Goal: Task Accomplishment & Management: Manage account settings

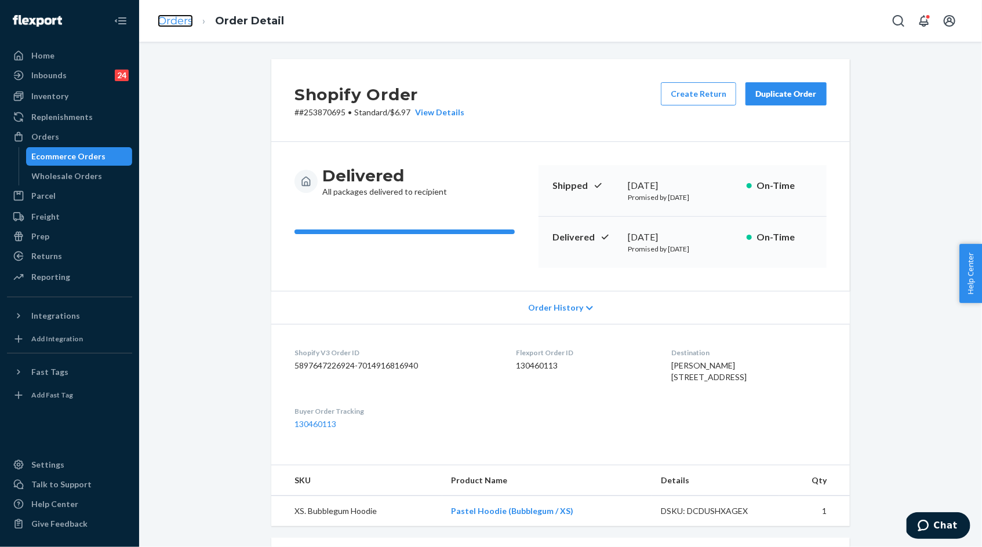
click at [179, 24] on link "Orders" at bounding box center [175, 20] width 35 height 13
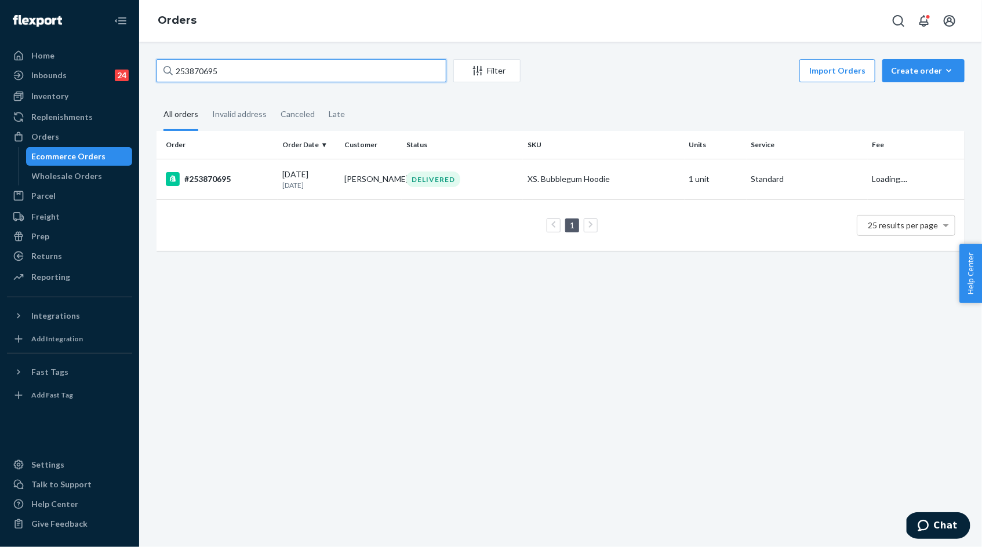
click at [214, 71] on input "253870695" at bounding box center [301, 70] width 290 height 23
paste input "453887"
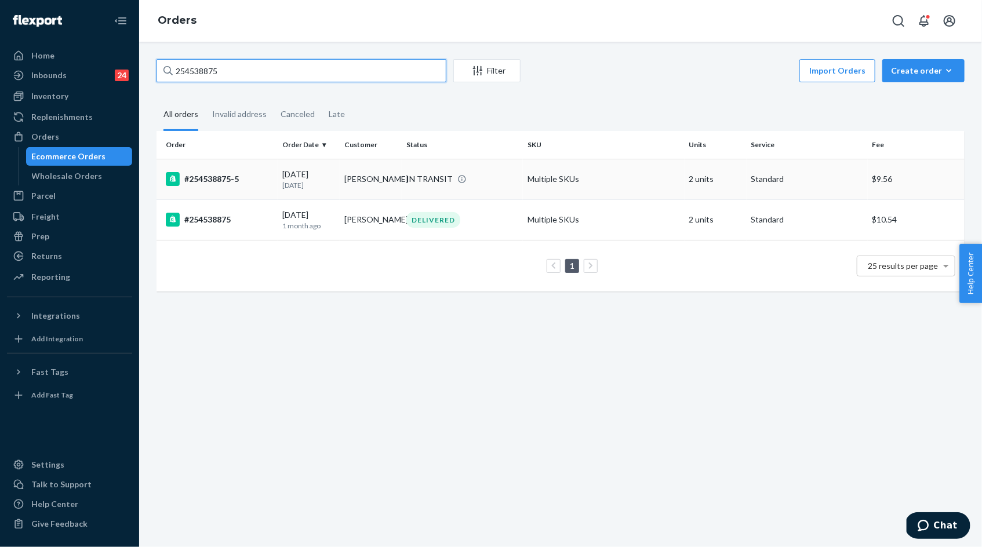
type input "254538875"
click at [305, 182] on p "[DATE]" at bounding box center [308, 185] width 53 height 10
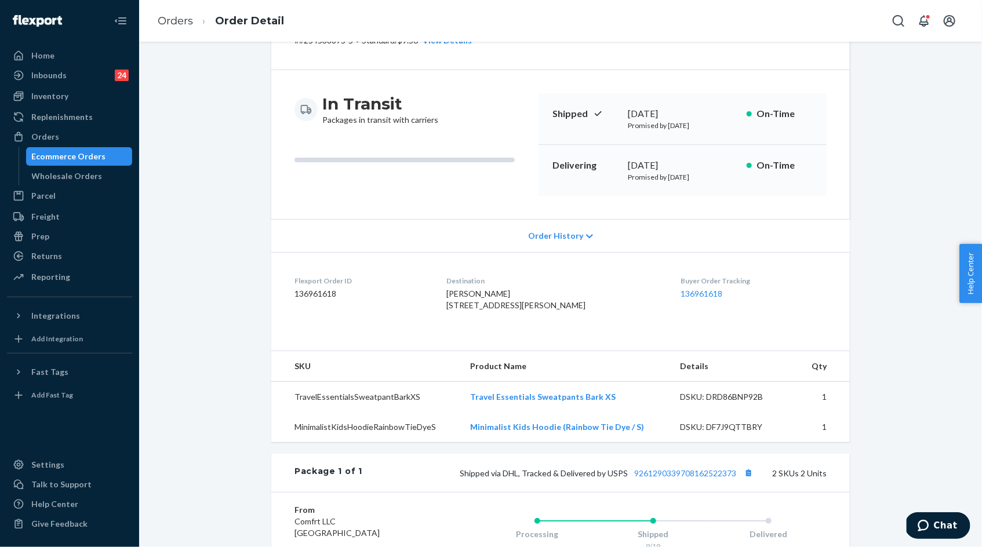
scroll to position [70, 0]
drag, startPoint x: 462, startPoint y: 496, endPoint x: 737, endPoint y: 499, distance: 275.3
click at [737, 482] on div "Shipped via DHL, Tracked & Delivered by USPS 9261290339708162522373 2 SKUs 2 Un…" at bounding box center [594, 474] width 464 height 15
copy span "Shipped via DHL, Tracked & Delivered by USPS 9261290339708162522373"
click at [711, 480] on link "9261290339708162522373" at bounding box center [685, 475] width 102 height 10
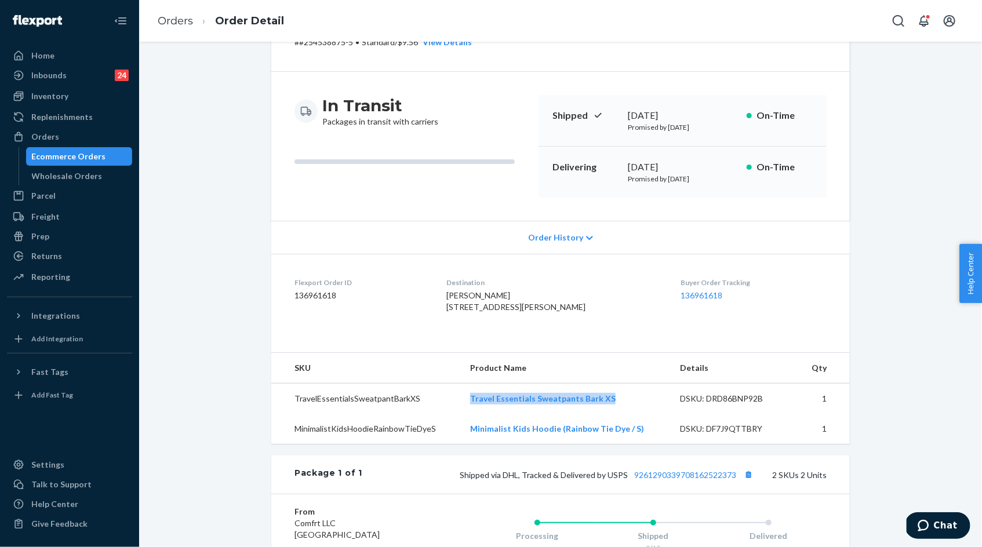
drag, startPoint x: 469, startPoint y: 421, endPoint x: 617, endPoint y: 420, distance: 147.8
click at [617, 414] on td "Travel Essentials Sweatpants Bark XS" at bounding box center [566, 399] width 210 height 31
copy link "Travel Essentials Sweatpants Bark XS"
drag, startPoint x: 469, startPoint y: 454, endPoint x: 650, endPoint y: 457, distance: 180.8
click at [650, 444] on td "Minimalist Kids Hoodie (Rainbow Tie Dye / S)" at bounding box center [566, 429] width 210 height 30
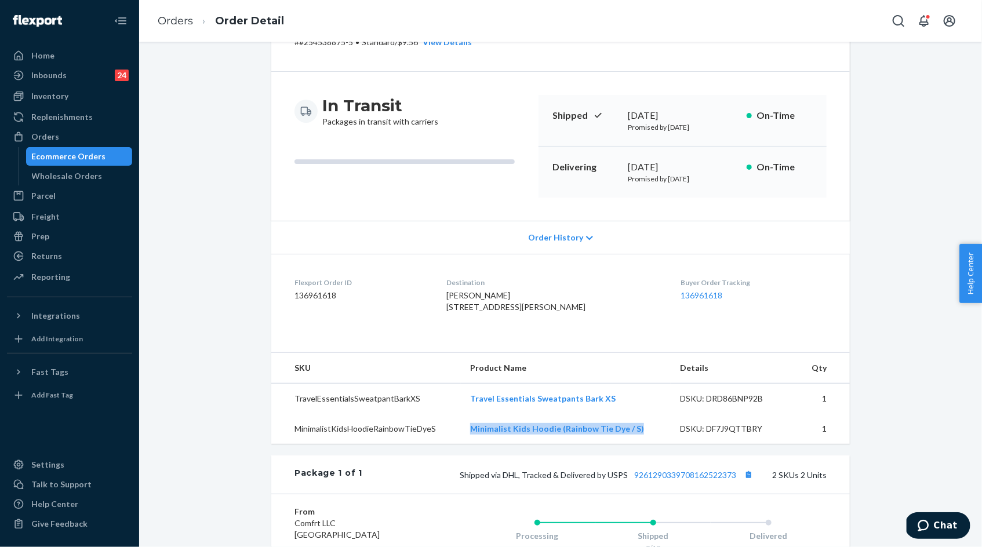
copy link "Minimalist Kids Hoodie (Rainbow Tie Dye / S)"
click at [175, 21] on link "Orders" at bounding box center [175, 20] width 35 height 13
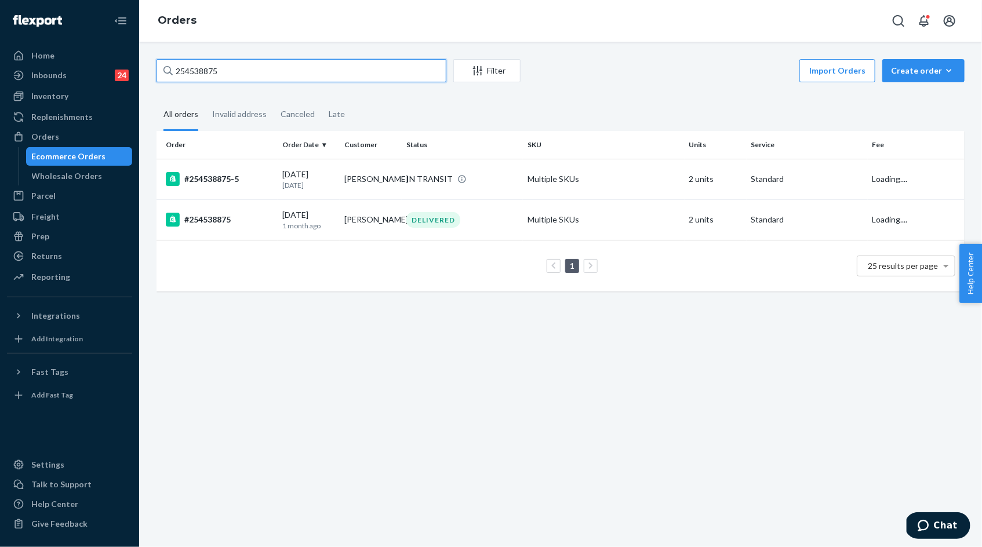
click at [195, 78] on input "254538875" at bounding box center [301, 70] width 290 height 23
paste input "871093"
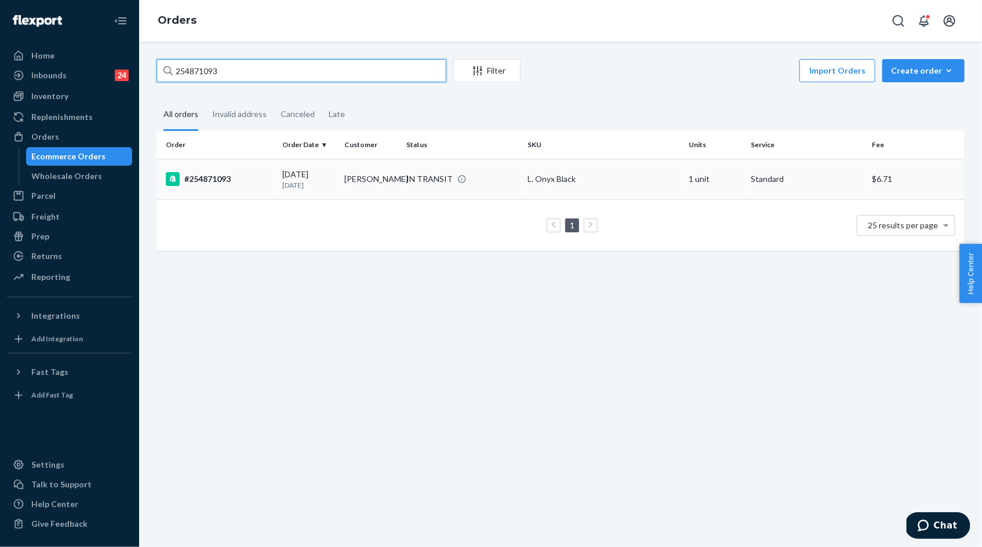
type input "254871093"
click at [318, 183] on p "29 days ago" at bounding box center [308, 185] width 53 height 10
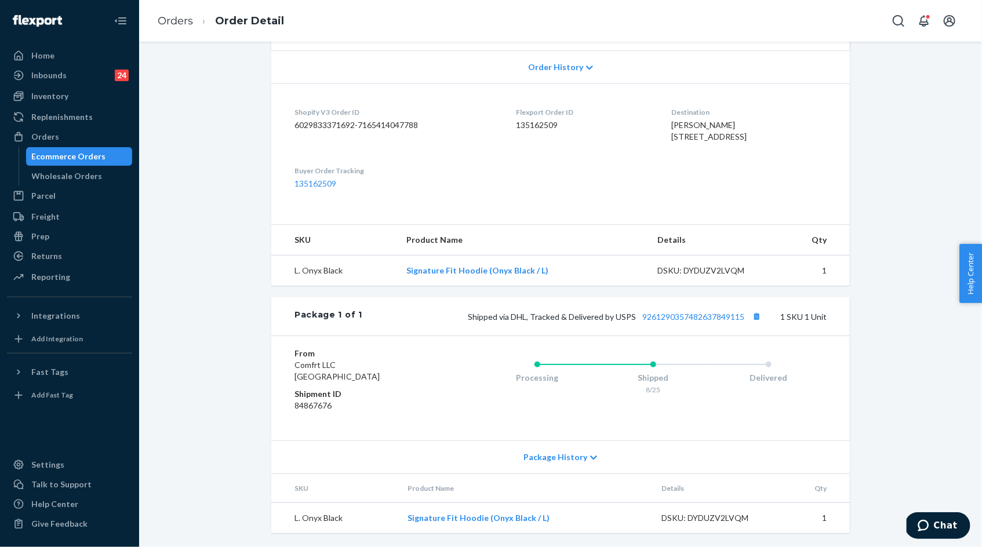
scroll to position [303, 0]
click at [710, 321] on link "9261290357482637849115" at bounding box center [693, 317] width 102 height 10
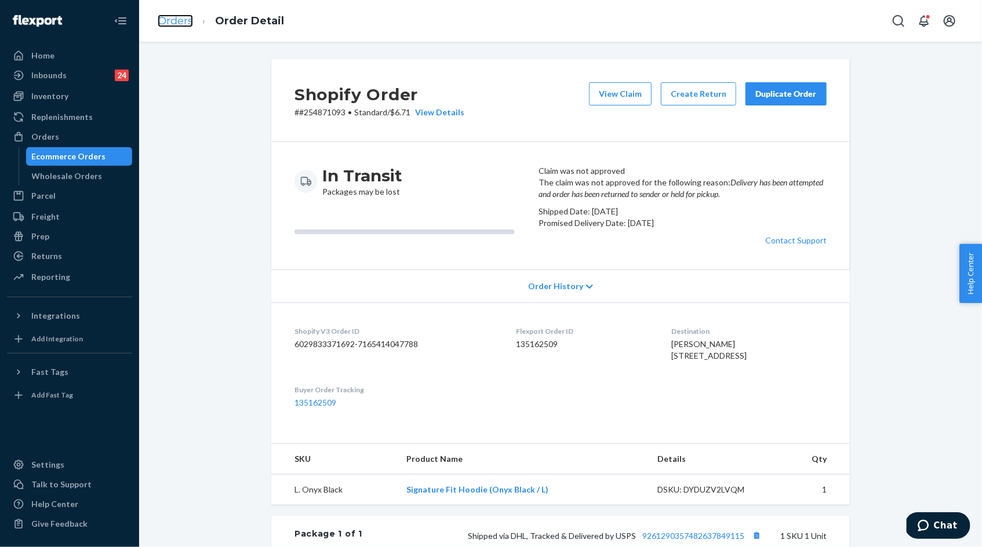
click at [180, 25] on link "Orders" at bounding box center [175, 20] width 35 height 13
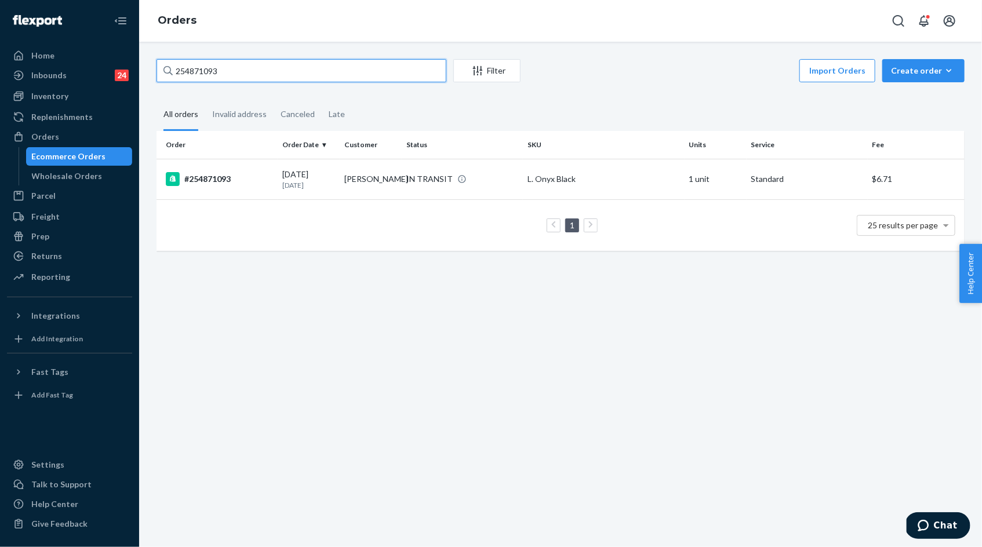
click at [203, 70] on input "254871093" at bounding box center [301, 70] width 290 height 23
paste input "2061435"
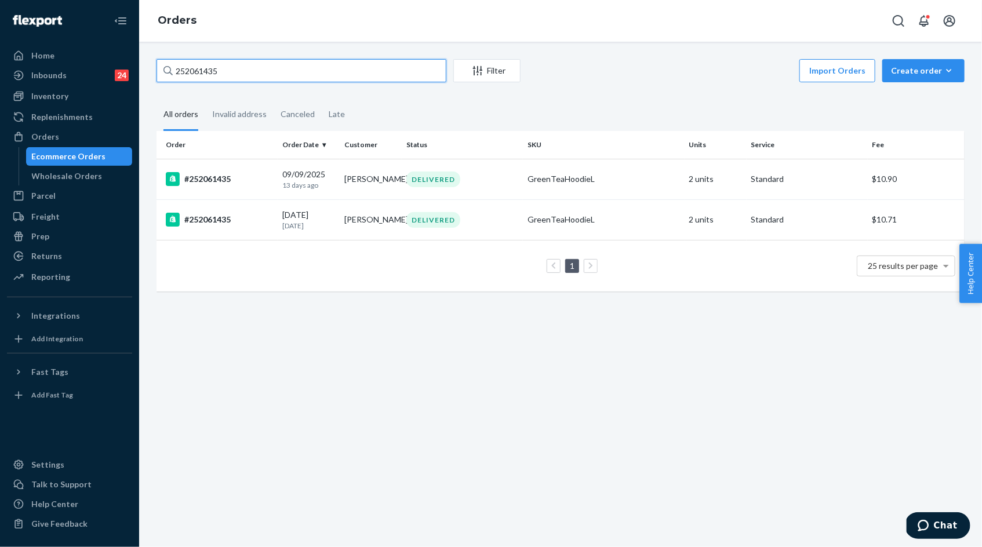
type input "252061435"
click at [356, 69] on input "252061435" at bounding box center [301, 70] width 290 height 23
click at [313, 177] on div "09/09/2025 13 days ago" at bounding box center [308, 179] width 53 height 21
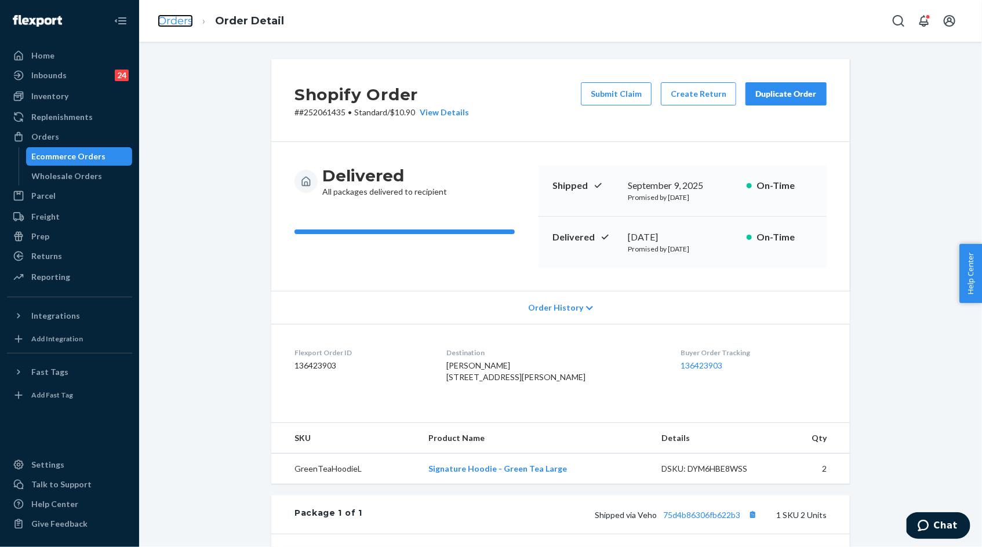
click at [179, 25] on link "Orders" at bounding box center [175, 20] width 35 height 13
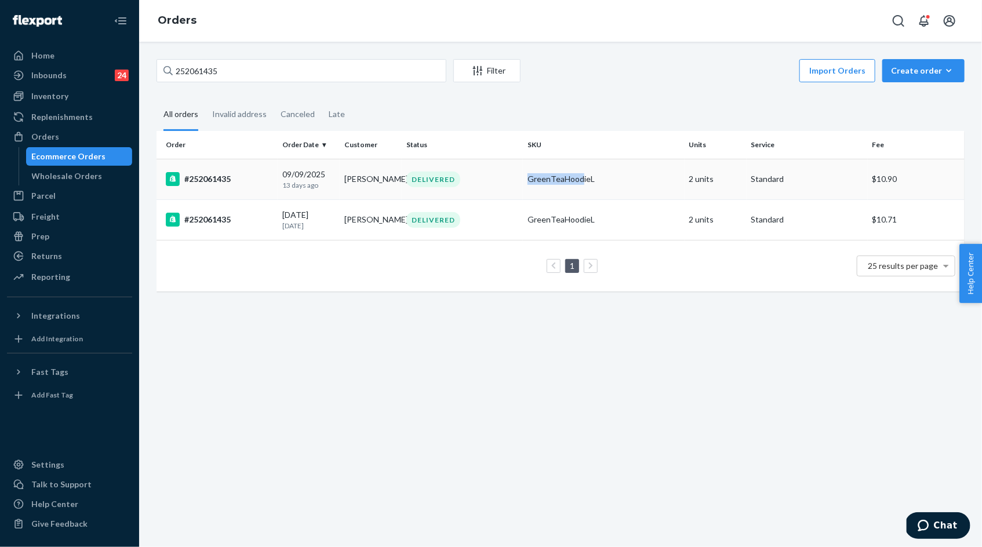
drag, startPoint x: 522, startPoint y: 181, endPoint x: 577, endPoint y: 178, distance: 55.1
click at [577, 178] on td "GreenTeaHoodieL" at bounding box center [604, 179] width 162 height 41
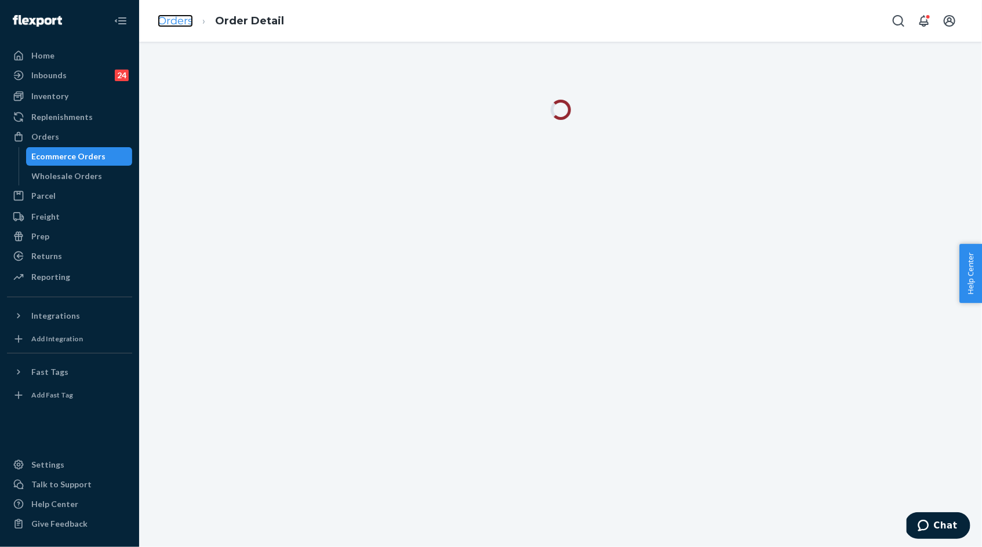
click at [177, 24] on link "Orders" at bounding box center [175, 20] width 35 height 13
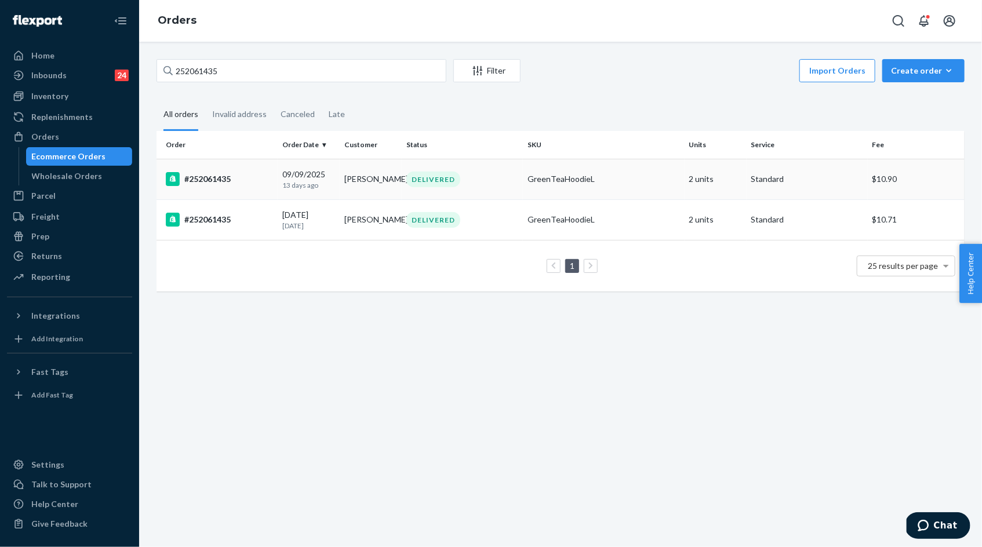
click at [310, 177] on div "09/09/2025 13 days ago" at bounding box center [308, 179] width 53 height 21
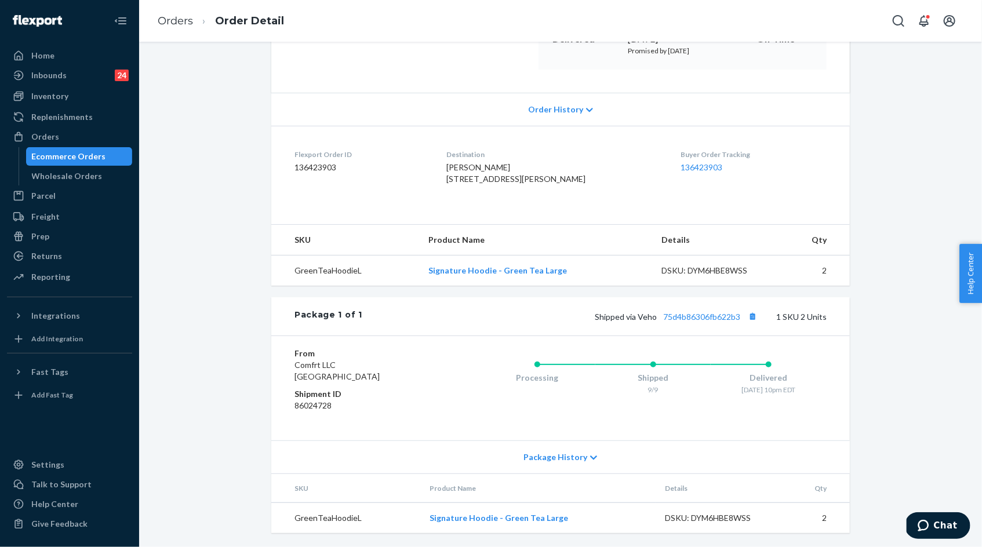
scroll to position [218, 0]
drag, startPoint x: 422, startPoint y: 524, endPoint x: 571, endPoint y: 519, distance: 148.4
click at [571, 519] on tr "GreenTeaHoodieL Signature Hoodie - Green Tea Large DSKU: DYM6HBE8WSS 2" at bounding box center [560, 518] width 578 height 31
copy tr "Signature Hoodie - Green Tea Large"
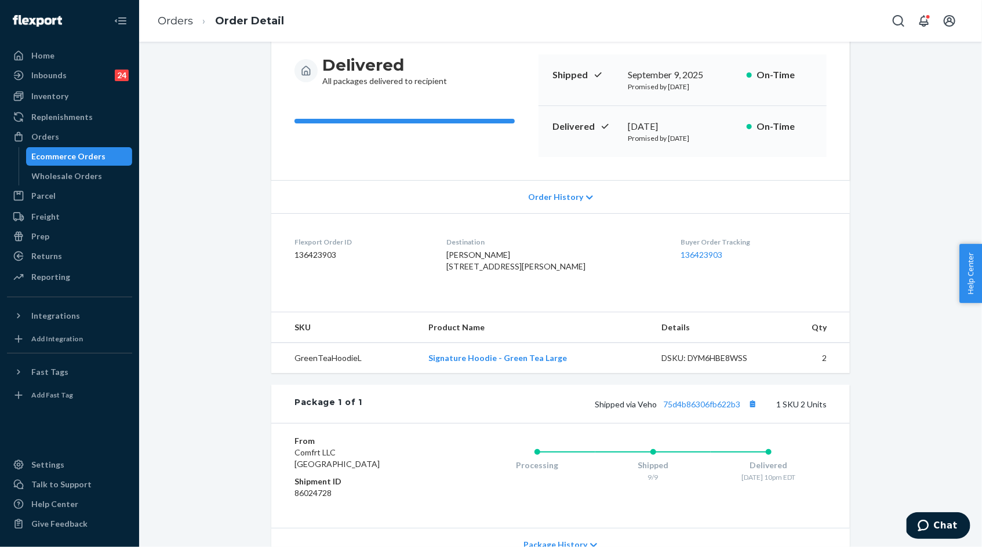
scroll to position [0, 0]
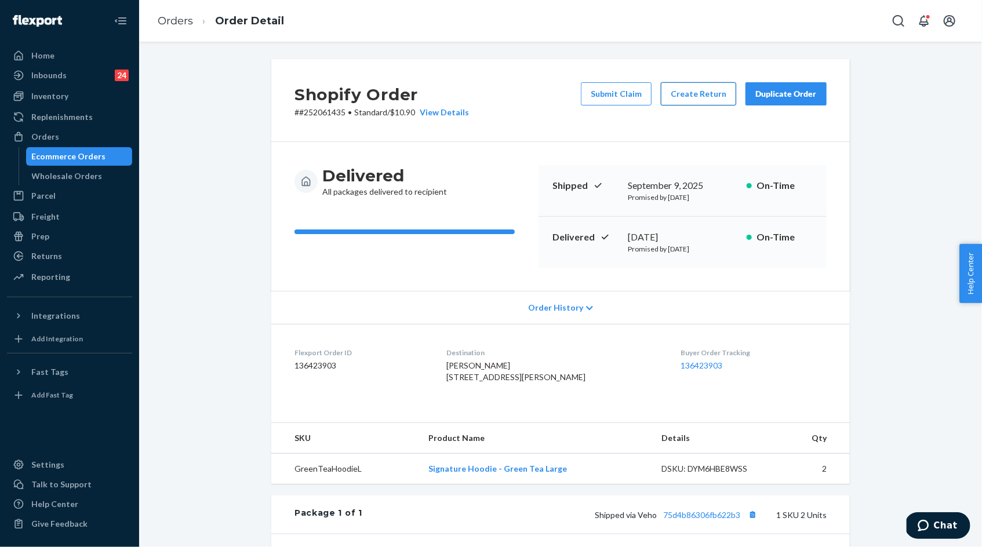
click at [699, 99] on button "Create Return" at bounding box center [698, 93] width 75 height 23
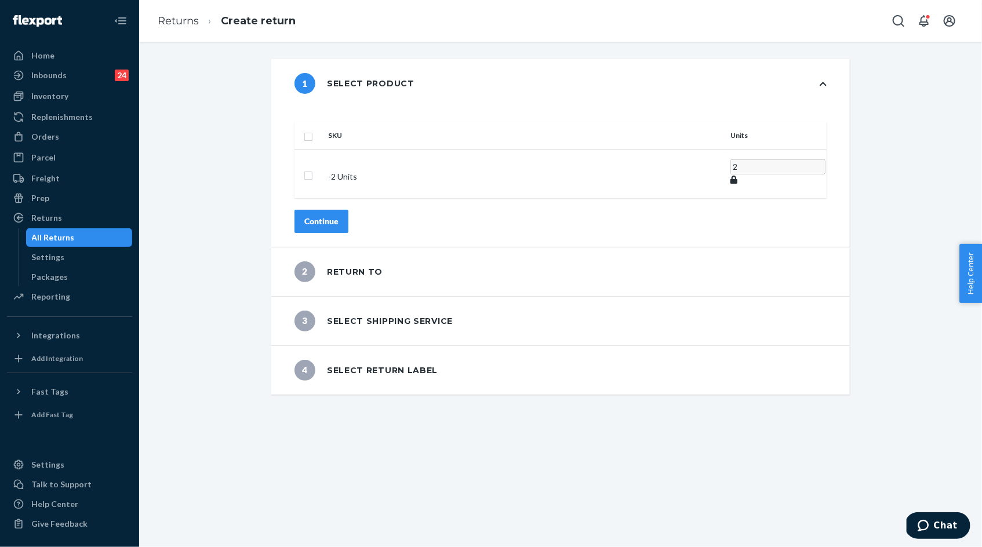
click at [360, 133] on th "SKU" at bounding box center [524, 136] width 402 height 28
click at [313, 129] on input "checkbox" at bounding box center [308, 135] width 9 height 12
checkbox input "true"
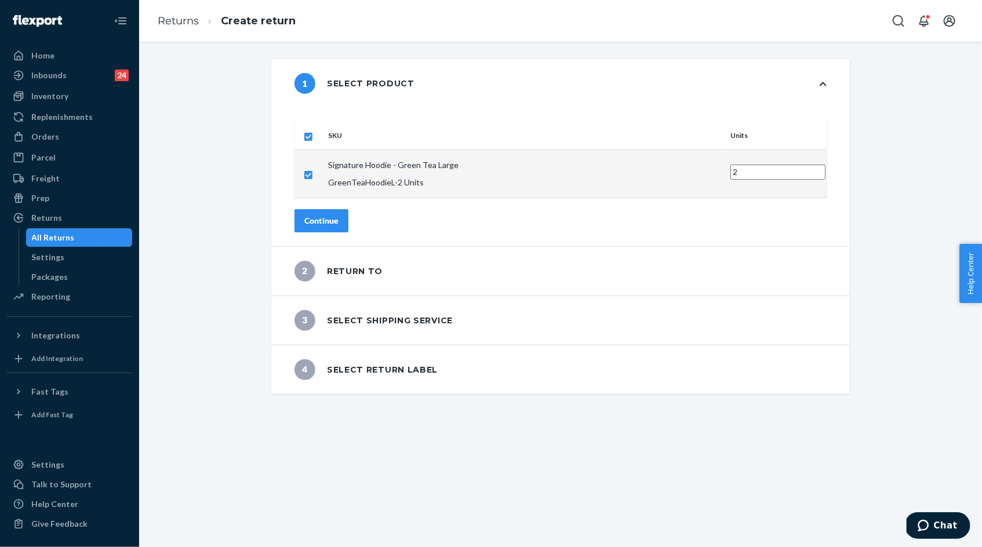
click at [338, 215] on div "Continue" at bounding box center [321, 221] width 34 height 12
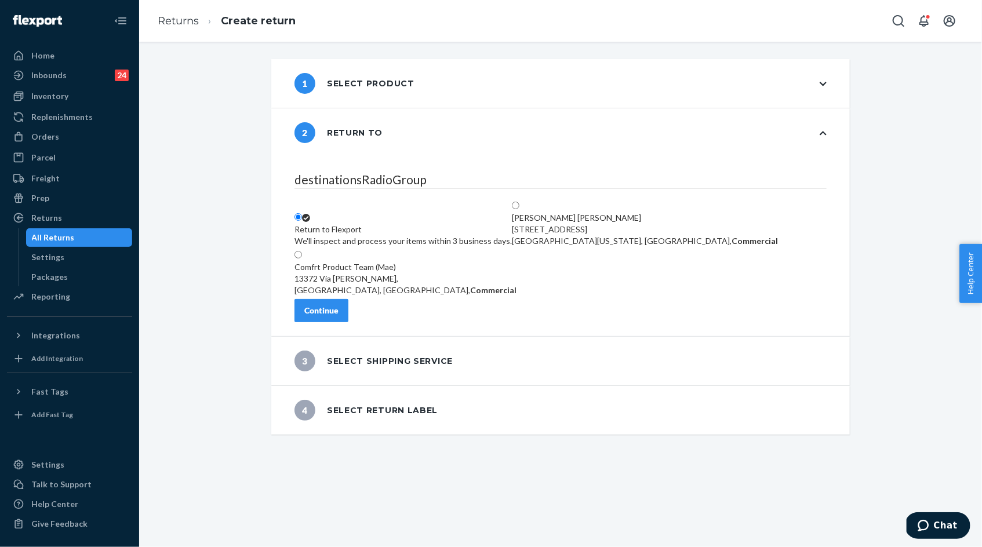
click at [338, 316] on div "Continue" at bounding box center [321, 311] width 34 height 12
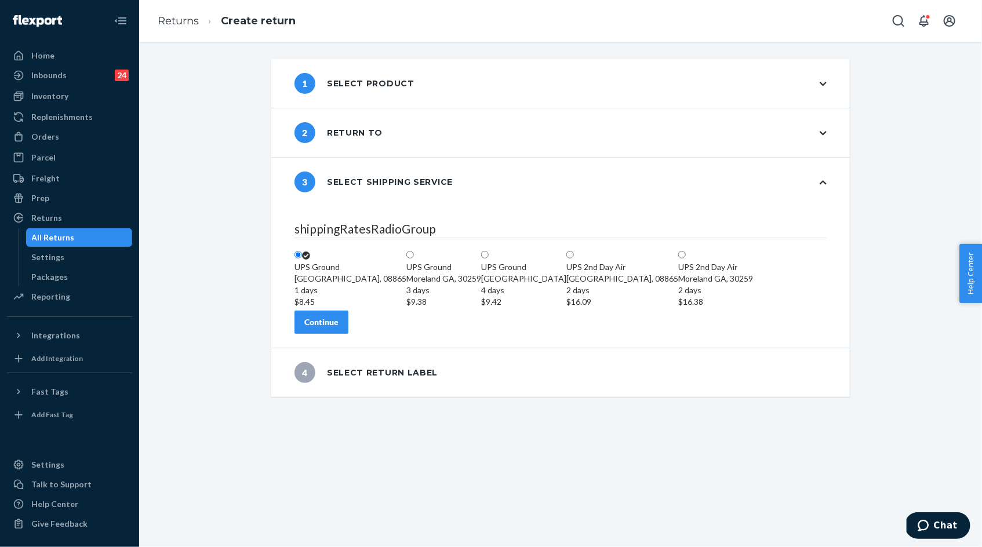
click at [348, 334] on button "Continue" at bounding box center [321, 322] width 54 height 23
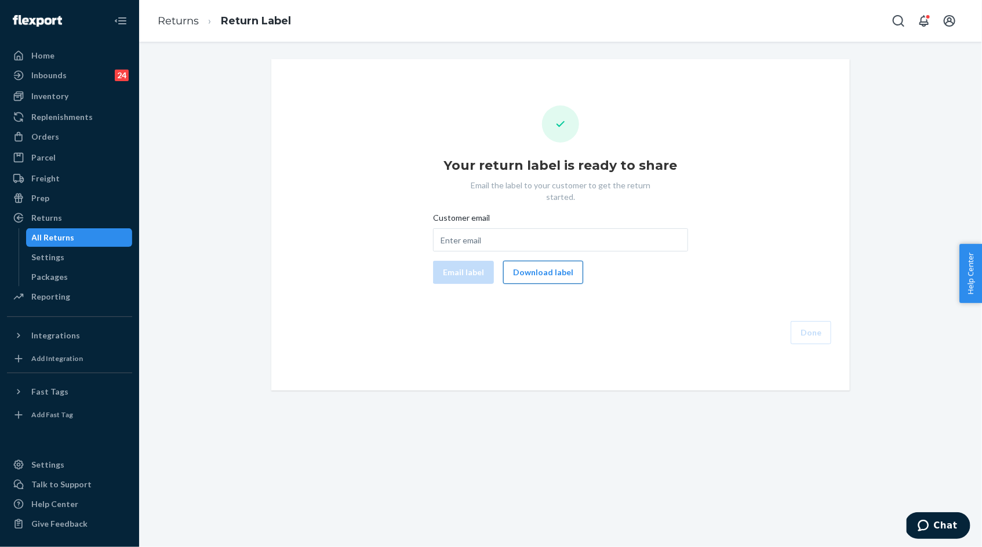
click at [530, 261] on button "Download label" at bounding box center [543, 272] width 80 height 23
click at [178, 19] on link "Returns" at bounding box center [178, 20] width 41 height 13
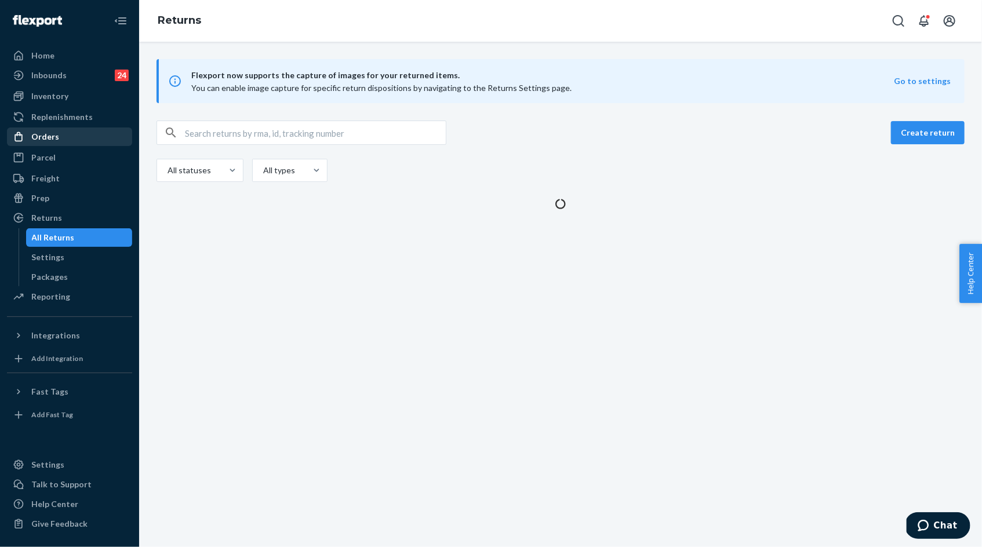
click at [61, 137] on div "Orders" at bounding box center [69, 137] width 123 height 16
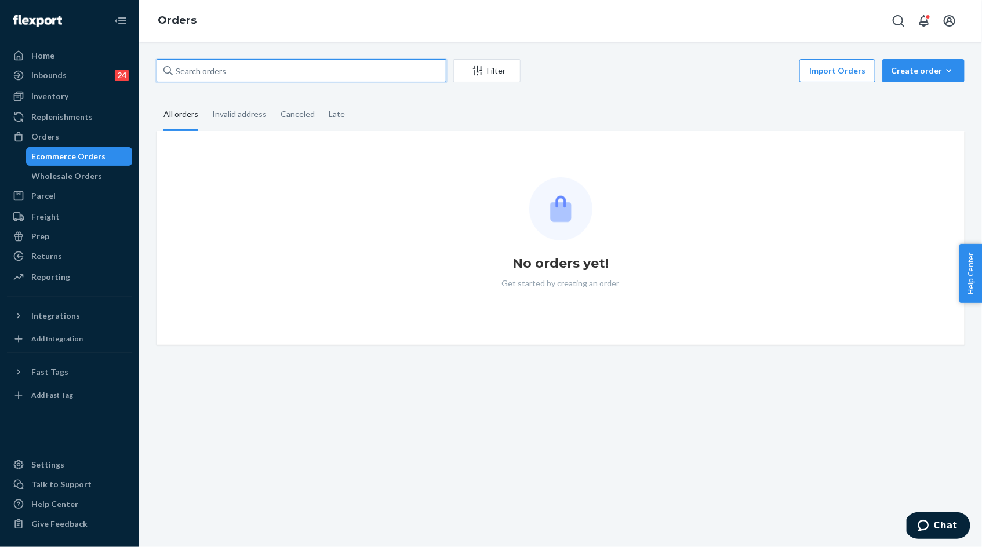
click at [194, 74] on input "text" at bounding box center [301, 70] width 290 height 23
paste input "255230264"
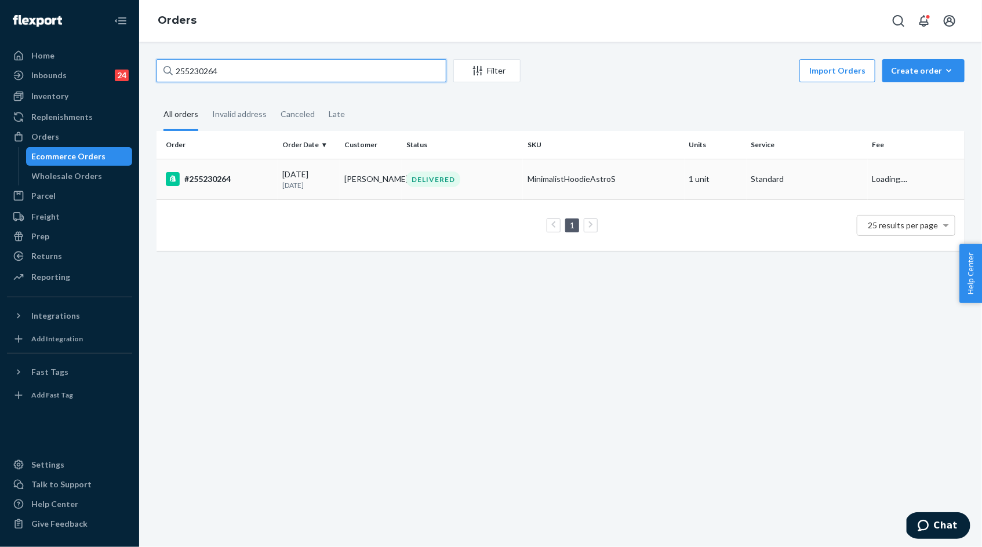
type input "255230264"
click at [277, 184] on tr "#255230264 [DATE] [DATE] [PERSON_NAME] DELIVERED MinimalistHoodieAstroS 1 unit …" at bounding box center [560, 179] width 808 height 41
click at [328, 175] on div "[DATE] [DATE]" at bounding box center [308, 179] width 53 height 21
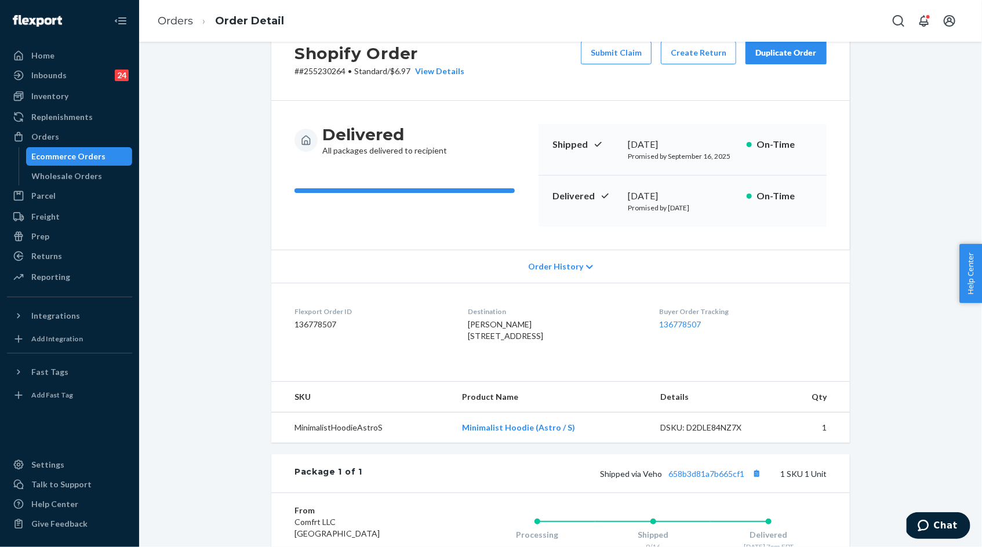
scroll to position [45, 0]
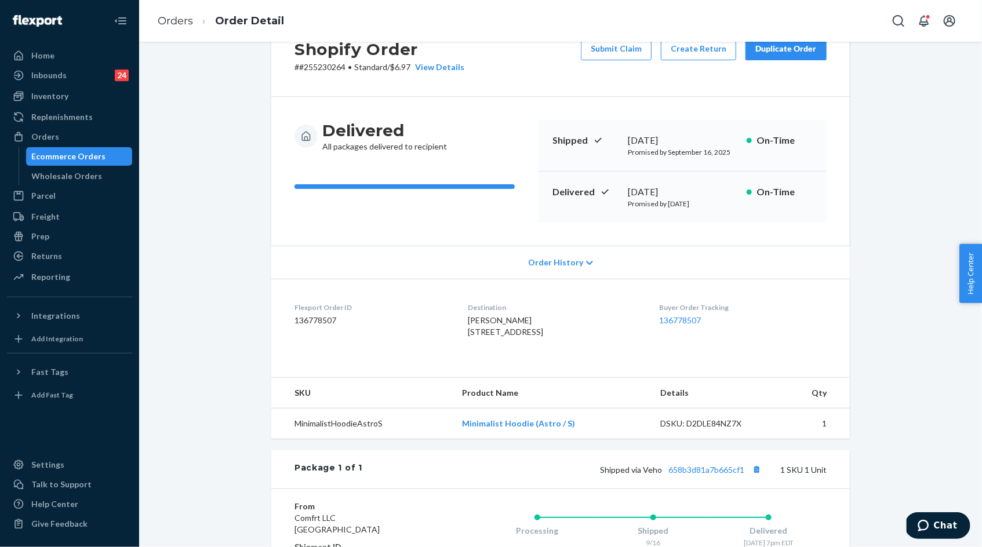
click at [453, 439] on td "MinimalistHoodieAstroS" at bounding box center [361, 424] width 181 height 31
drag, startPoint x: 586, startPoint y: 495, endPoint x: 747, endPoint y: 491, distance: 161.1
click at [747, 477] on div "Shipped via Veho 658b3d81a7b665cf1 1 SKU 1 Unit" at bounding box center [594, 469] width 464 height 15
copy span "Shipped via Veho 658b3d81a7b665cf1"
click at [697, 475] on link "658b3d81a7b665cf1" at bounding box center [706, 470] width 76 height 10
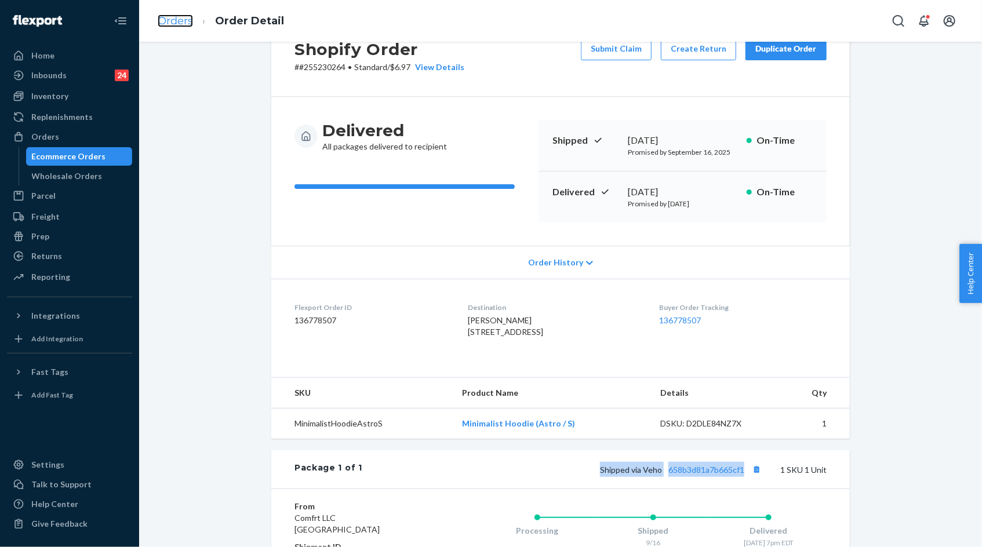
click at [161, 22] on link "Orders" at bounding box center [175, 20] width 35 height 13
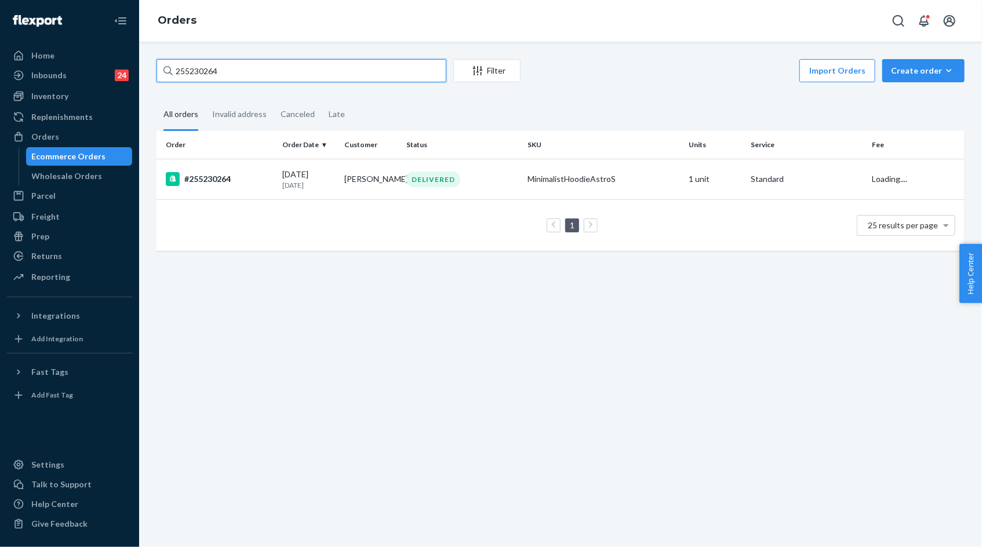
click at [221, 71] on input "255230264" at bounding box center [301, 70] width 290 height 23
paste input "171037"
type input "255171037"
click at [311, 179] on div "[DATE] [DATE]" at bounding box center [308, 179] width 53 height 21
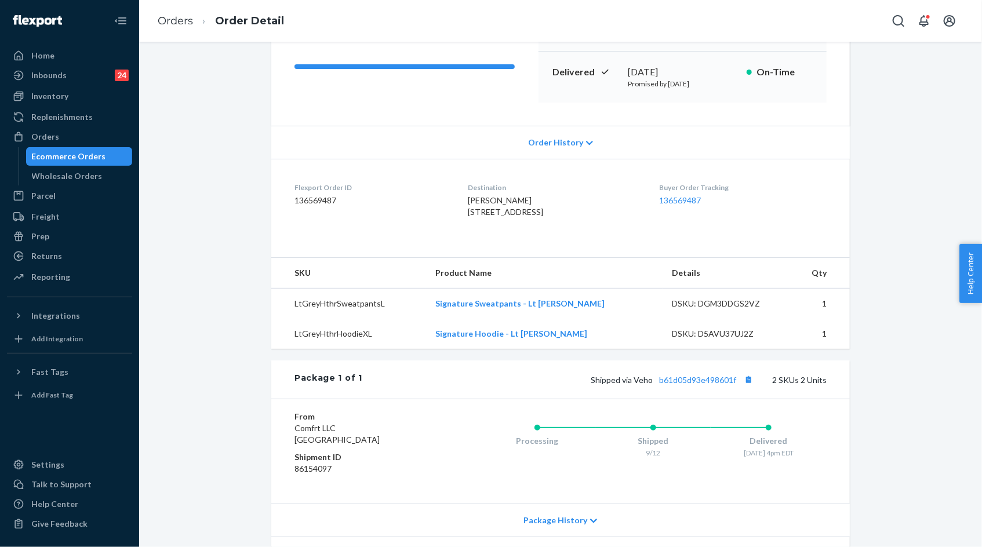
scroll to position [212, 0]
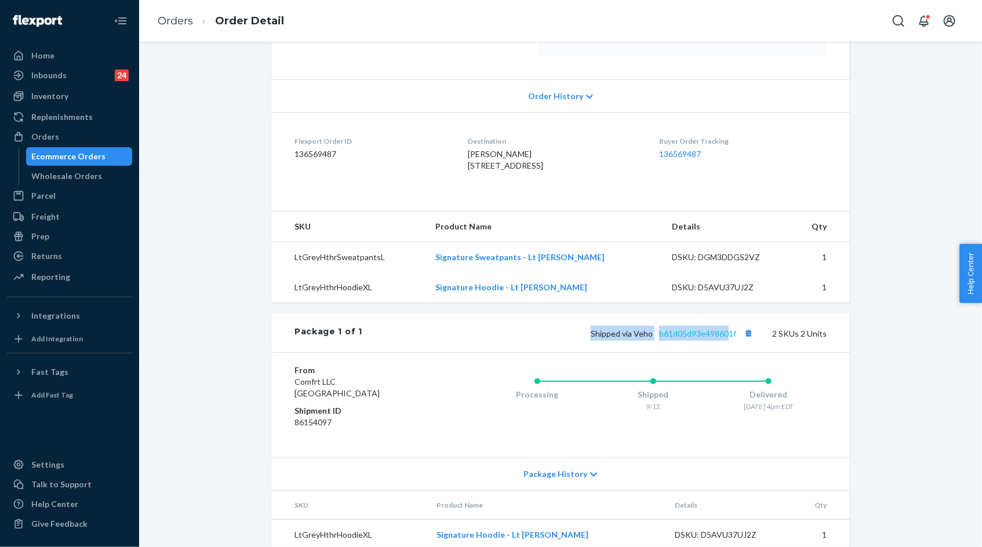
drag, startPoint x: 593, startPoint y: 357, endPoint x: 737, endPoint y: 355, distance: 143.7
click at [736, 341] on div "Shipped via Veho b61d05d93e498601f 2 SKUs 2 Units" at bounding box center [594, 333] width 464 height 15
copy span "Shipped via Veho b61d05d93e498601"
click at [742, 341] on button "Copy tracking number" at bounding box center [748, 333] width 15 height 15
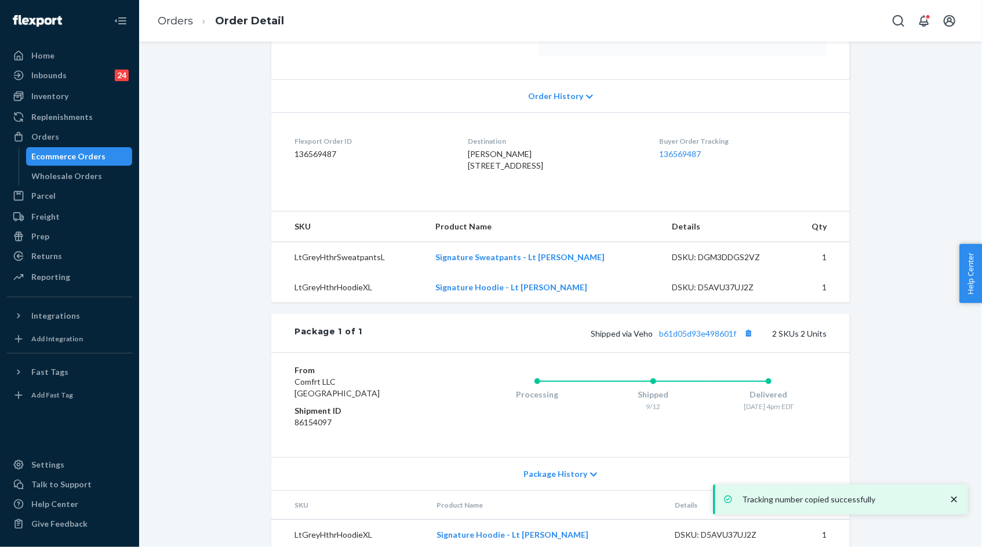
click at [585, 341] on div "Shipped via Veho b61d05d93e498601f 2 SKUs 2 Units" at bounding box center [594, 333] width 464 height 15
drag, startPoint x: 585, startPoint y: 352, endPoint x: 724, endPoint y: 353, distance: 139.7
click at [725, 341] on div "Shipped via Veho b61d05d93e498601f 2 SKUs 2 Units" at bounding box center [594, 333] width 464 height 15
copy span "Shipped via Veho b61d05d93e498601f"
click at [724, 338] on link "b61d05d93e498601f" at bounding box center [697, 334] width 77 height 10
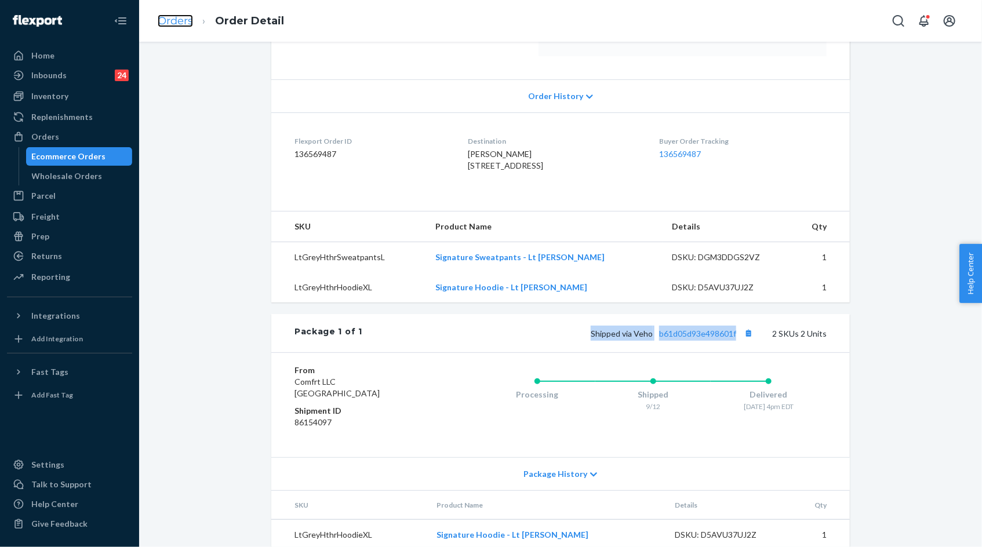
click at [185, 24] on link "Orders" at bounding box center [175, 20] width 35 height 13
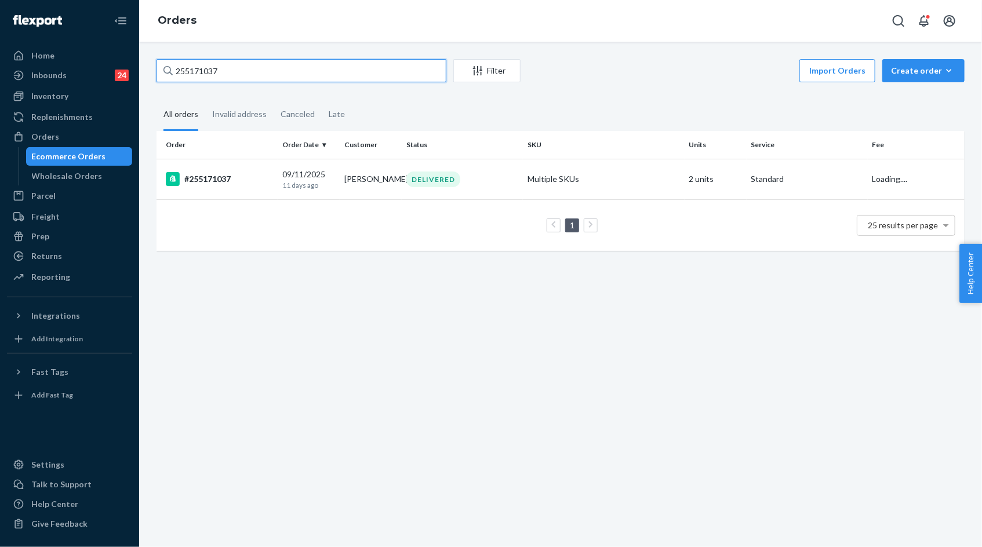
click at [266, 70] on input "255171037" at bounding box center [301, 70] width 290 height 23
paste input "391301"
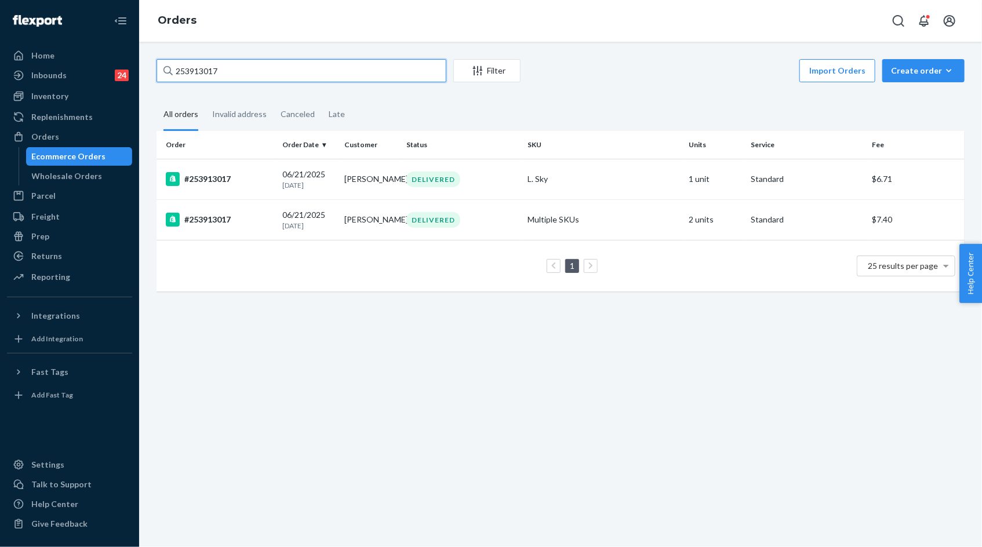
type input "253913017"
click at [301, 187] on p "[DATE]" at bounding box center [308, 185] width 53 height 10
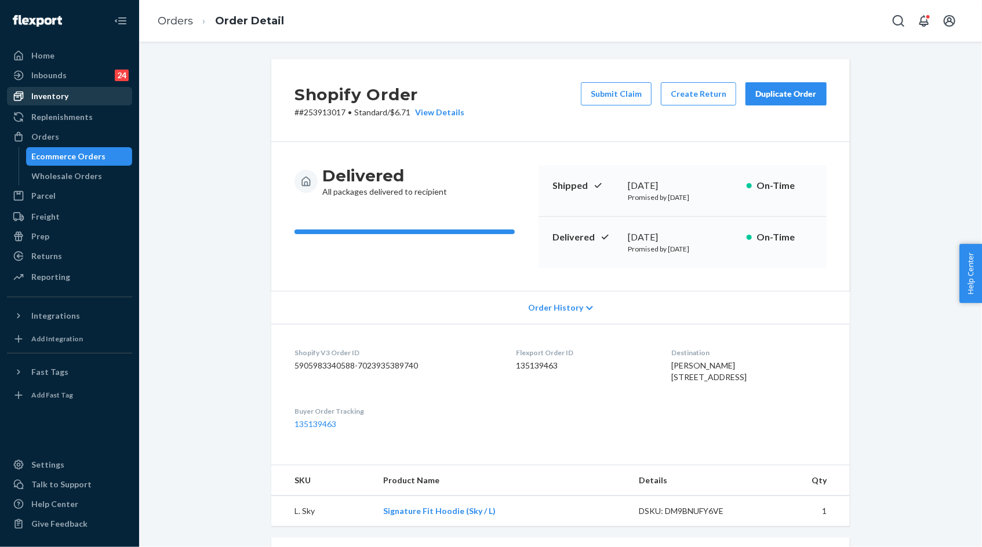
click at [61, 101] on div "Inventory" at bounding box center [49, 96] width 37 height 12
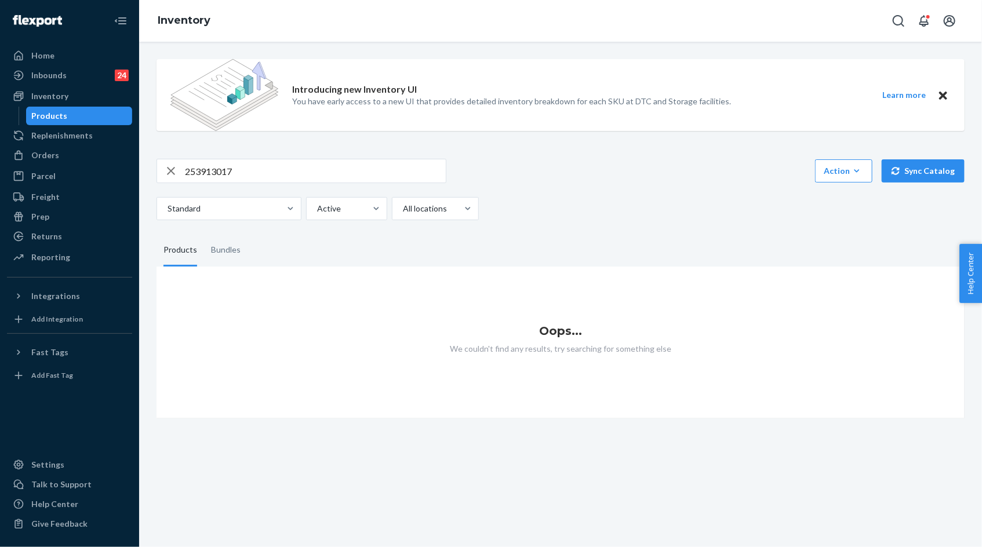
click at [233, 166] on input "253913017" at bounding box center [315, 170] width 261 height 23
paste input "EssentialShortsSkyL"
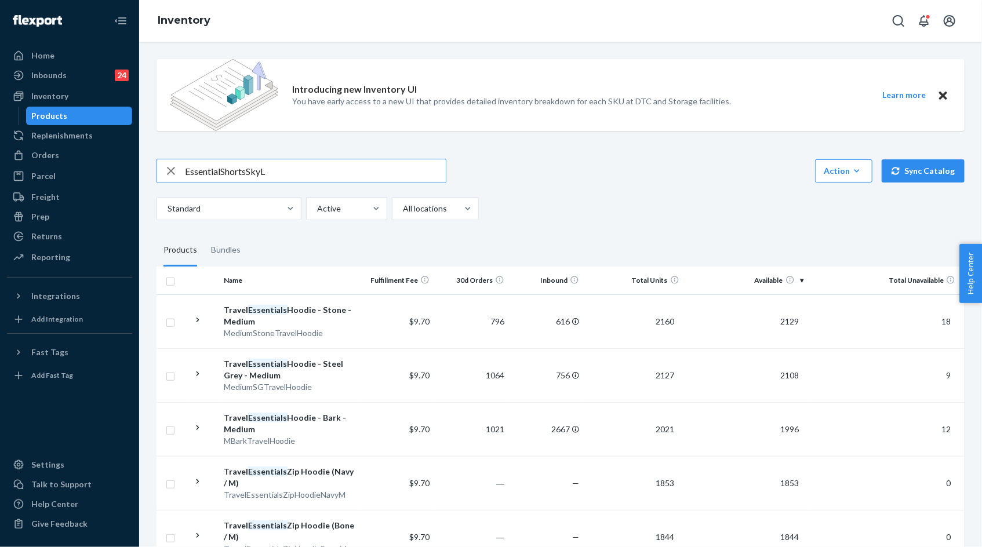
click at [221, 173] on input "EssentialShortsSkyL" at bounding box center [315, 170] width 261 height 23
click at [255, 172] on input "EssentialShortsSkyL" at bounding box center [315, 170] width 261 height 23
click at [248, 172] on input "EssentialShortsSkyL" at bounding box center [315, 170] width 261 height 23
click at [253, 165] on input "EssentialShortsSkyL" at bounding box center [315, 170] width 261 height 23
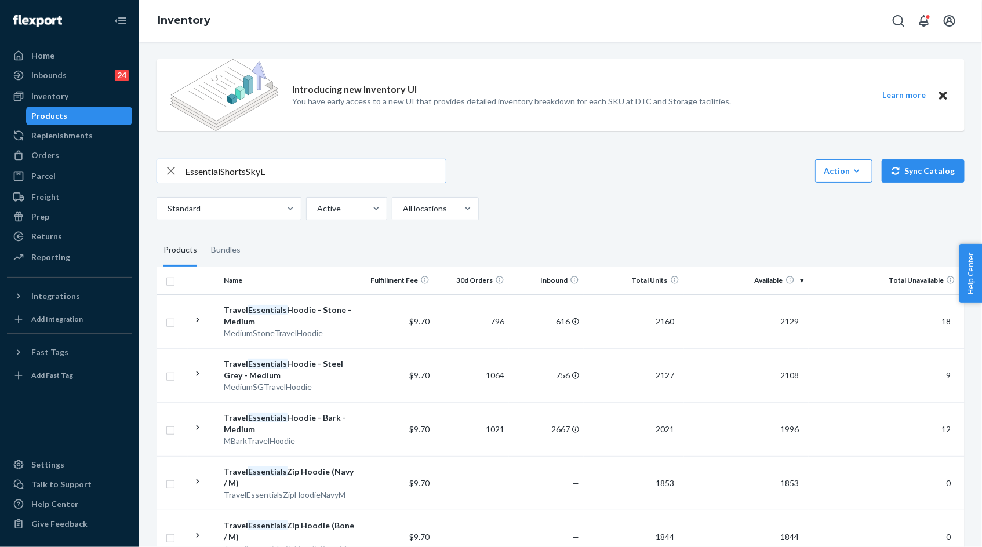
click at [223, 168] on input "EssentialShortsSkyL" at bounding box center [315, 170] width 261 height 23
drag, startPoint x: 250, startPoint y: 168, endPoint x: 285, endPoint y: 168, distance: 34.8
click at [279, 168] on input "Essential ShortsSkyL" at bounding box center [315, 170] width 261 height 23
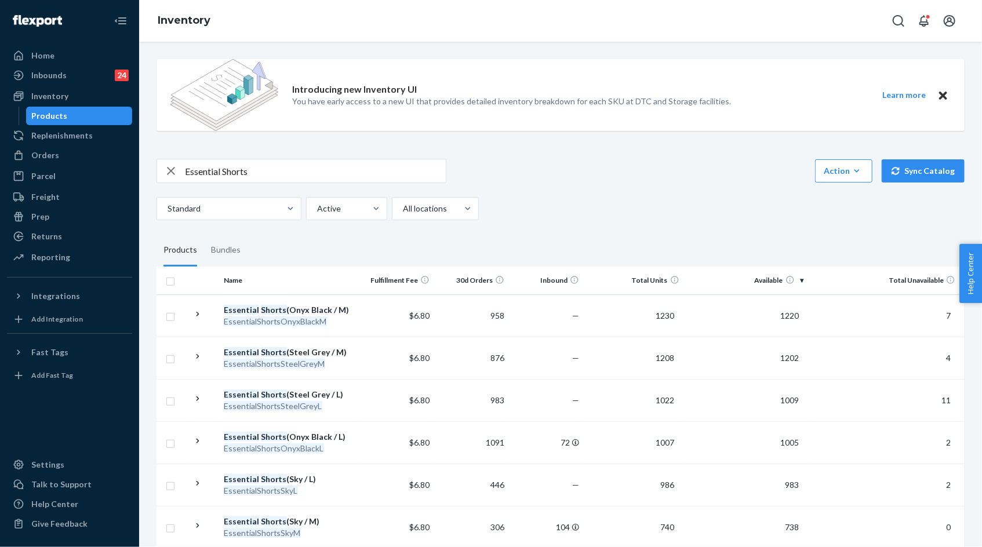
click at [291, 167] on input "Essential Shorts" at bounding box center [315, 170] width 261 height 23
paste input "MinimalistHoodiePowderPinkS"
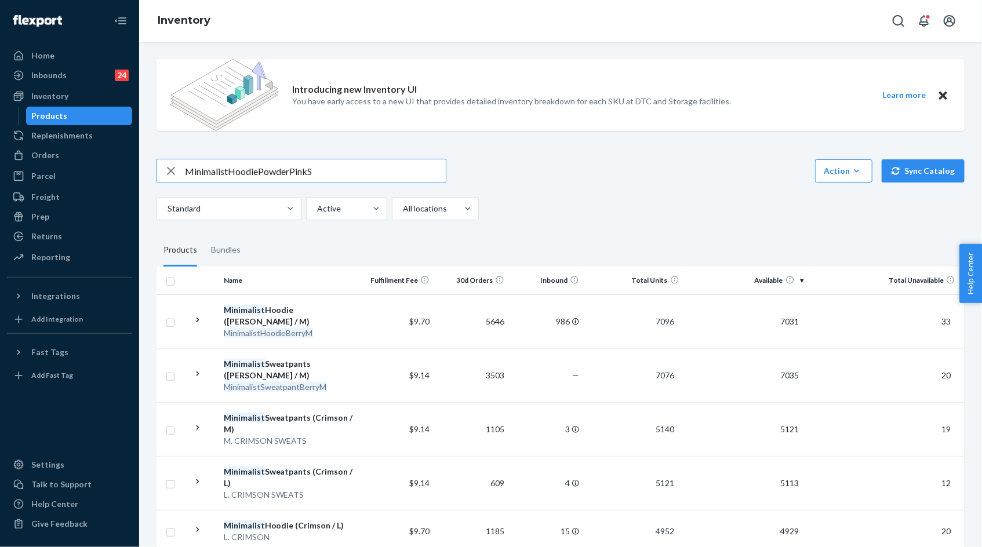
click at [262, 172] on input "MinimalistHoodiePowderPinkS" at bounding box center [315, 170] width 261 height 23
drag, startPoint x: 260, startPoint y: 171, endPoint x: 171, endPoint y: 167, distance: 88.7
click at [171, 167] on div "MinimalistHoodiePowderPinkS" at bounding box center [301, 170] width 289 height 23
click at [217, 170] on input "PowderPinkS" at bounding box center [315, 170] width 261 height 23
click at [236, 171] on input "Powder PinkS" at bounding box center [315, 170] width 261 height 23
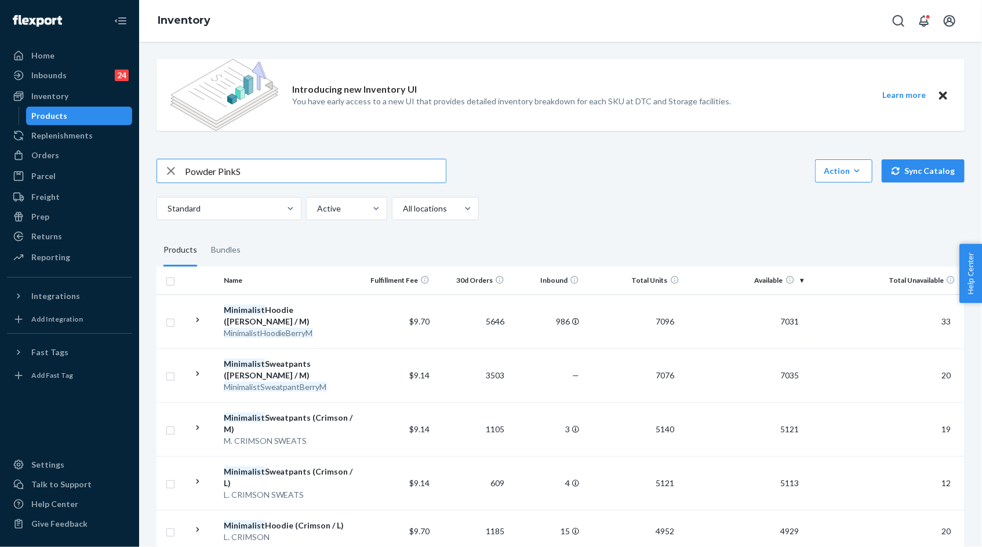
click at [249, 172] on input "Powder PinkS" at bounding box center [315, 170] width 261 height 23
type input "Powder Pink"
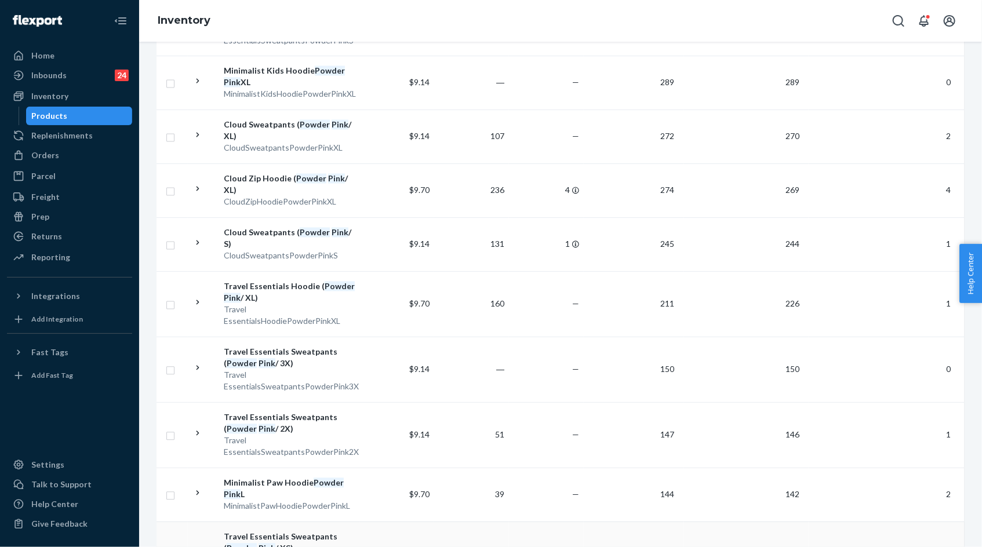
scroll to position [1196, 0]
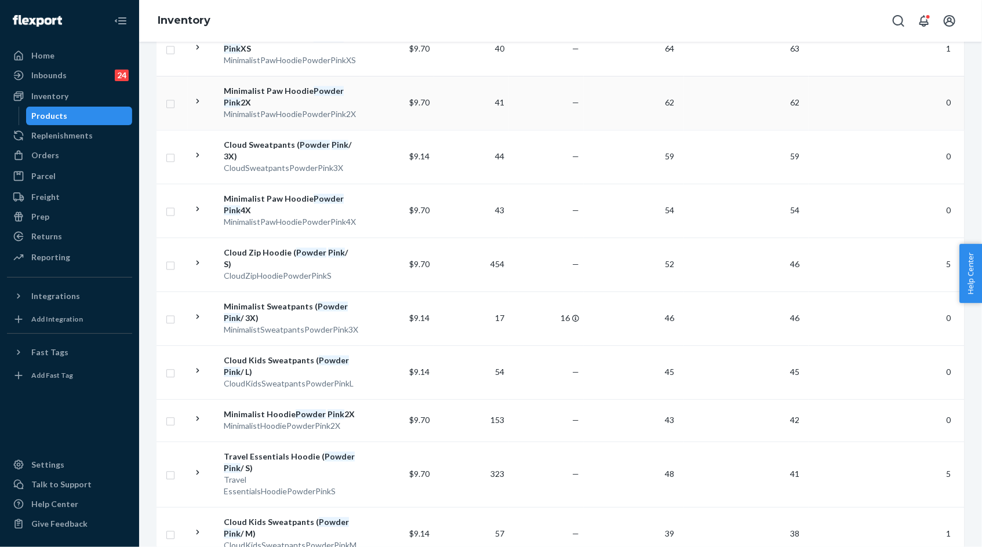
scroll to position [1161, 0]
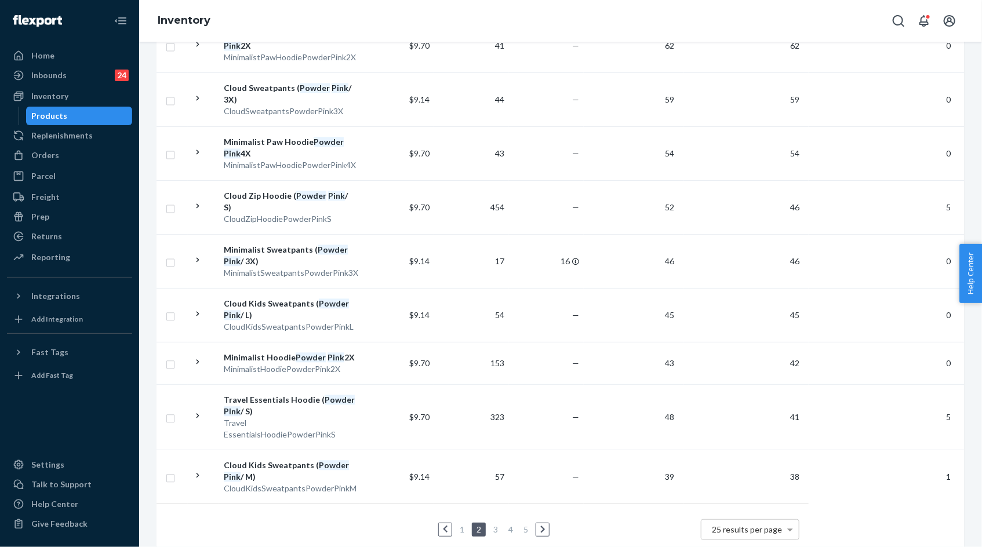
click at [495, 524] on link "3" at bounding box center [495, 529] width 9 height 10
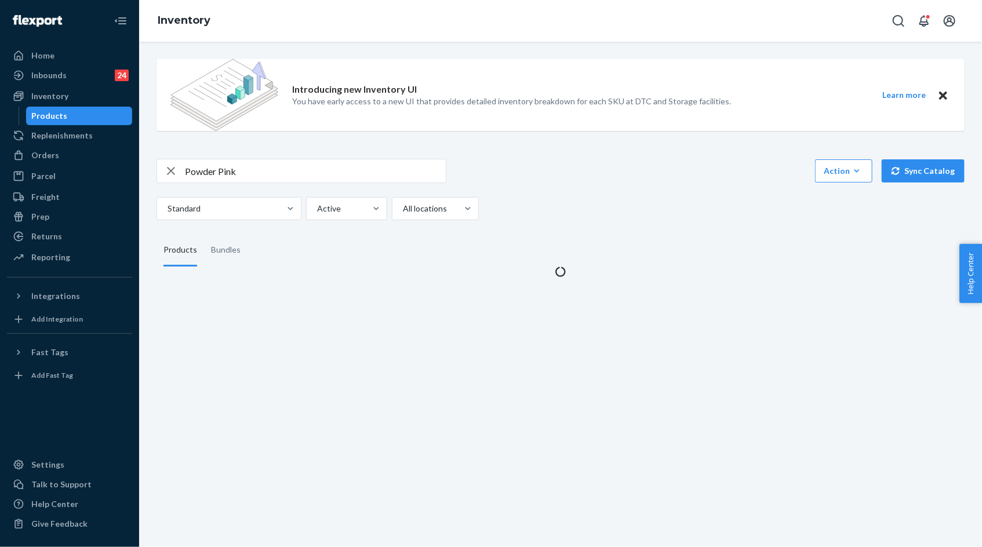
scroll to position [0, 0]
click at [522, 329] on div "Introducing new Inventory UI You have early access to a new UI that provides de…" at bounding box center [560, 294] width 843 height 505
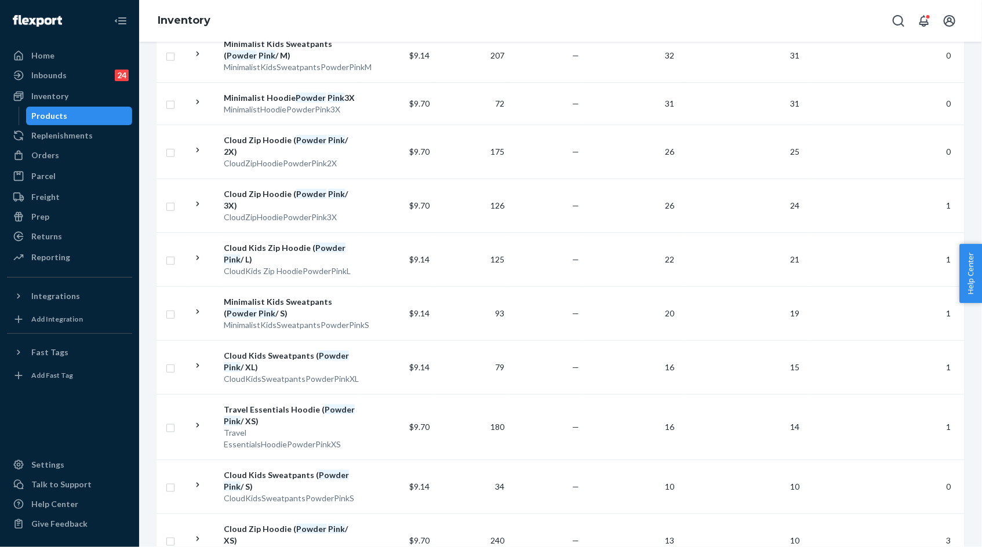
scroll to position [216, 0]
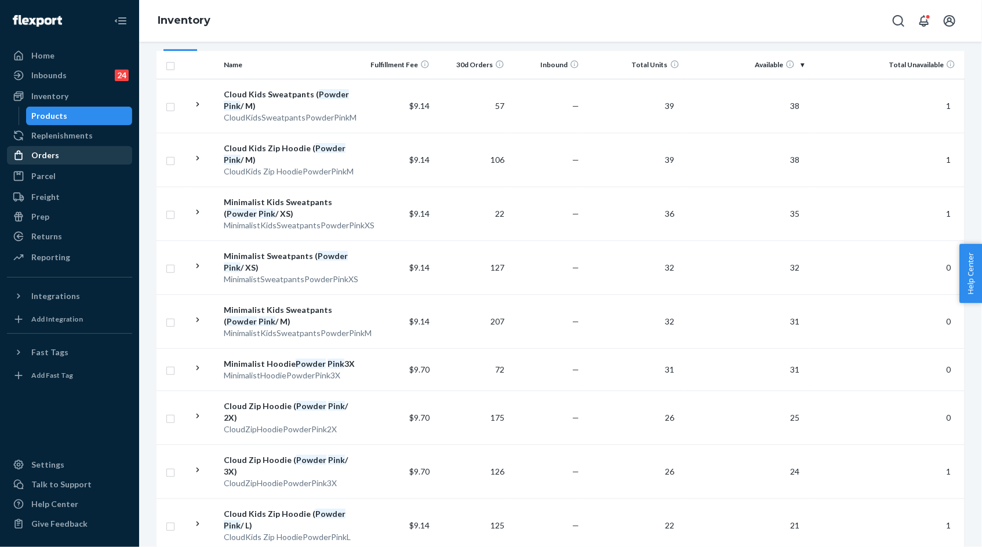
click at [68, 157] on div "Orders" at bounding box center [69, 155] width 123 height 16
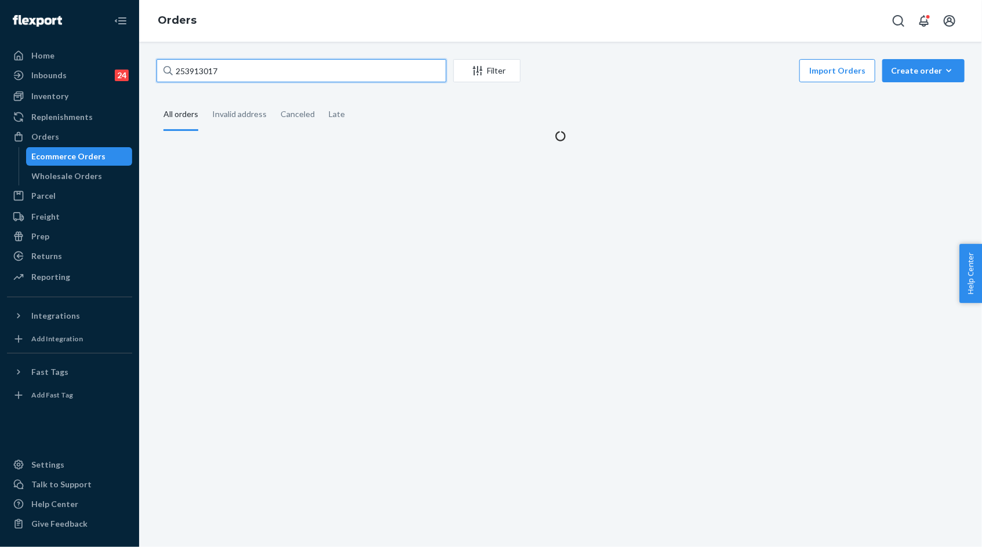
click at [206, 72] on input "253913017" at bounding box center [301, 70] width 290 height 23
paste input "#255283806"
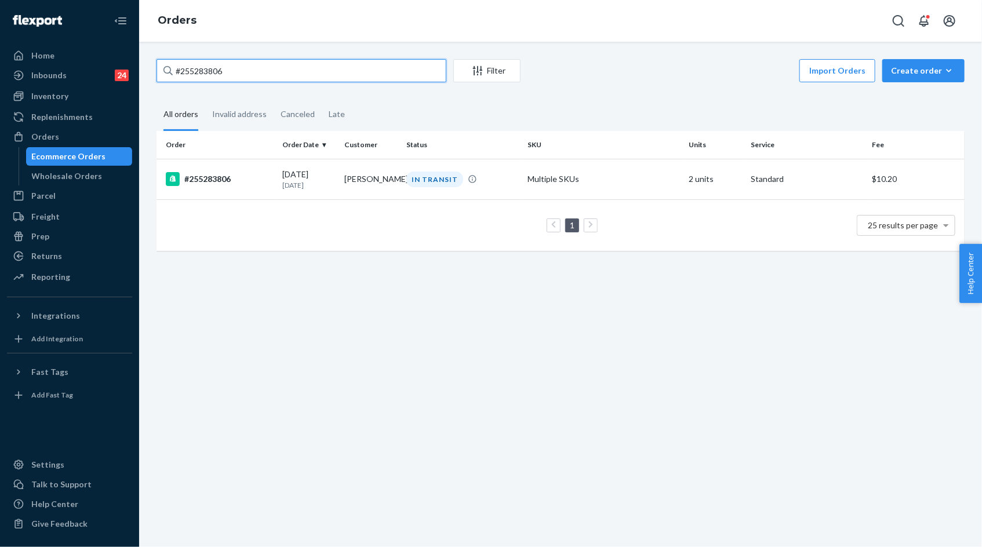
click at [198, 75] on input "#255283806" at bounding box center [301, 70] width 290 height 23
paste input "30402"
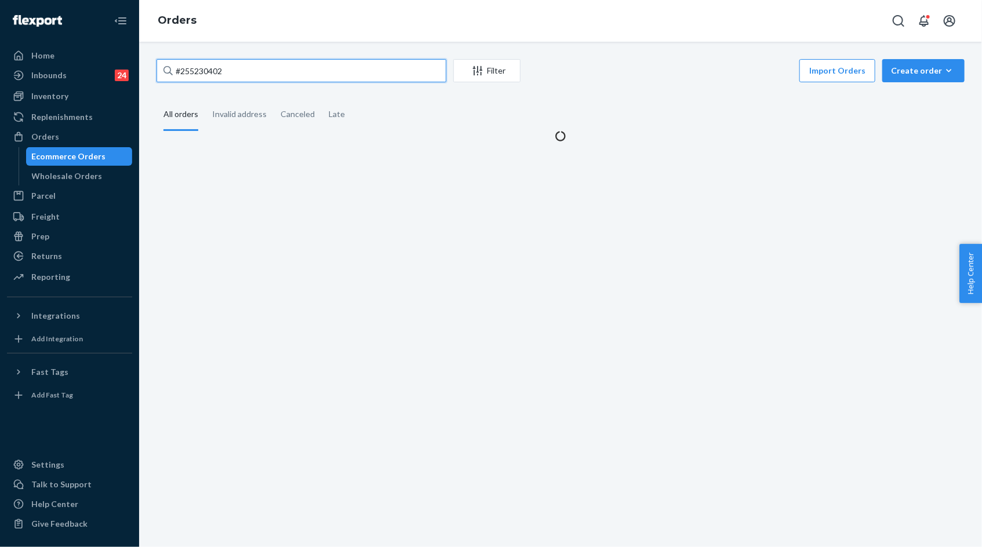
type input "#255230402"
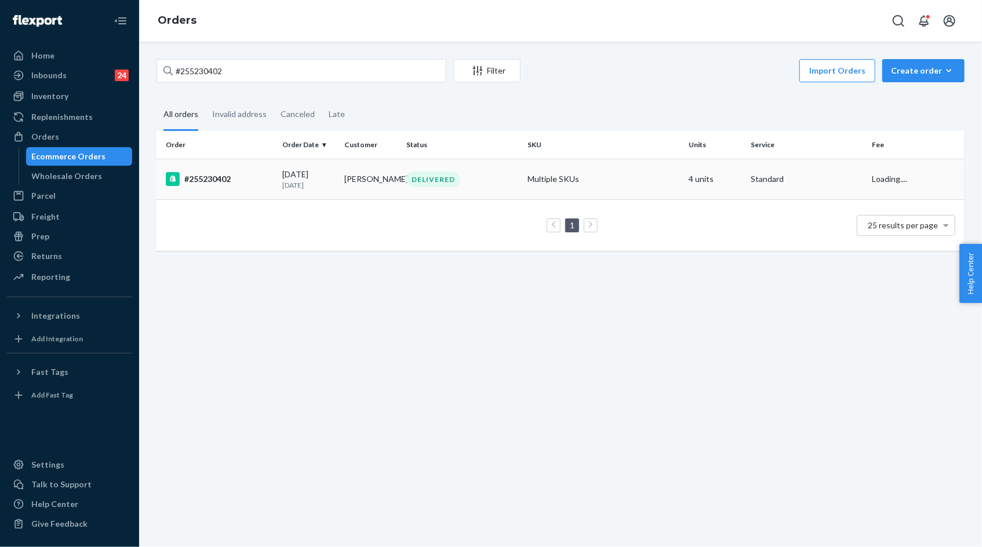
click at [287, 184] on p "[DATE]" at bounding box center [308, 185] width 53 height 10
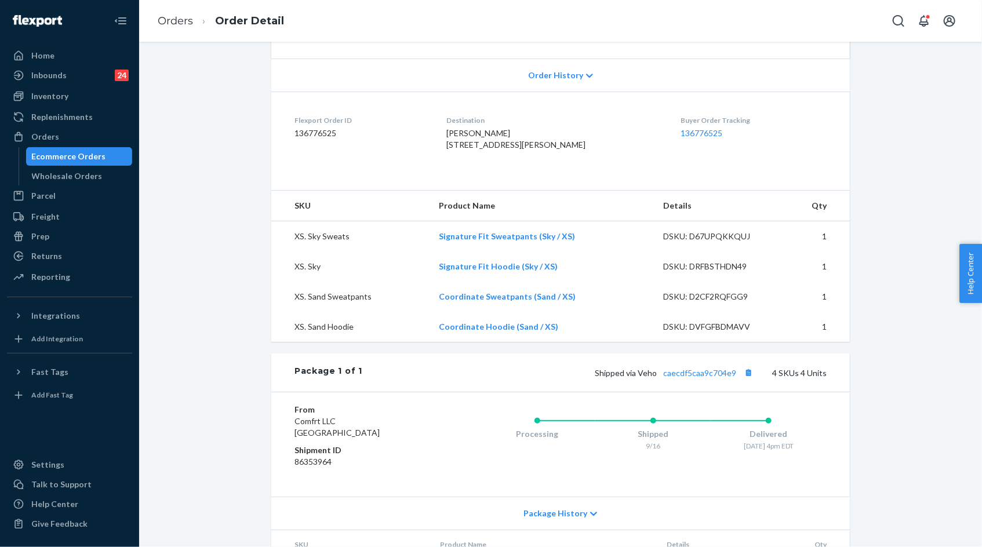
scroll to position [235, 0]
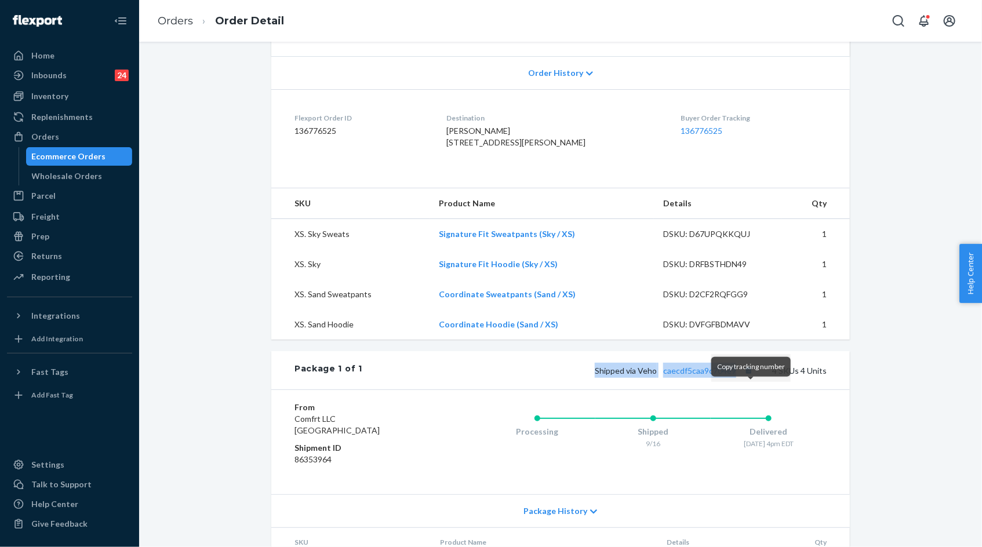
drag, startPoint x: 599, startPoint y: 392, endPoint x: 748, endPoint y: 396, distance: 149.0
click at [748, 378] on div "Shipped via Veho caecdf5caa9c704e9 4 SKUs 4 Units" at bounding box center [594, 370] width 464 height 15
copy span "Shipped via Veho caecdf5caa9c704e9"
click at [704, 375] on link "caecdf5caa9c704e9" at bounding box center [699, 371] width 73 height 10
click at [187, 24] on link "Orders" at bounding box center [175, 20] width 35 height 13
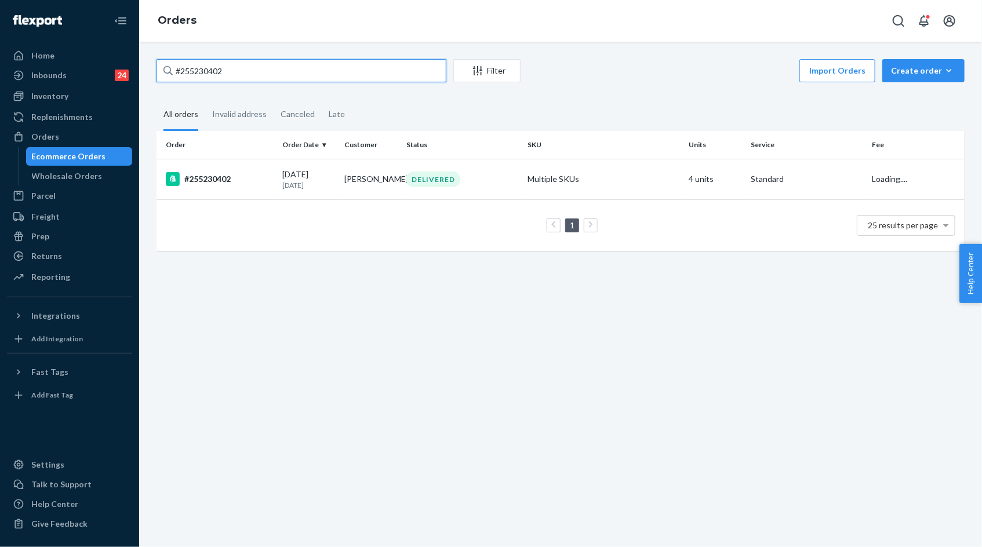
click at [239, 74] on input "#255230402" at bounding box center [301, 70] width 290 height 23
paste input "53246"
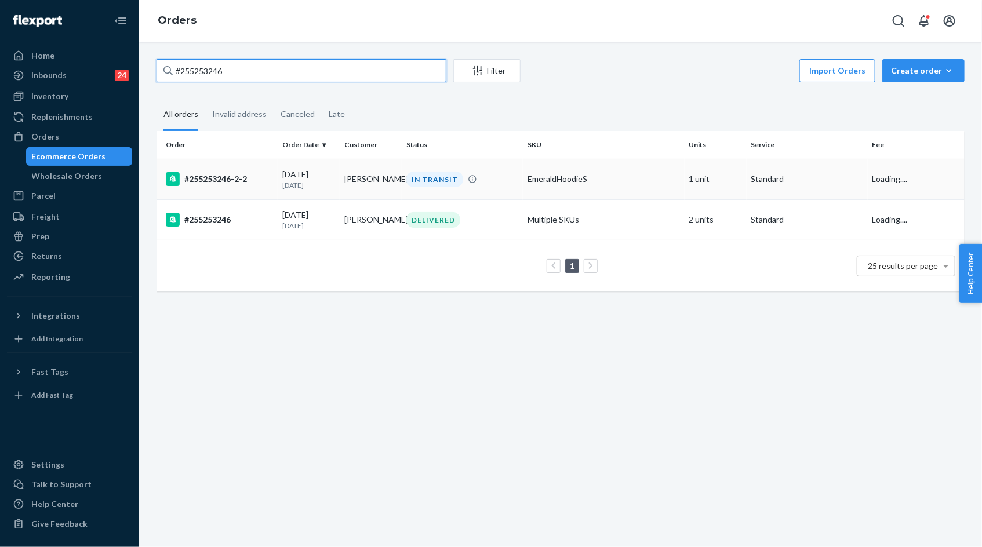
type input "#255253246"
click at [283, 175] on div "[DATE] [DATE]" at bounding box center [308, 179] width 53 height 21
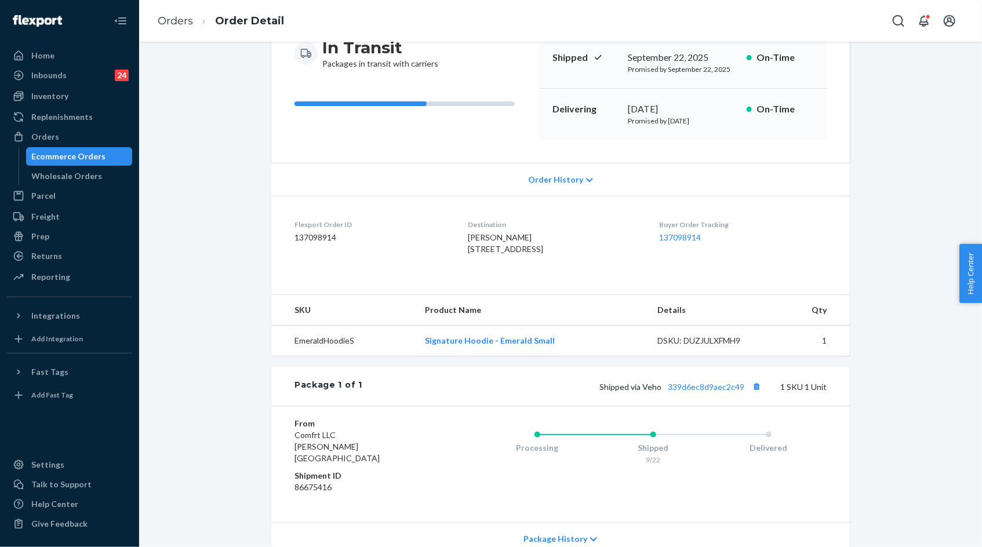
scroll to position [175, 0]
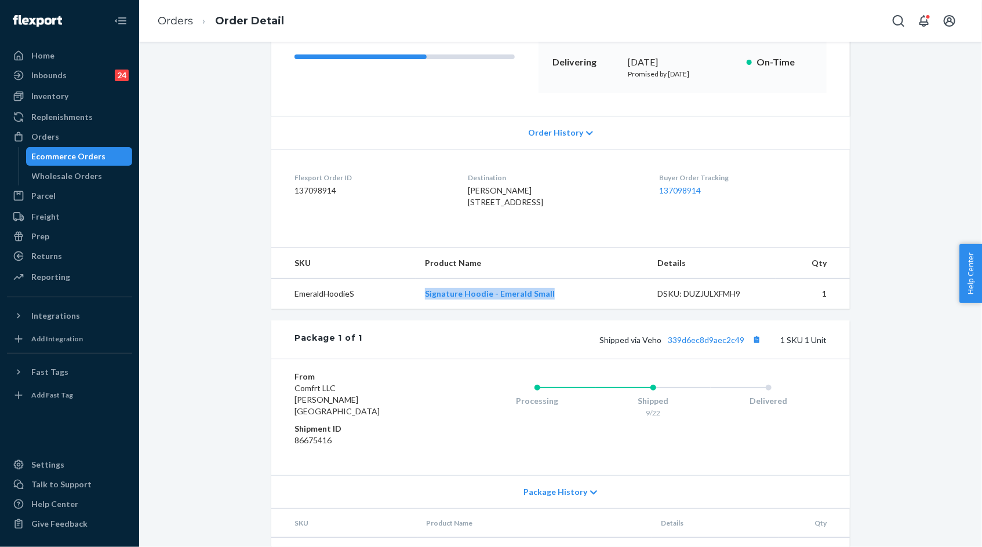
drag, startPoint x: 429, startPoint y: 318, endPoint x: 589, endPoint y: 318, distance: 159.9
click at [589, 309] on td "Signature Hoodie - Emerald Small" at bounding box center [531, 294] width 232 height 31
copy link "Signature Hoodie - Emerald Small"
drag, startPoint x: 602, startPoint y: 360, endPoint x: 742, endPoint y: 366, distance: 140.3
click at [743, 347] on div "Shipped via Veho 339d6ec8d9aec2c49 1 SKU 1 Unit" at bounding box center [594, 339] width 464 height 15
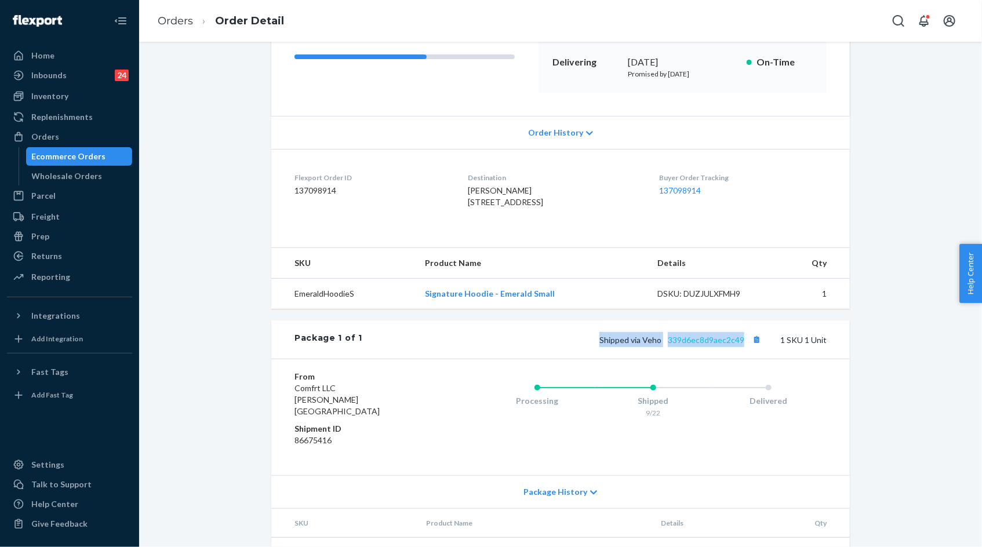
copy span "Shipped via Veho 339d6ec8d9aec2c49"
click at [727, 345] on link "339d6ec8d9aec2c49" at bounding box center [706, 340] width 76 height 10
click at [176, 23] on link "Orders" at bounding box center [175, 20] width 35 height 13
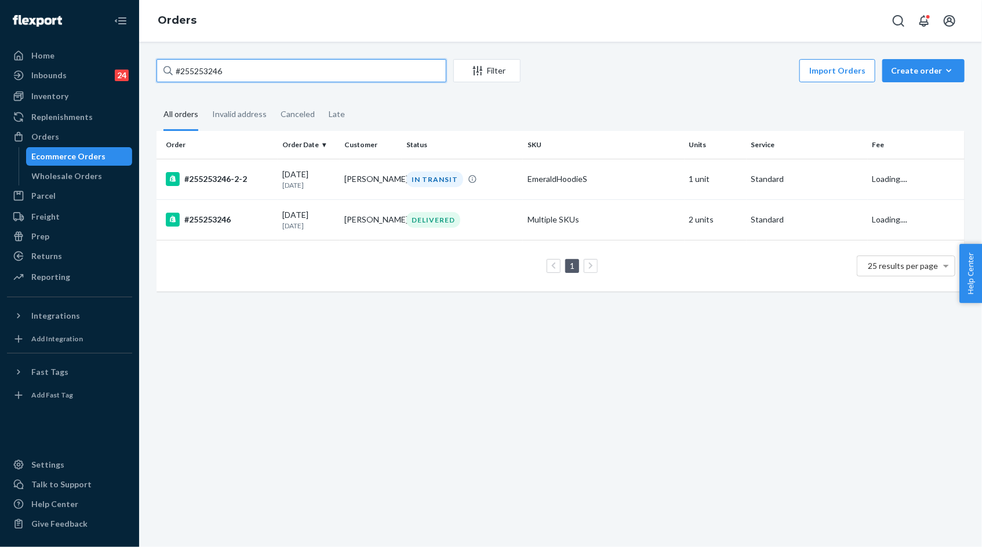
click at [207, 65] on input "#255253246" at bounding box center [301, 70] width 290 height 23
click at [216, 72] on input "#255253246" at bounding box center [301, 70] width 290 height 23
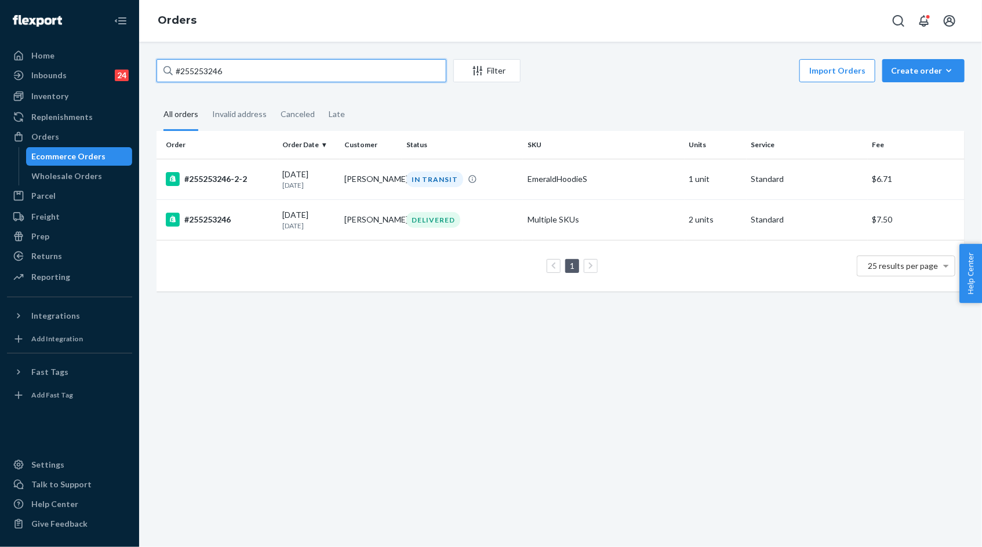
paste input "255232029"
type input "255232029"
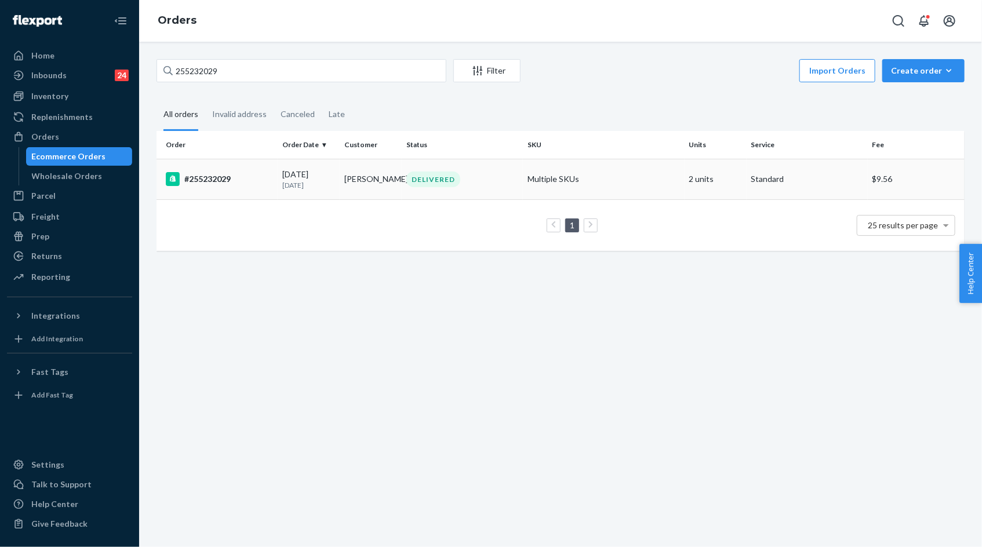
click at [329, 172] on div "[DATE] [DATE]" at bounding box center [308, 179] width 53 height 21
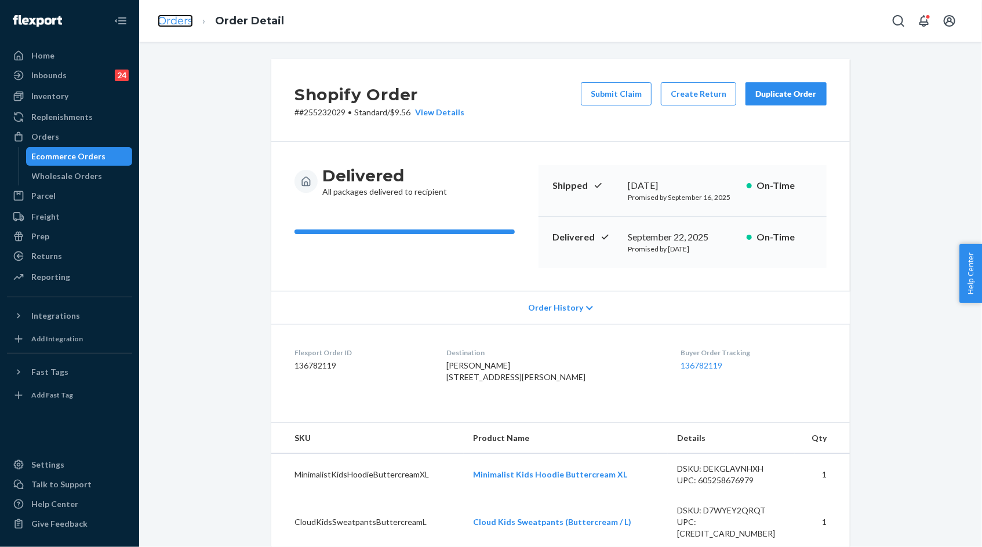
click at [170, 22] on link "Orders" at bounding box center [175, 20] width 35 height 13
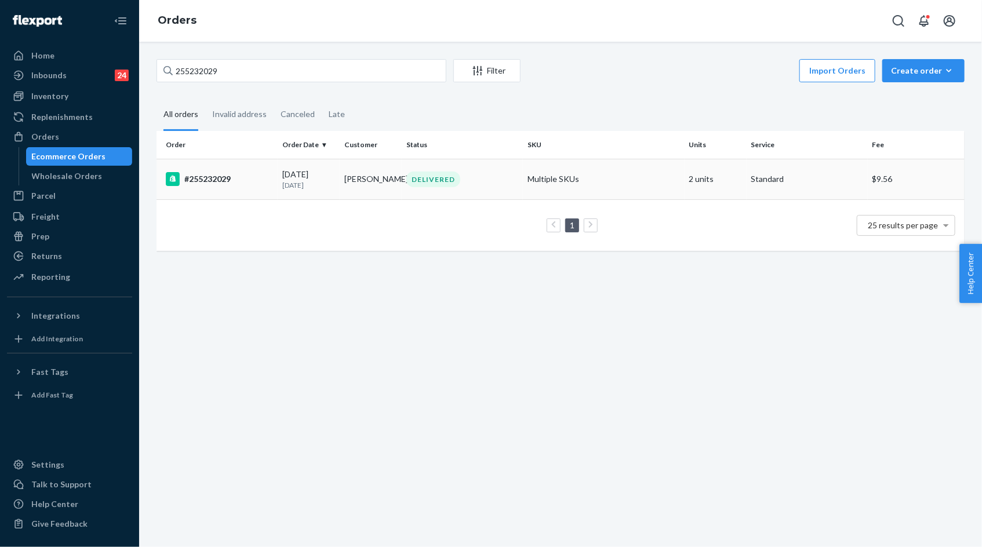
click at [376, 176] on td "[PERSON_NAME]" at bounding box center [371, 179] width 62 height 41
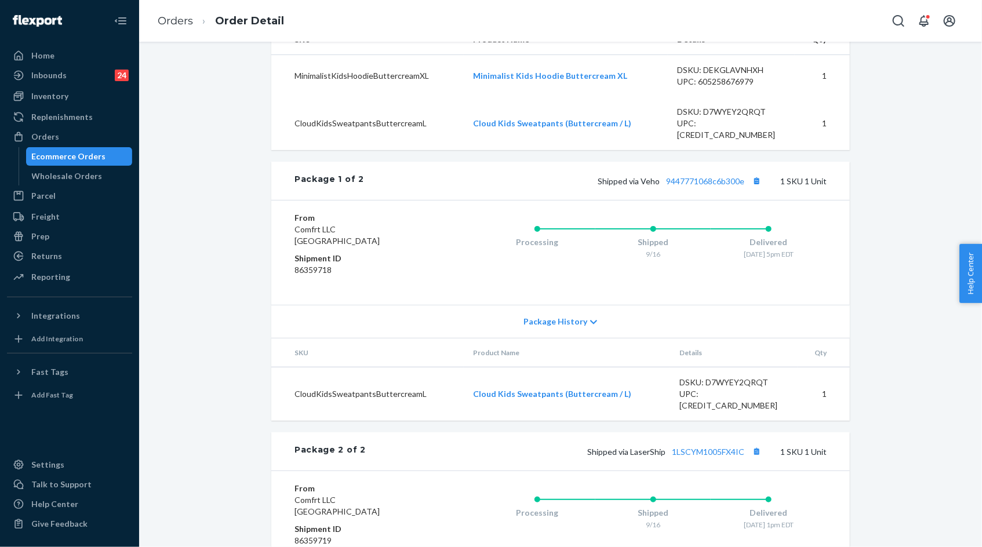
scroll to position [398, 0]
drag, startPoint x: 468, startPoint y: 396, endPoint x: 623, endPoint y: 395, distance: 155.3
click at [623, 395] on td "Cloud Kids Sweatpants (Buttercream / L)" at bounding box center [567, 395] width 206 height 54
copy link "Cloud Kids Sweatpants (Buttercream / L)"
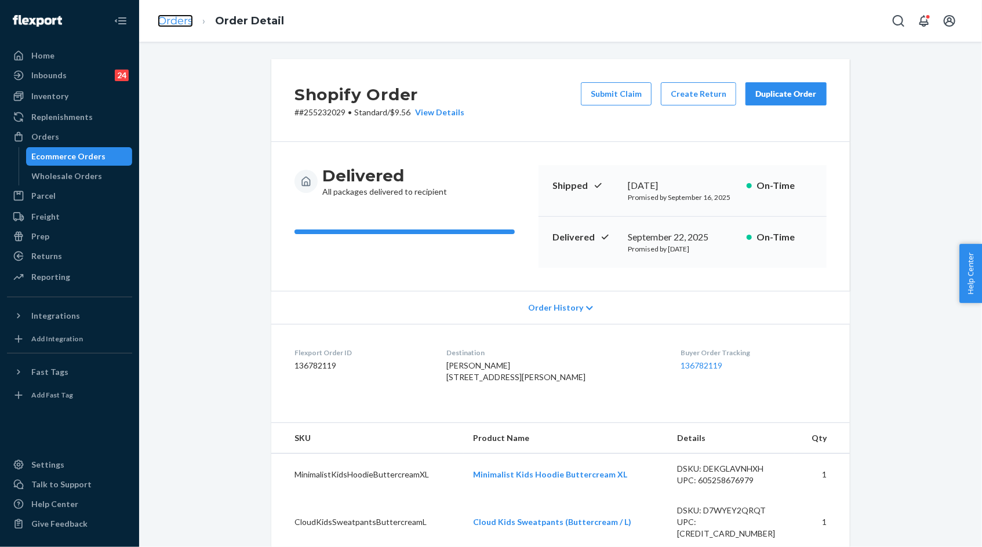
click at [173, 23] on link "Orders" at bounding box center [175, 20] width 35 height 13
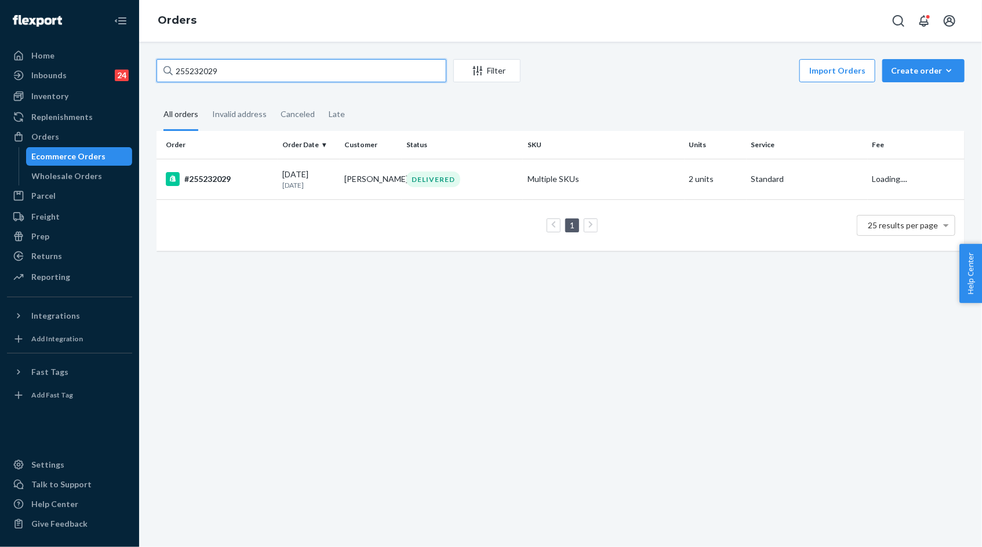
click at [190, 74] on input "255232029" at bounding box center [301, 70] width 290 height 23
paste input "171835"
type input "255171835"
click at [273, 185] on td "#255171835" at bounding box center [216, 179] width 121 height 41
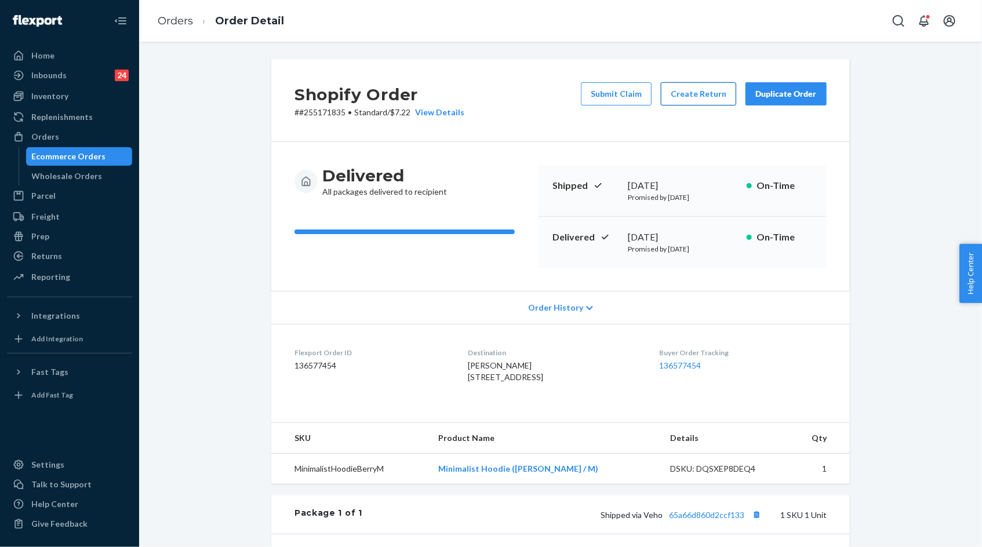
click at [712, 100] on button "Create Return" at bounding box center [698, 93] width 75 height 23
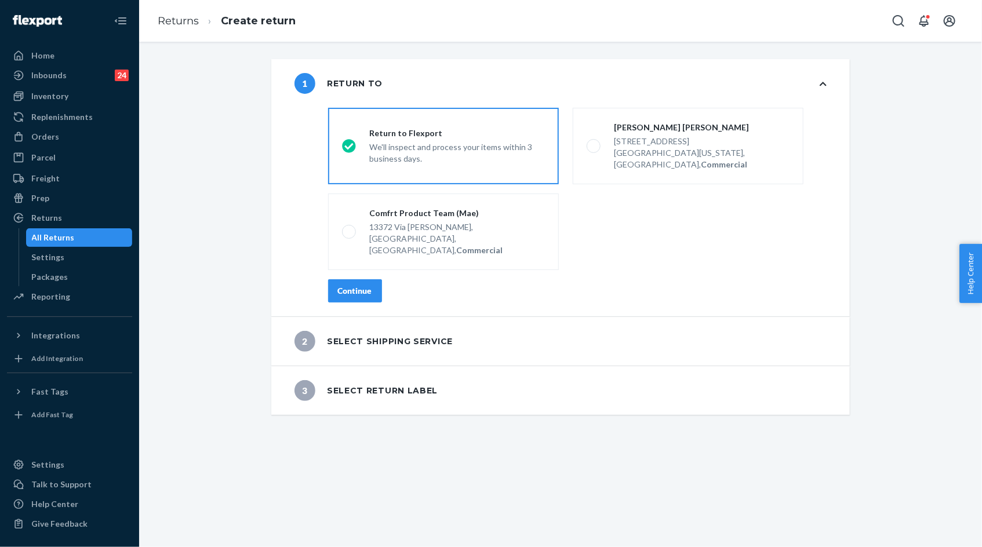
click at [370, 279] on button "Continue" at bounding box center [355, 290] width 54 height 23
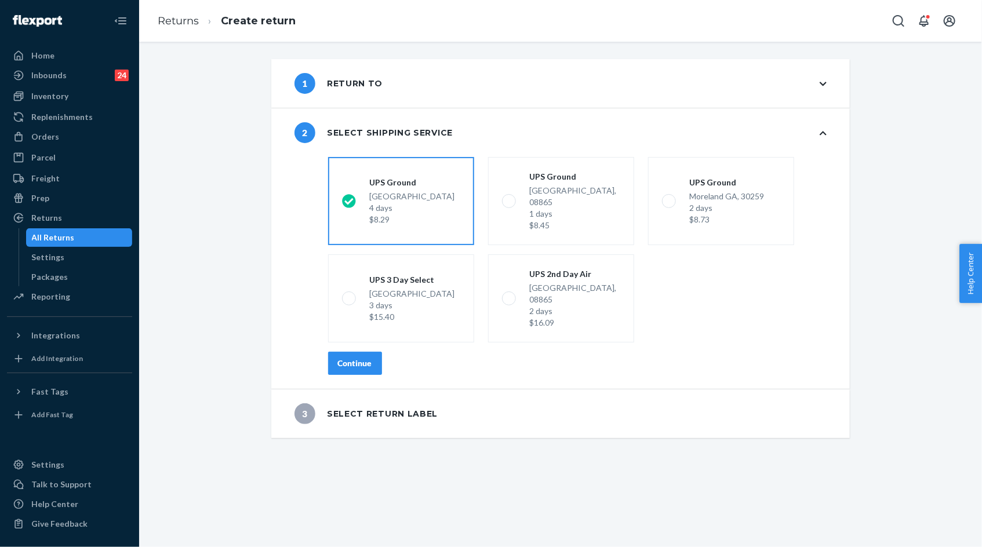
click at [370, 358] on div "Continue" at bounding box center [355, 364] width 34 height 12
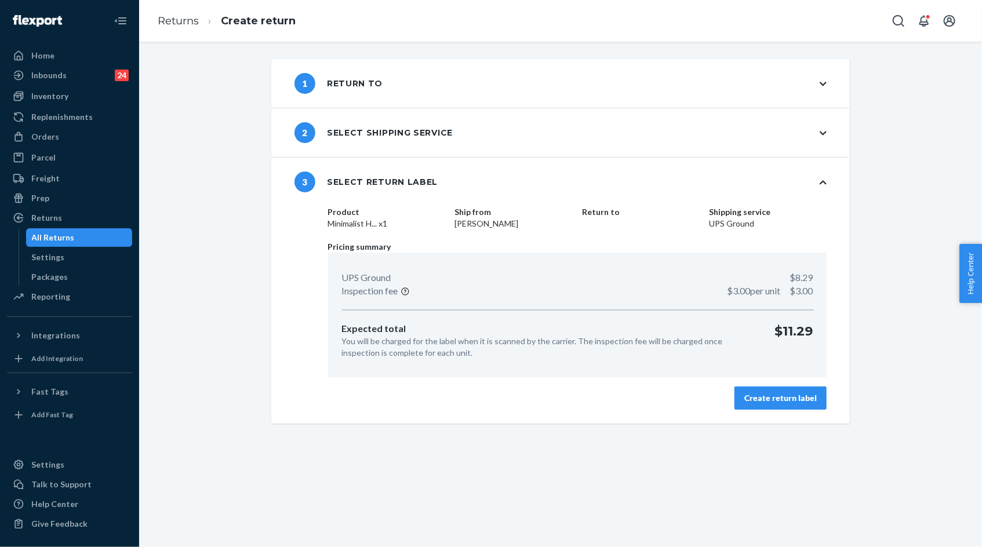
click at [771, 396] on div "Create return label" at bounding box center [780, 398] width 72 height 12
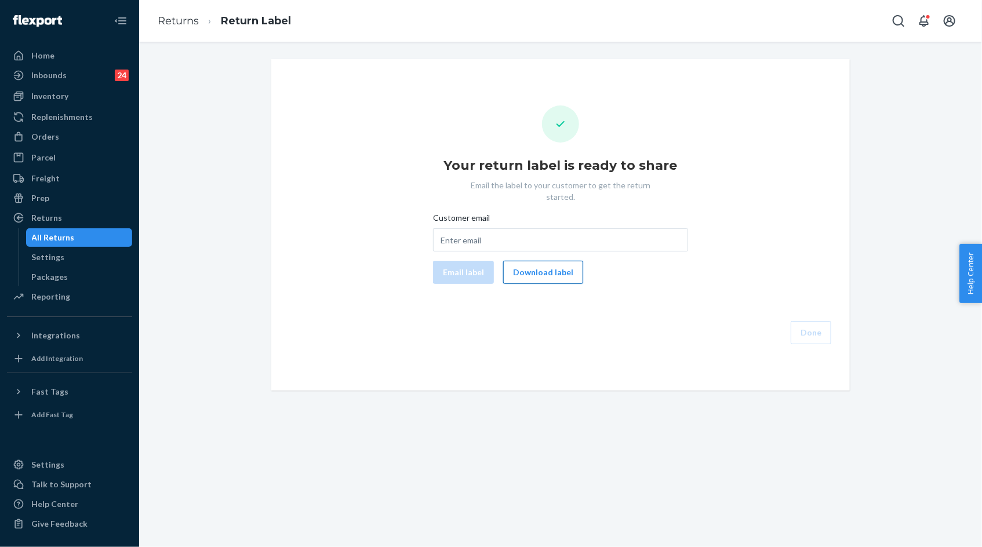
click at [552, 262] on button "Download label" at bounding box center [543, 272] width 80 height 23
click at [172, 29] on ol "Returns Return Label" at bounding box center [224, 21] width 152 height 34
click at [175, 17] on link "Returns" at bounding box center [178, 20] width 41 height 13
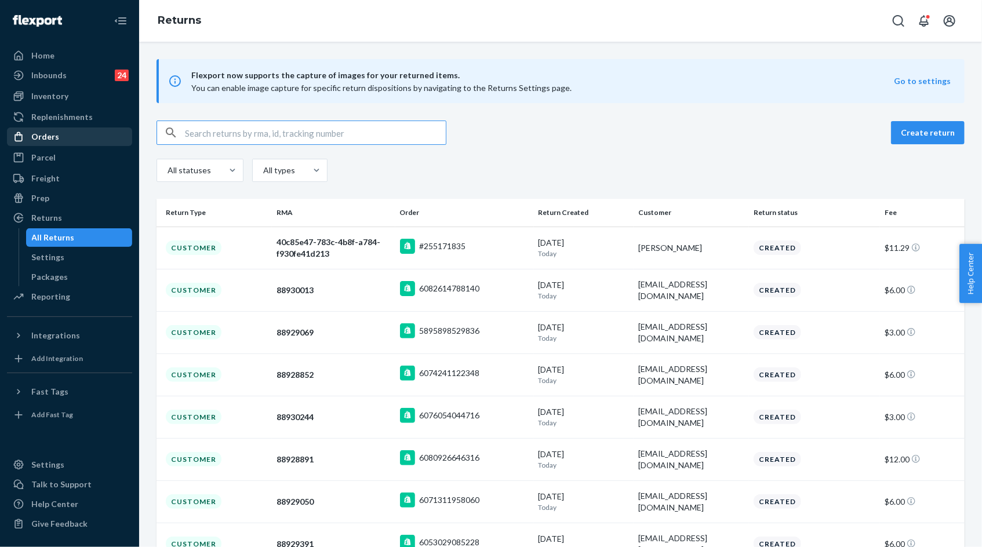
click at [78, 136] on div "Orders" at bounding box center [69, 137] width 123 height 16
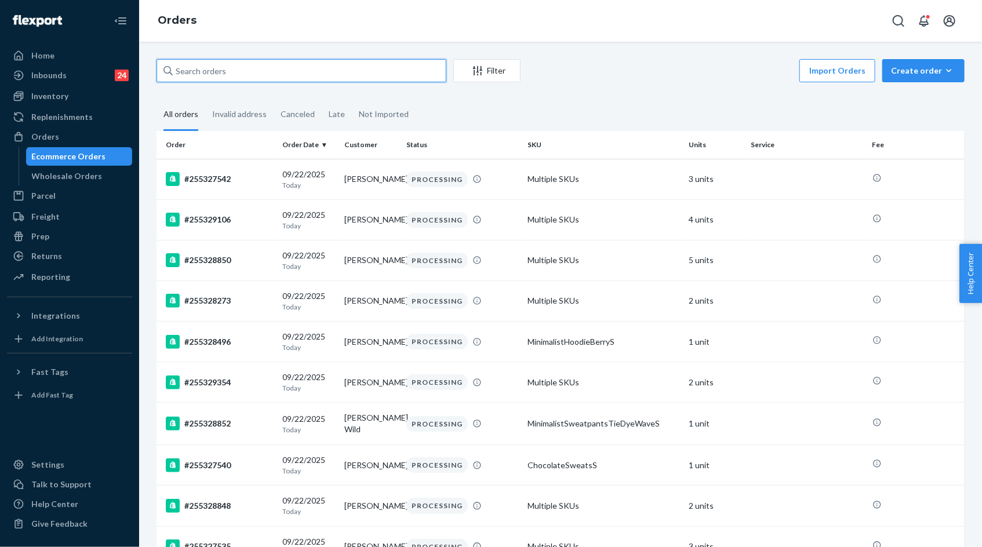
click at [246, 71] on input "text" at bounding box center [301, 70] width 290 height 23
paste input "255171835"
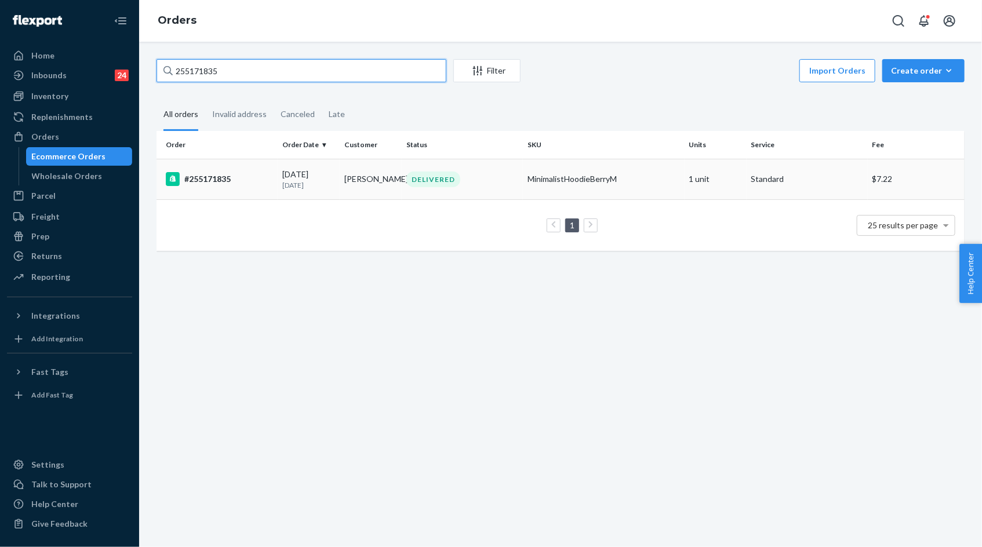
type input "255171835"
click at [307, 172] on div "09/12/2025 10 days ago" at bounding box center [308, 179] width 53 height 21
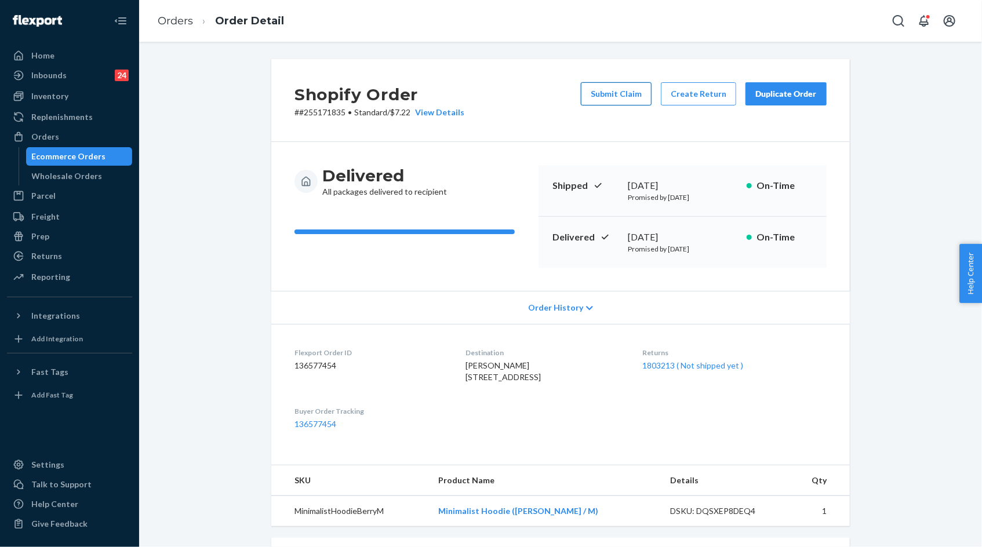
click at [633, 97] on button "Submit Claim" at bounding box center [616, 93] width 71 height 23
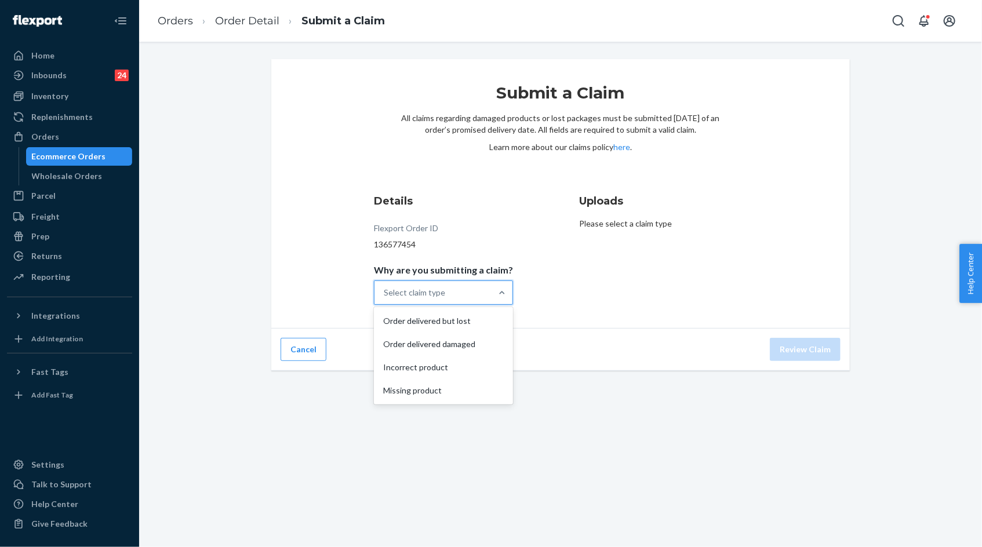
click at [458, 296] on div "Select claim type" at bounding box center [432, 292] width 117 height 23
click at [385, 296] on input "Why are you submitting a claim? option Order delivered but lost focused, 1 of 4…" at bounding box center [384, 293] width 1 height 12
click at [444, 367] on div "Incorrect product" at bounding box center [443, 367] width 134 height 23
click at [385, 298] on input "Why are you submitting a claim? option Incorrect product focused, 3 of 4. 4 res…" at bounding box center [384, 293] width 1 height 12
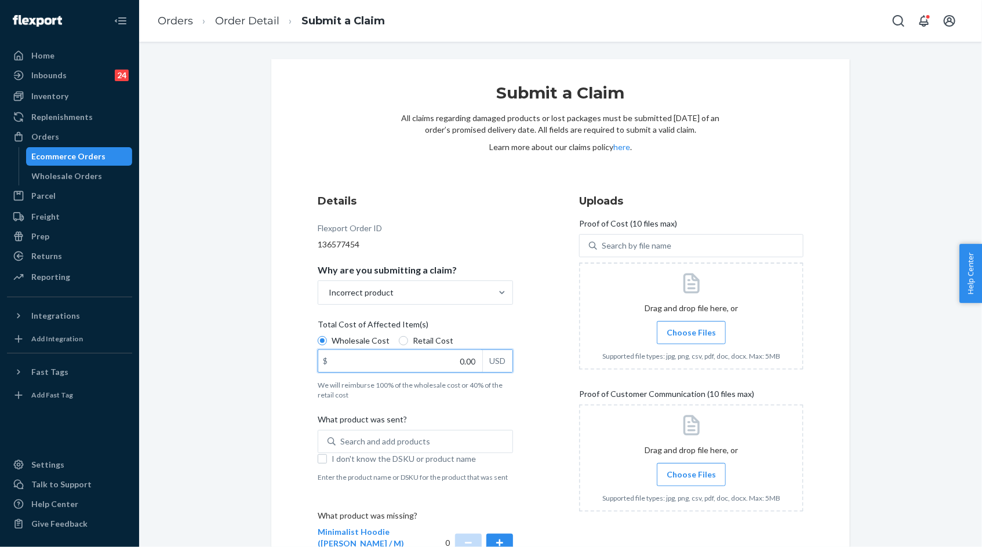
click at [447, 359] on input "0.00" at bounding box center [400, 361] width 164 height 22
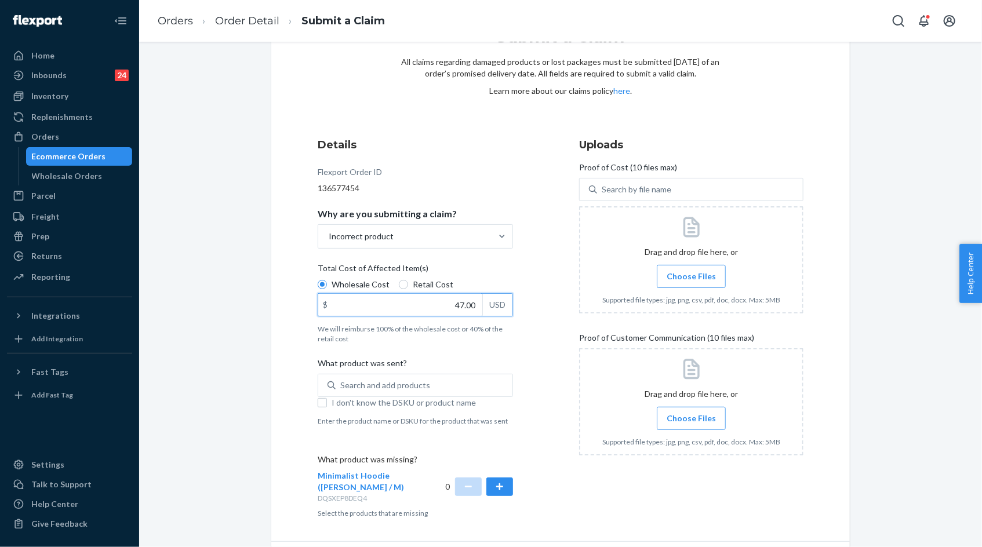
scroll to position [92, 0]
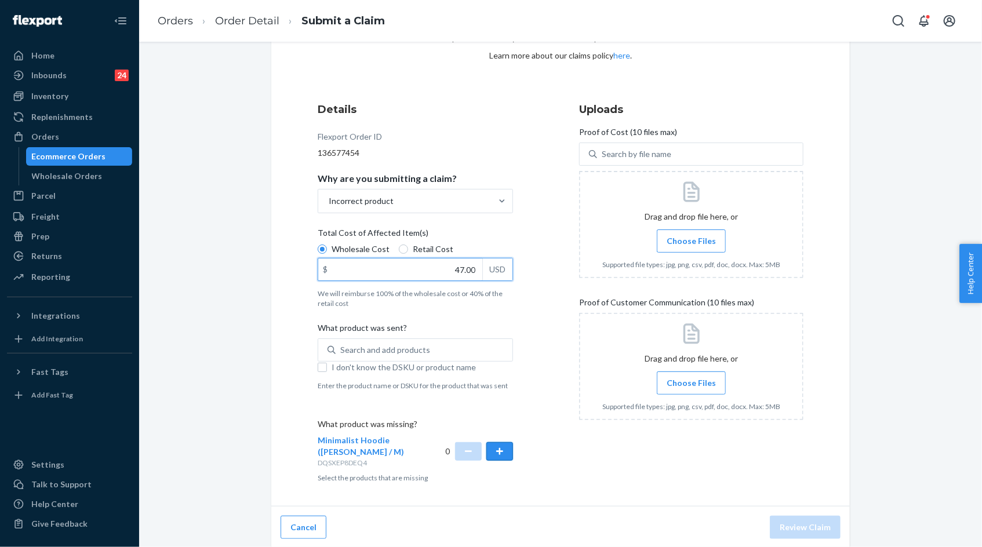
type input "47.00"
click at [505, 451] on button "button" at bounding box center [499, 451] width 27 height 19
click at [688, 242] on span "Choose Files" at bounding box center [690, 241] width 49 height 12
click at [691, 242] on input "Choose Files" at bounding box center [691, 241] width 1 height 13
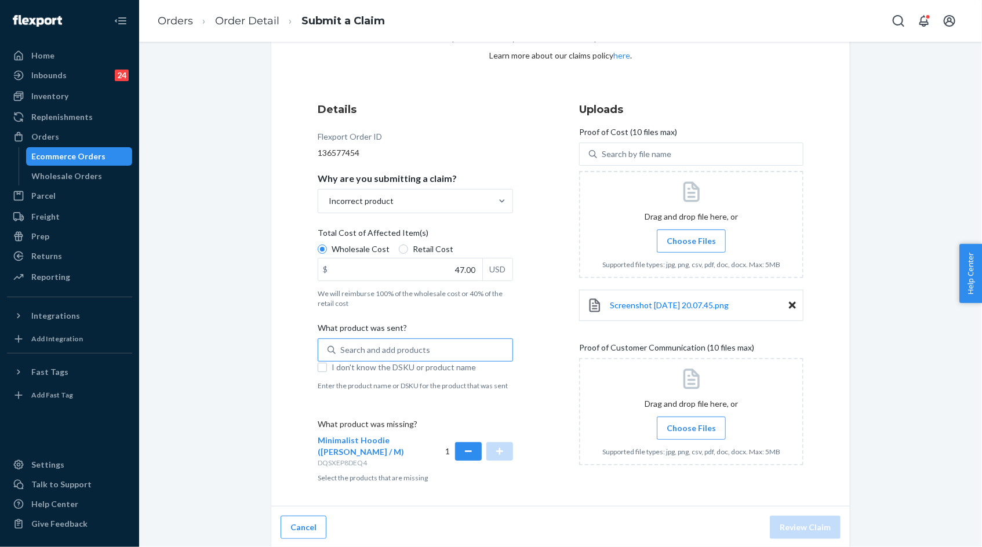
click at [425, 345] on div "Search and add products" at bounding box center [385, 350] width 90 height 12
click at [341, 345] on input "Search and add products" at bounding box center [340, 350] width 1 height 12
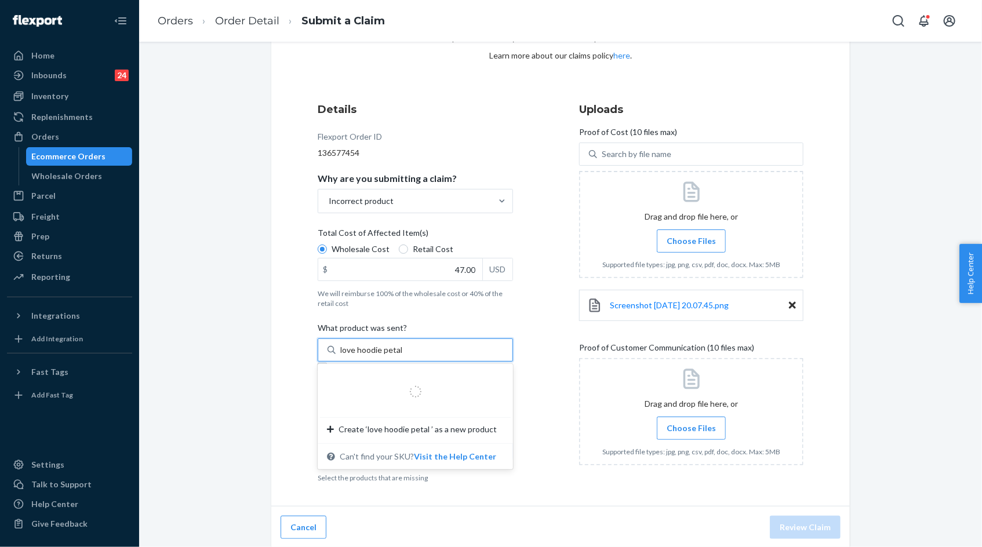
type input "love hoodie petal xs"
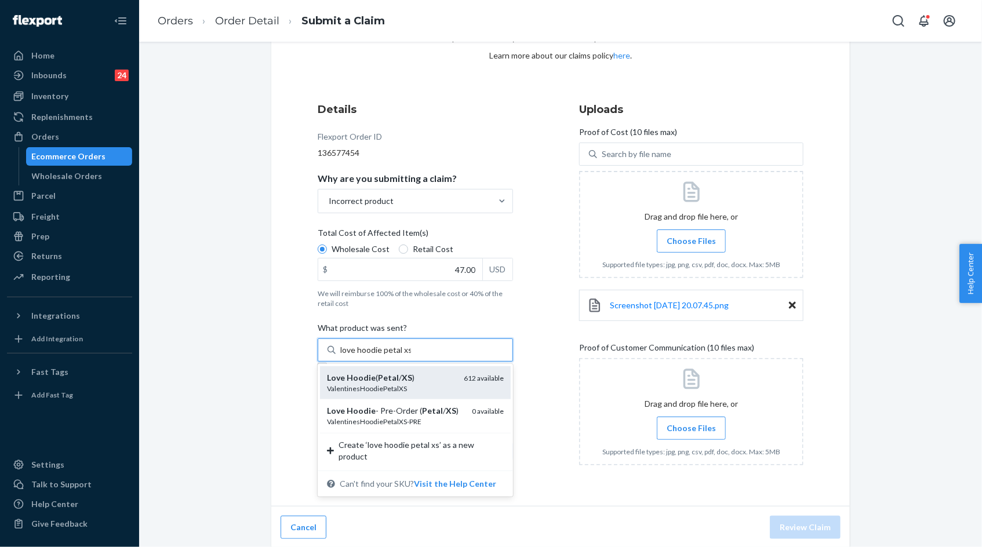
click at [404, 382] on div "Love Hoodie ( Petal / XS )" at bounding box center [390, 378] width 127 height 12
click at [404, 356] on input "love hoodie petal xs" at bounding box center [375, 350] width 71 height 12
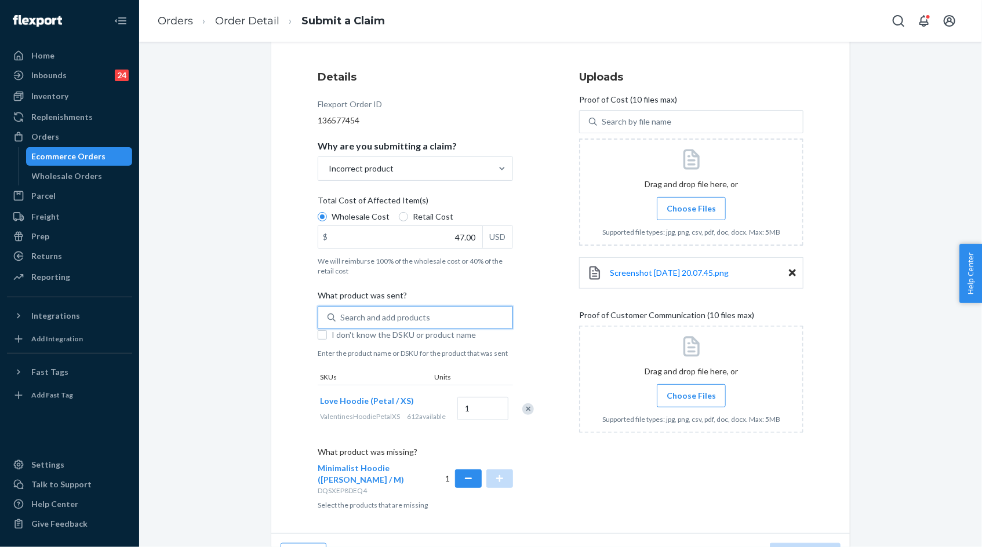
scroll to position [159, 0]
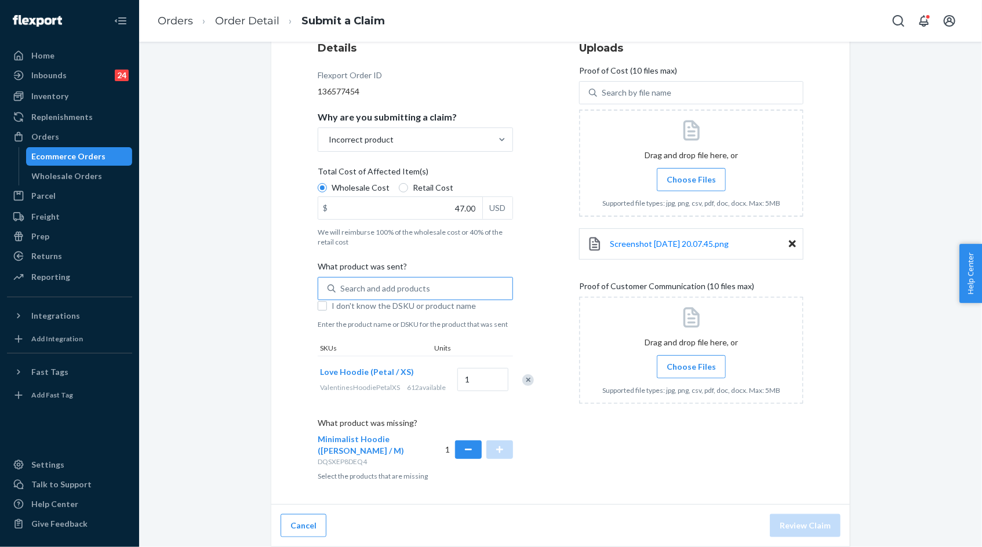
click at [692, 363] on span "Choose Files" at bounding box center [690, 367] width 49 height 12
click at [691, 363] on input "Choose Files" at bounding box center [691, 366] width 1 height 13
click at [695, 364] on span "Choose Files" at bounding box center [690, 367] width 49 height 12
click at [691, 364] on input "Choose Files" at bounding box center [691, 366] width 1 height 13
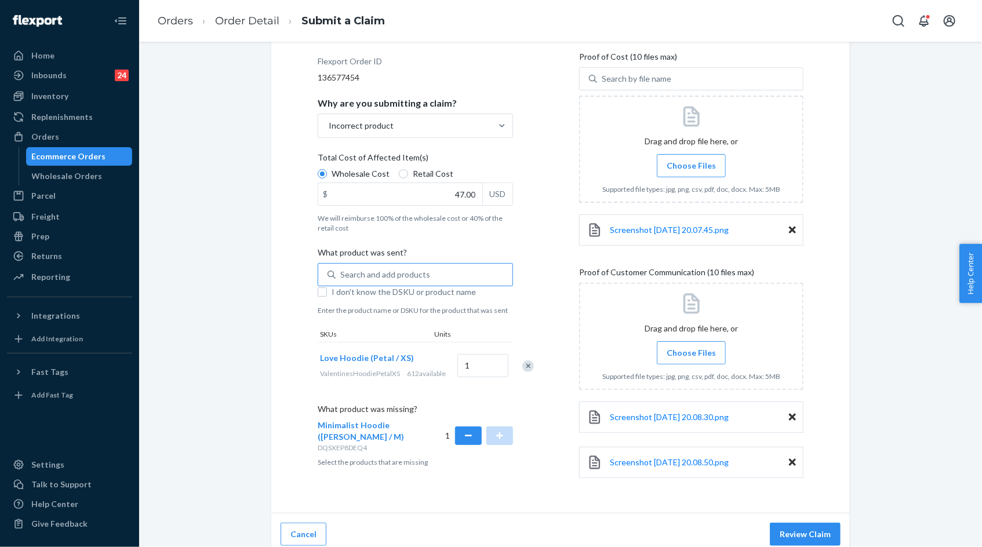
scroll to position [173, 0]
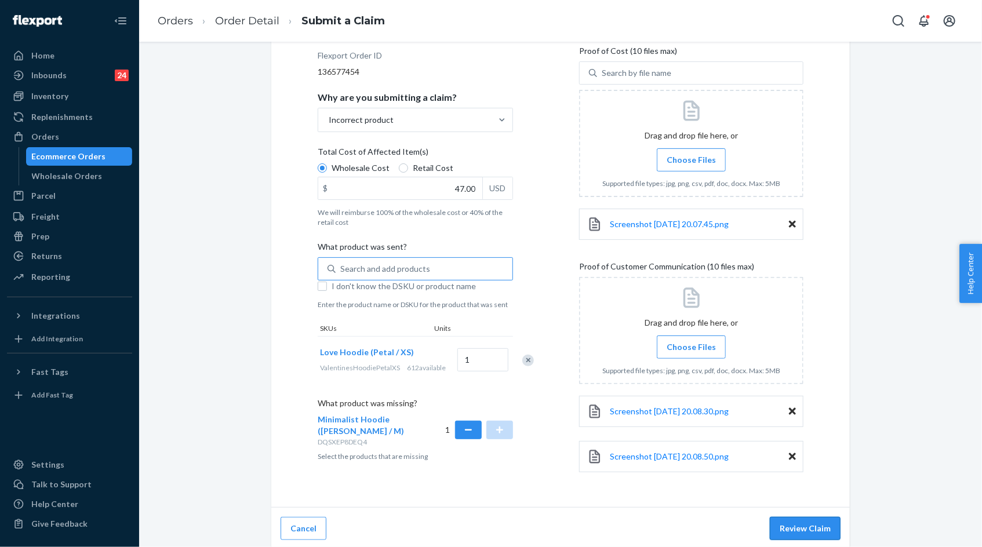
click at [796, 519] on button "Review Claim" at bounding box center [805, 528] width 71 height 23
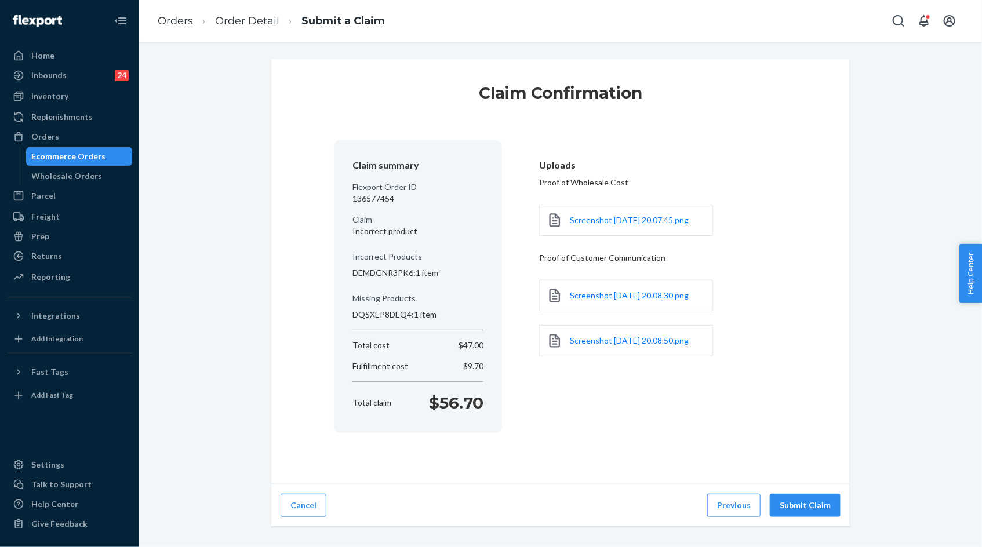
scroll to position [0, 0]
click at [798, 504] on button "Submit Claim" at bounding box center [805, 505] width 71 height 23
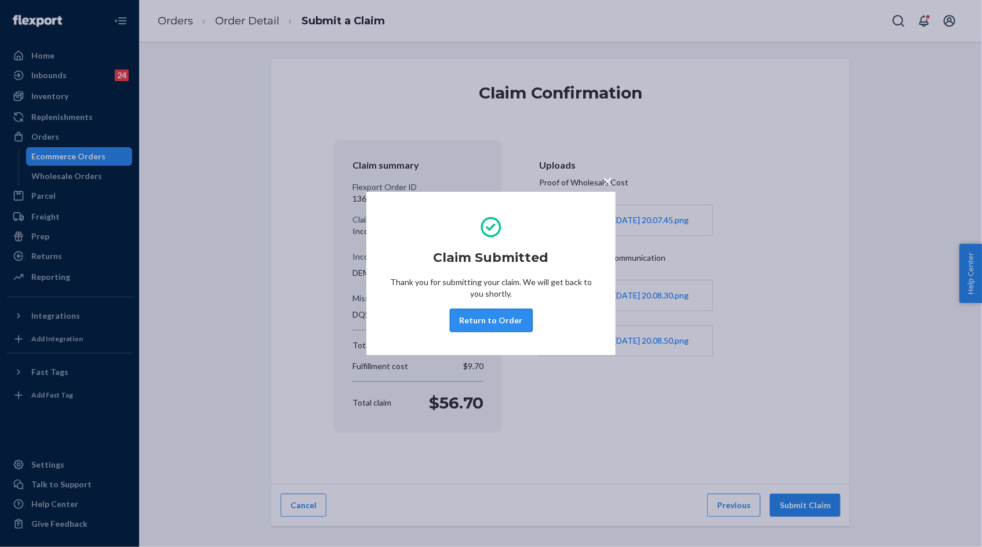
click at [511, 322] on button "Return to Order" at bounding box center [491, 320] width 83 height 23
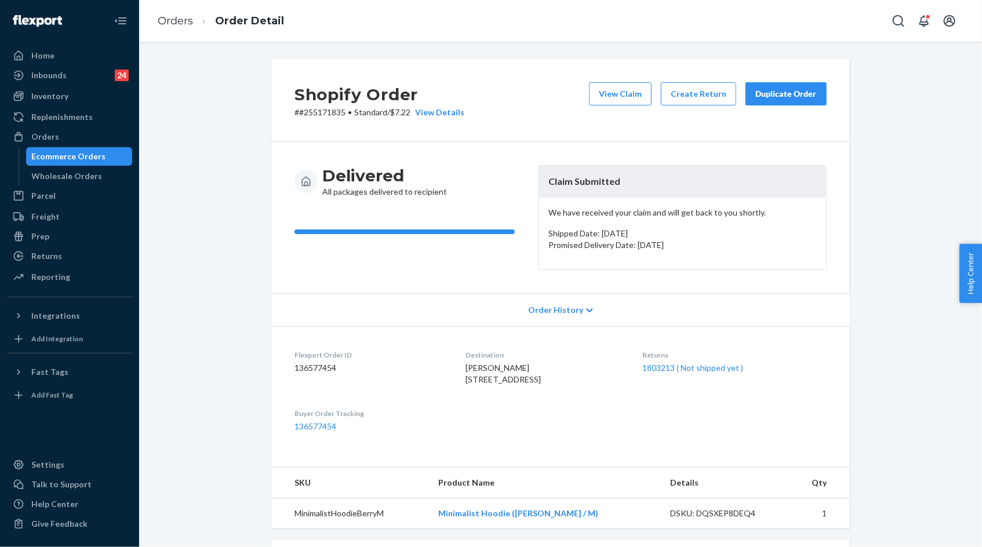
click at [328, 113] on p "# #255171835 • Standard / $7.22 View Details" at bounding box center [379, 113] width 170 height 12
copy p "255171835"
click at [174, 23] on link "Orders" at bounding box center [175, 20] width 35 height 13
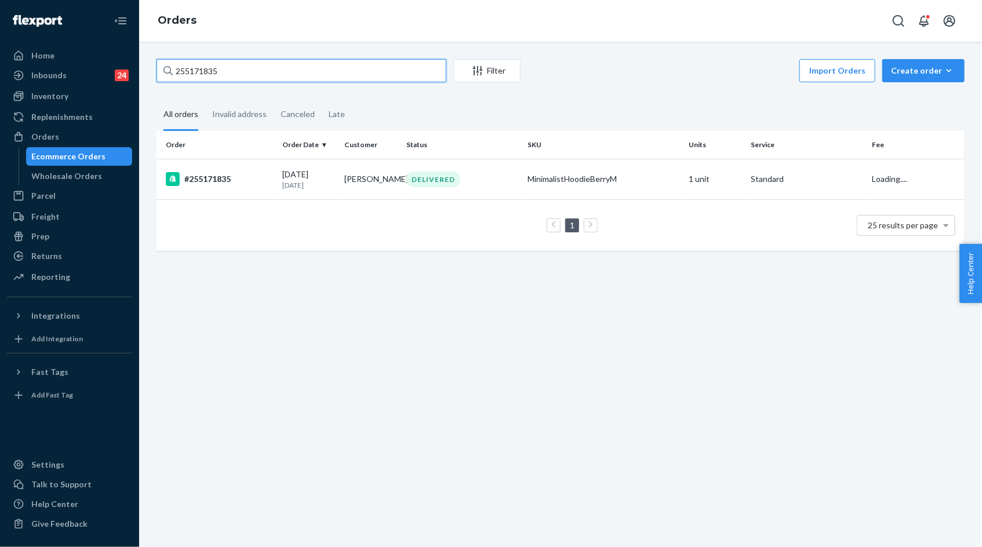
click at [220, 67] on input "255171835" at bounding box center [301, 70] width 290 height 23
paste input "#255285174"
type input "#255285174"
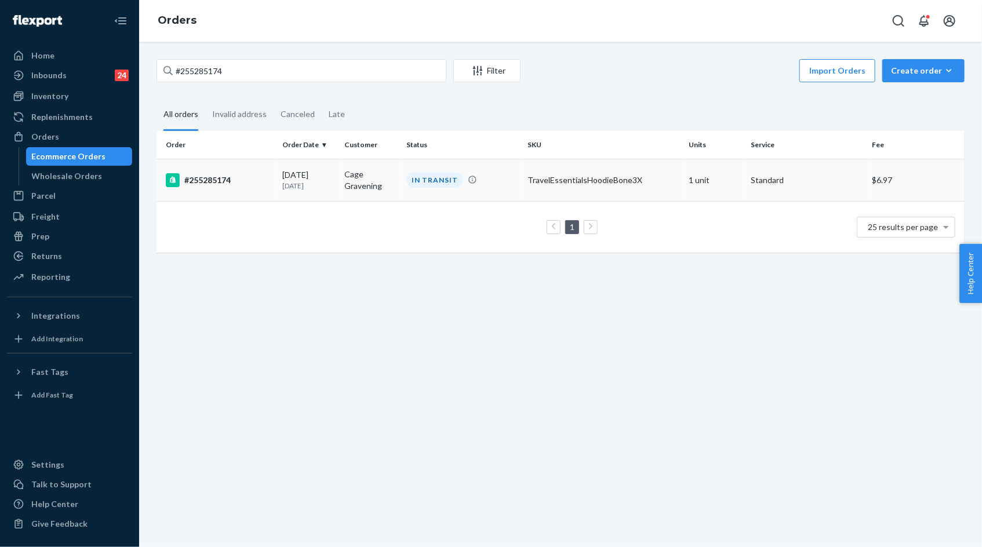
click at [294, 179] on div "09/19/2025 3 days ago" at bounding box center [308, 179] width 53 height 21
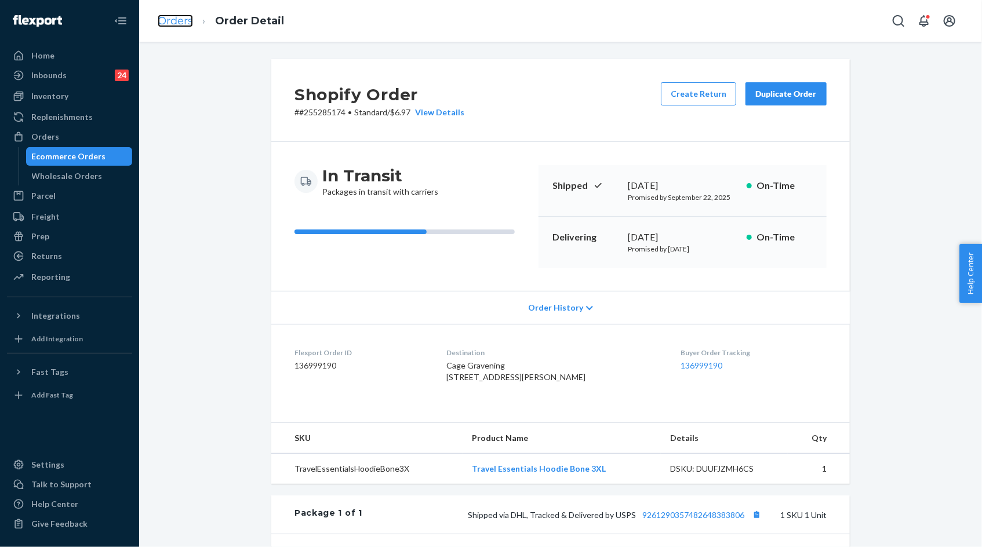
click at [173, 20] on link "Orders" at bounding box center [175, 20] width 35 height 13
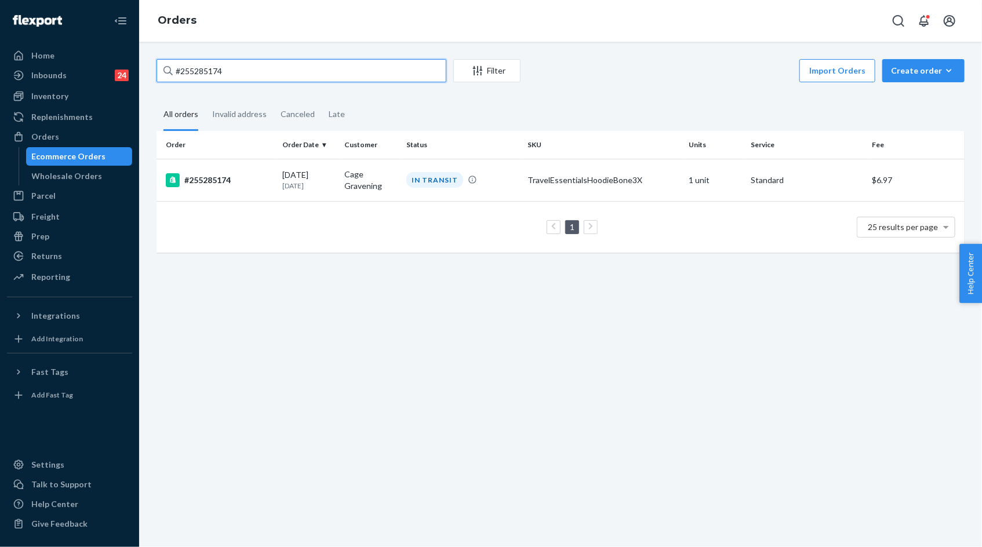
click at [202, 75] on input "#255285174" at bounding box center [301, 70] width 290 height 23
paste input "066037"
type input "#255066037"
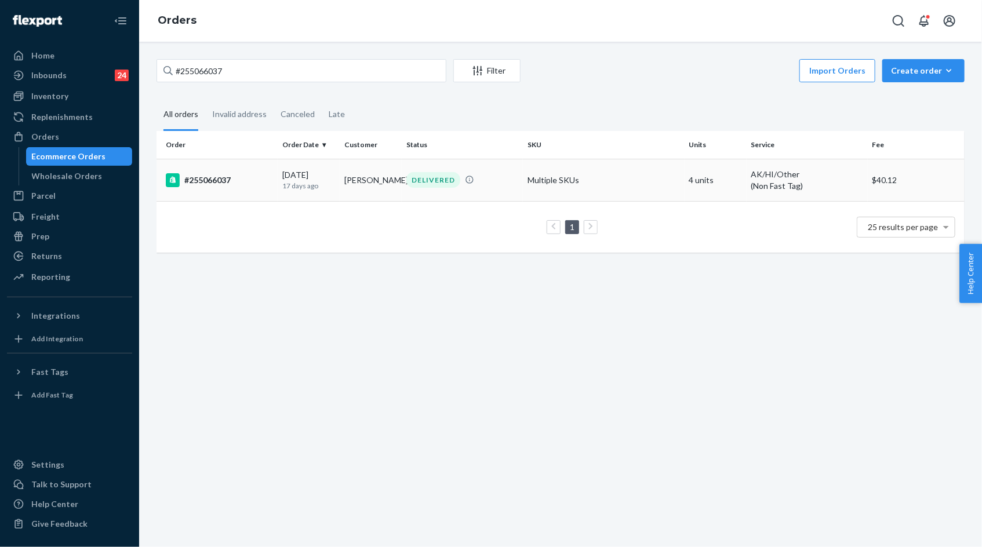
click at [354, 170] on td "Samuel Sisik" at bounding box center [371, 180] width 62 height 42
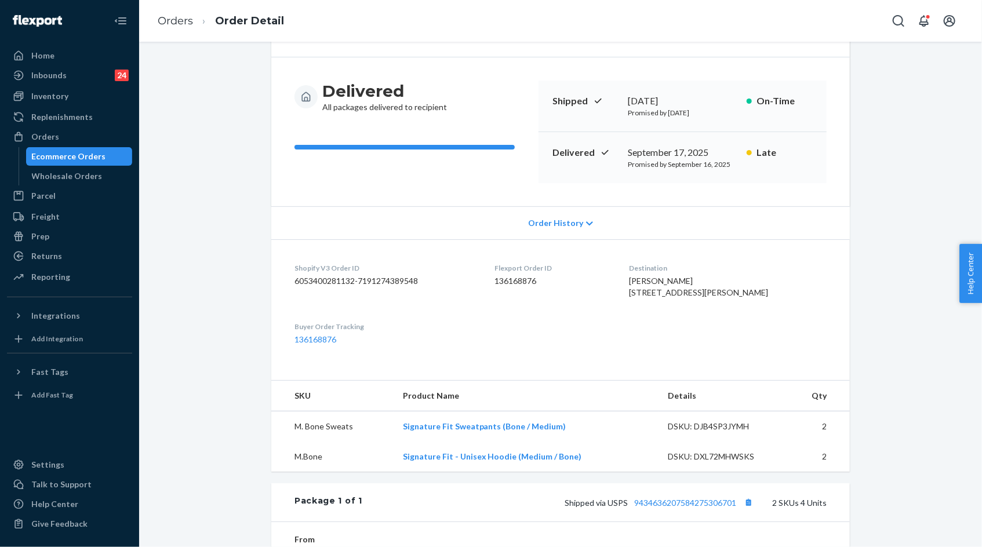
scroll to position [143, 0]
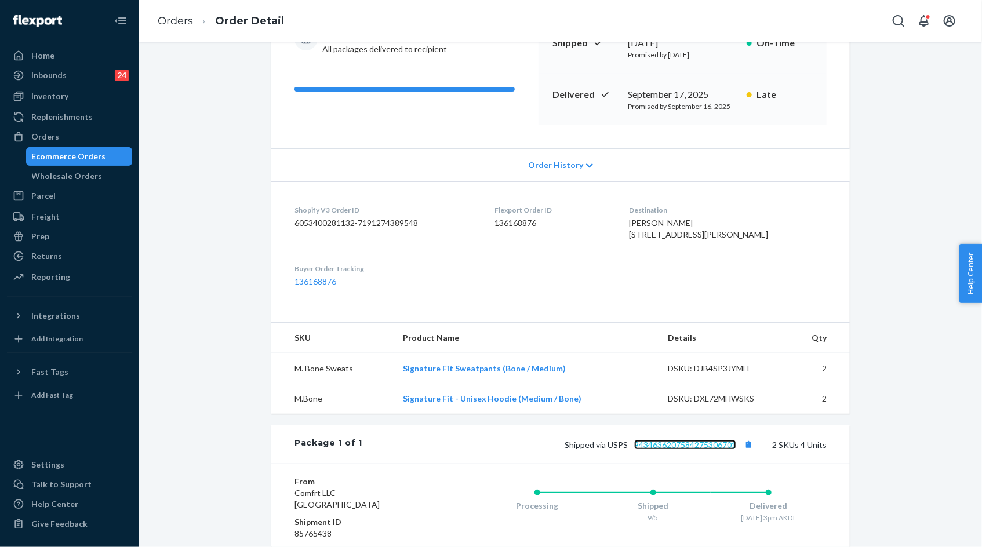
click at [654, 450] on link "9434636207584275306701" at bounding box center [685, 445] width 102 height 10
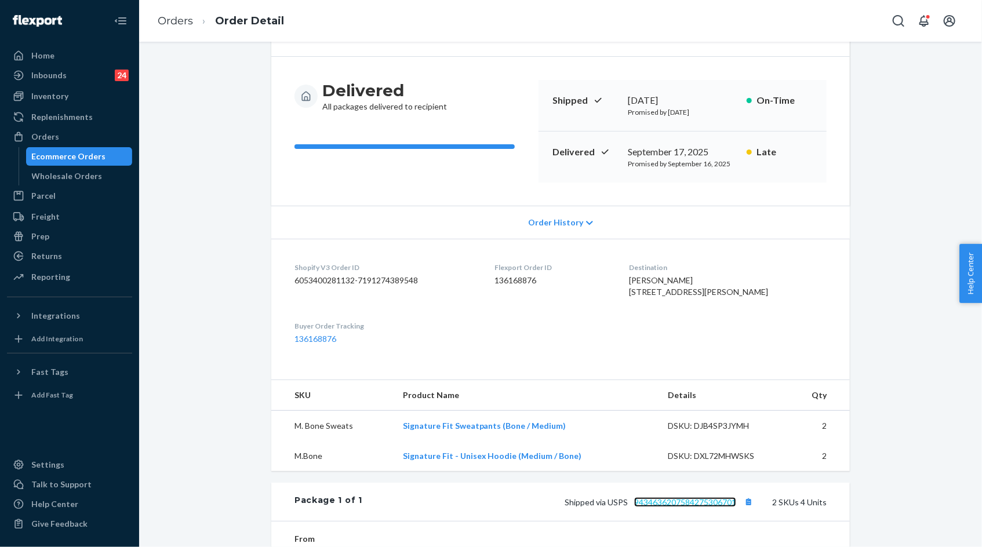
scroll to position [0, 0]
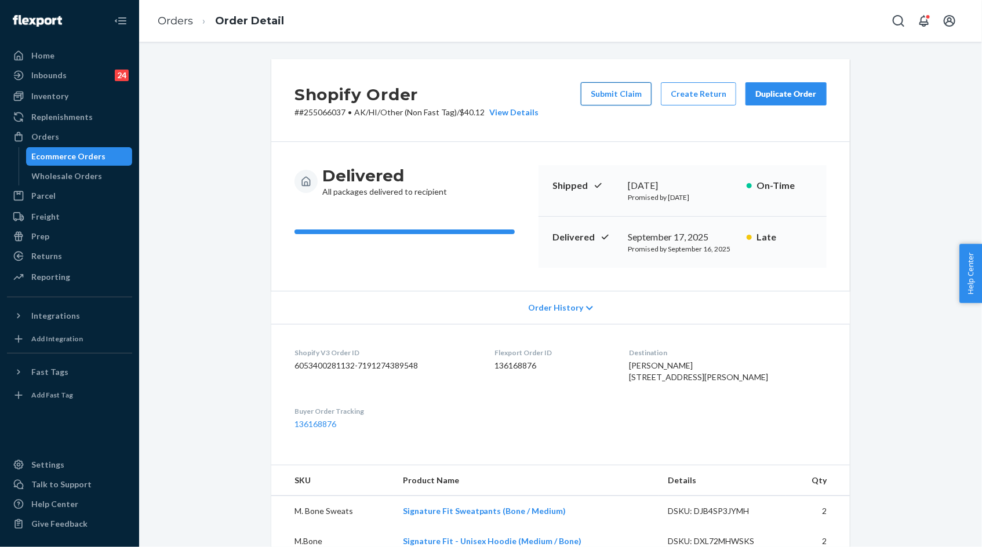
click at [615, 99] on button "Submit Claim" at bounding box center [616, 93] width 71 height 23
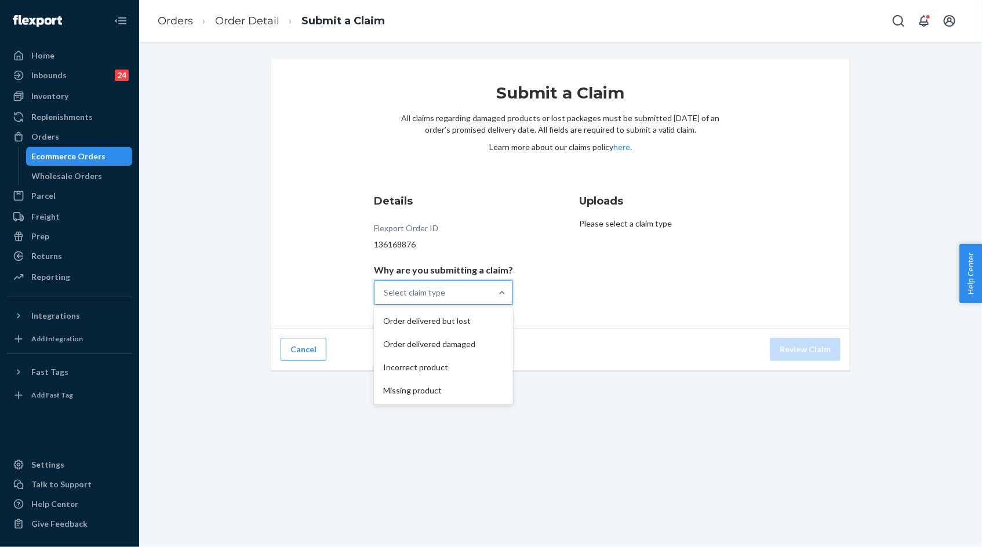
click at [443, 293] on div "Select claim type" at bounding box center [414, 293] width 61 height 12
click at [385, 293] on input "Why are you submitting a claim? option Order delivered but lost focused, 1 of 4…" at bounding box center [384, 293] width 1 height 12
click at [446, 323] on div "Order delivered but lost" at bounding box center [443, 320] width 134 height 23
click at [385, 298] on input "Why are you submitting a claim? option Order delivered but lost focused, 0 of 4…" at bounding box center [384, 293] width 1 height 12
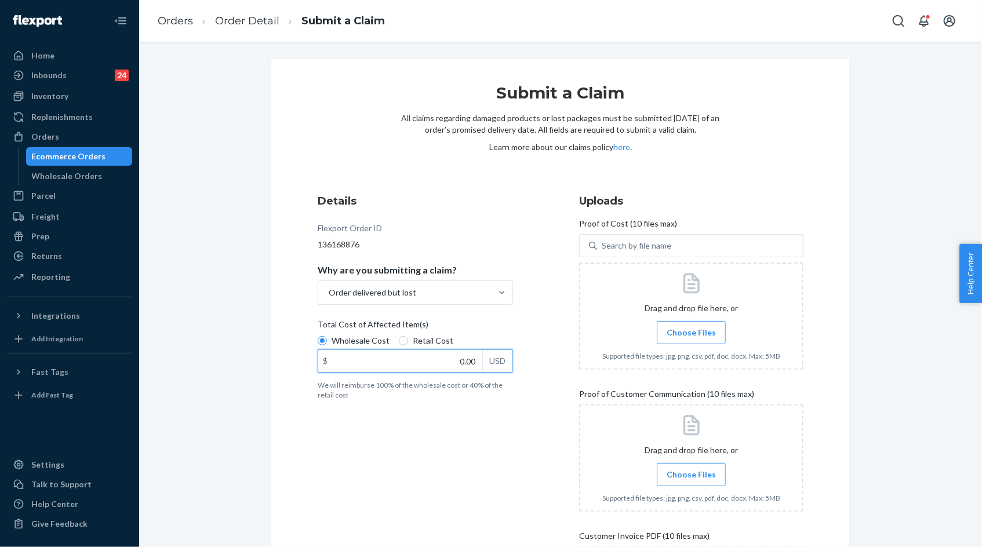
click at [440, 360] on input "0.00" at bounding box center [400, 361] width 164 height 22
type input "79.00"
click at [682, 331] on span "Choose Files" at bounding box center [690, 333] width 49 height 12
click at [691, 331] on input "Choose Files" at bounding box center [691, 332] width 1 height 13
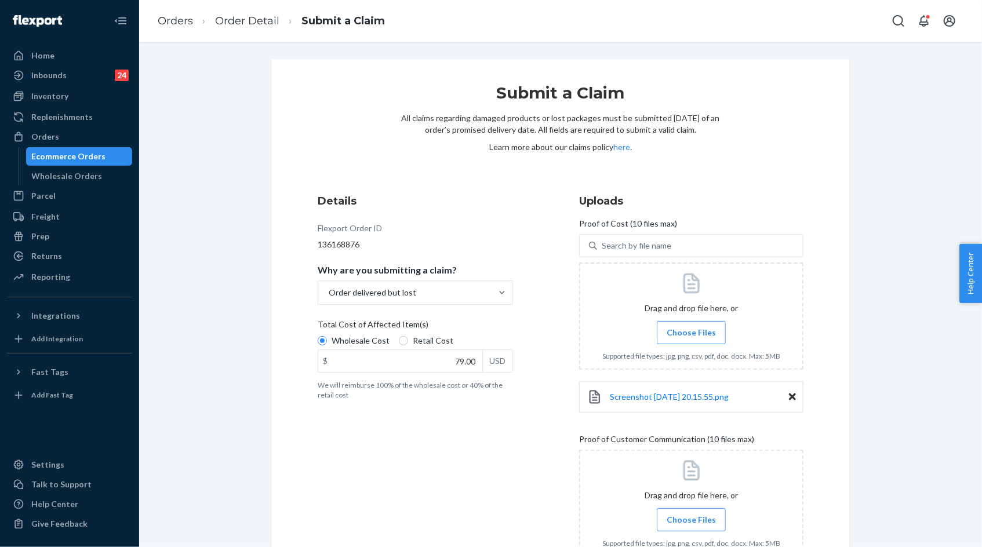
click at [698, 338] on label "Choose Files" at bounding box center [691, 332] width 69 height 23
click at [691, 338] on input "Choose Files" at bounding box center [691, 332] width 1 height 13
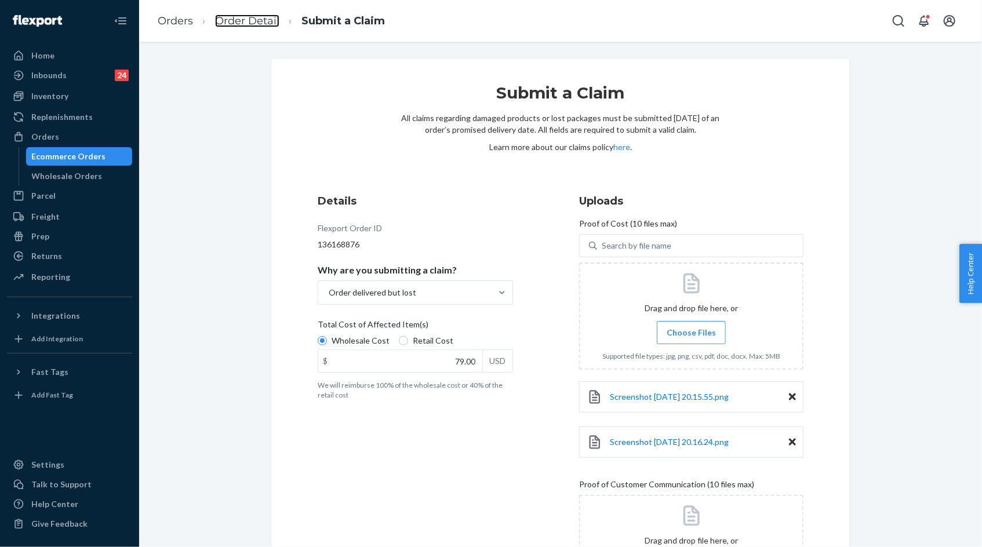
drag, startPoint x: 251, startPoint y: 20, endPoint x: 251, endPoint y: 207, distance: 187.7
click at [251, 20] on link "Order Detail" at bounding box center [247, 20] width 64 height 13
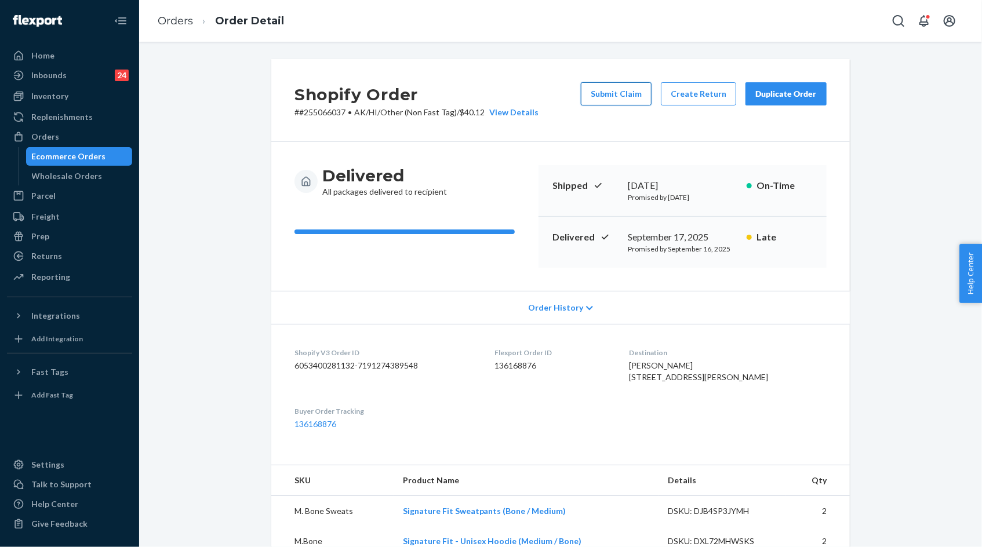
click at [617, 94] on button "Submit Claim" at bounding box center [616, 93] width 71 height 23
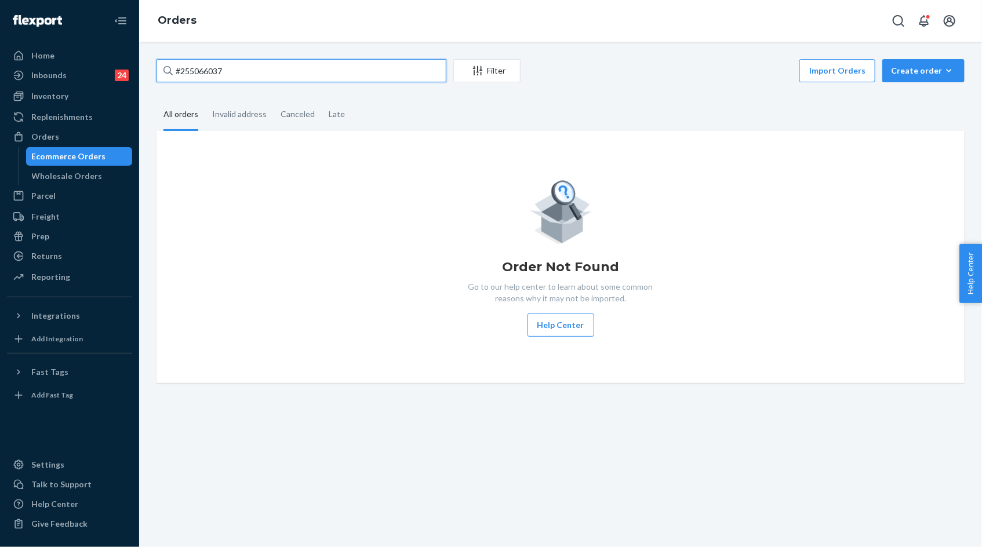
click at [253, 71] on input "#255066037" at bounding box center [301, 70] width 290 height 23
type input "#255066037\"
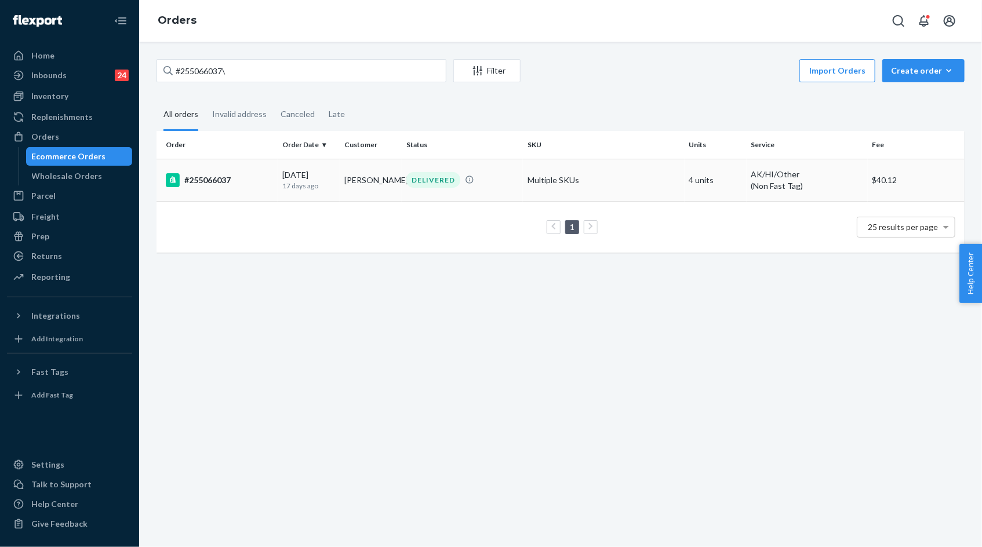
click at [221, 177] on div "#255066037" at bounding box center [219, 180] width 107 height 14
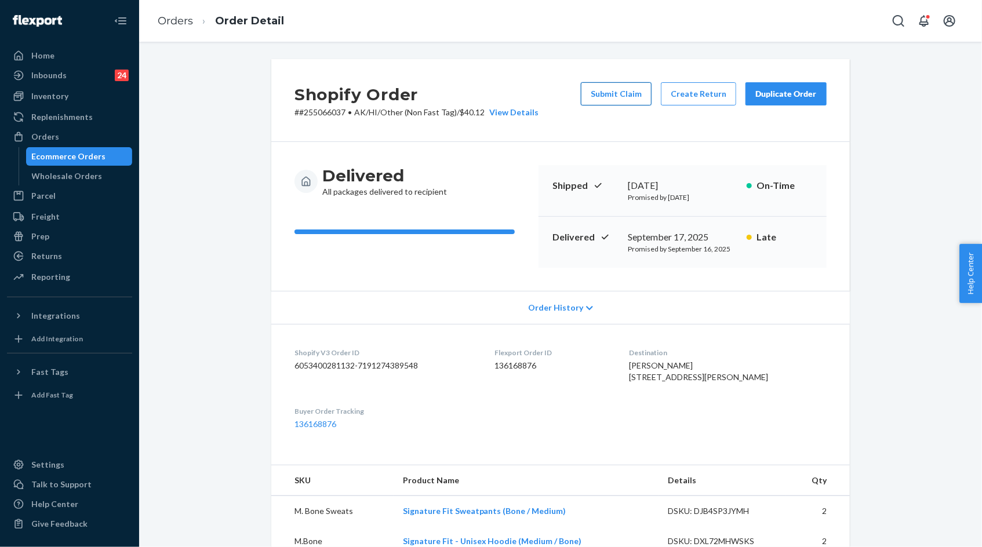
click at [621, 97] on button "Submit Claim" at bounding box center [616, 93] width 71 height 23
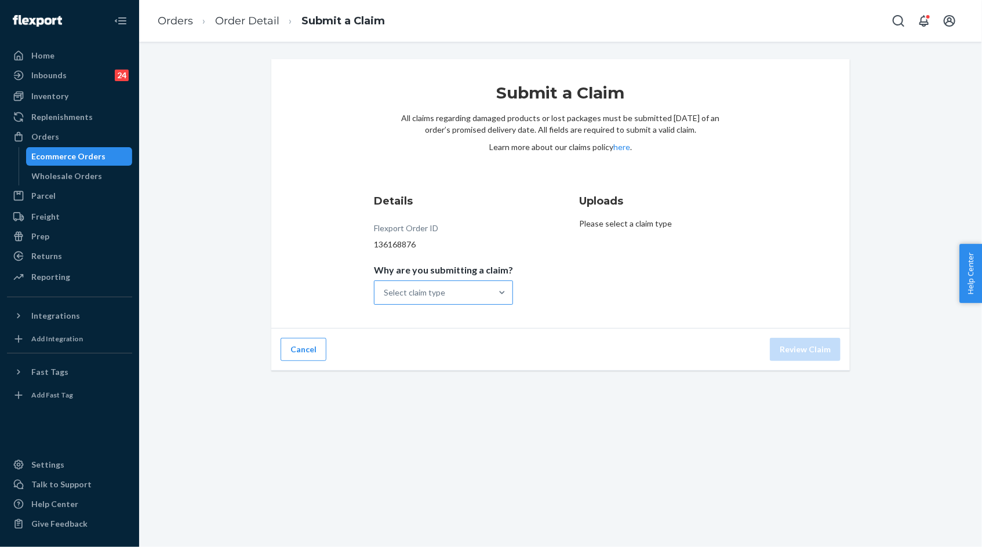
click at [467, 293] on div "Select claim type" at bounding box center [432, 292] width 117 height 23
click at [385, 293] on input "Why are you submitting a claim? Select claim type" at bounding box center [384, 293] width 1 height 12
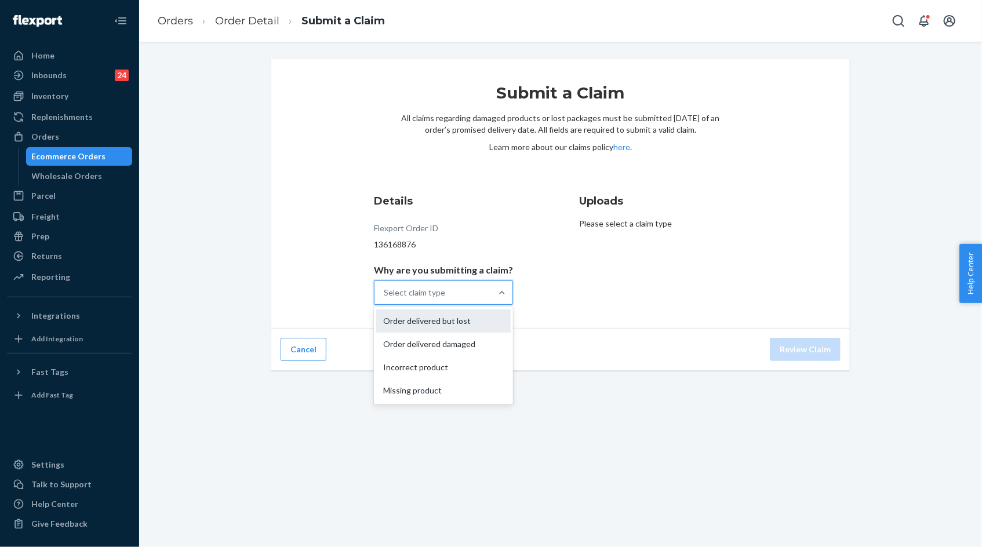
click at [461, 319] on div "Order delivered but lost" at bounding box center [443, 320] width 134 height 23
click at [385, 298] on input "Why are you submitting a claim? option Order delivered but lost focused, 0 of 4…" at bounding box center [384, 293] width 1 height 12
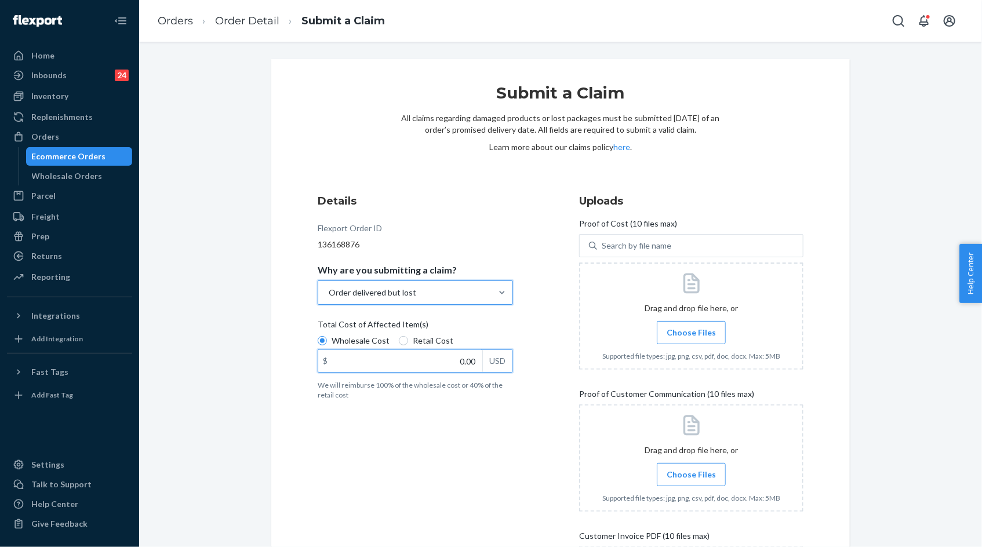
click at [443, 355] on input "0.00" at bounding box center [400, 361] width 164 height 22
type input "158.00"
click at [702, 336] on span "Choose Files" at bounding box center [690, 333] width 49 height 12
click at [691, 336] on input "Choose Files" at bounding box center [691, 332] width 1 height 13
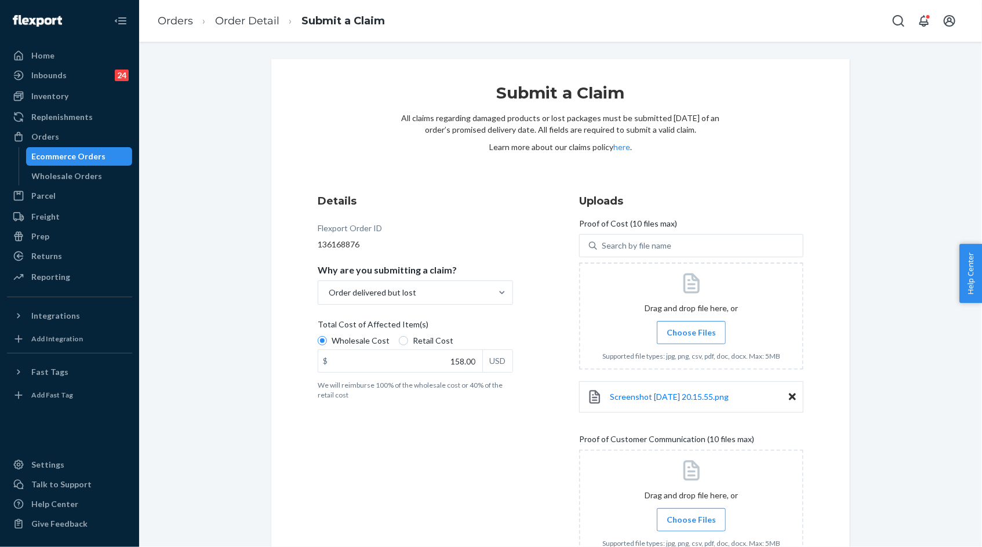
click at [687, 333] on span "Choose Files" at bounding box center [690, 333] width 49 height 12
click at [691, 333] on input "Choose Files" at bounding box center [691, 332] width 1 height 13
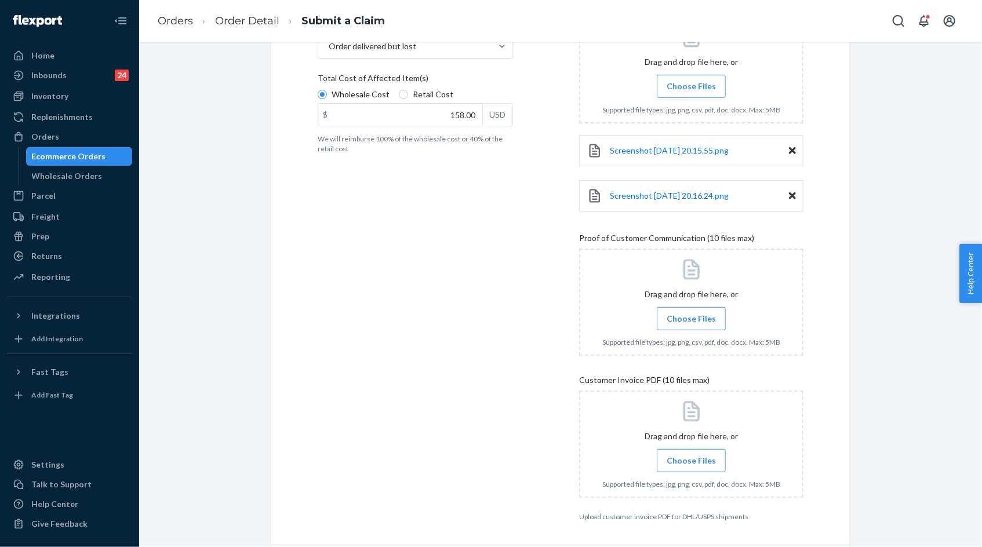
scroll to position [248, 0]
click at [695, 450] on label "Choose Files" at bounding box center [691, 458] width 69 height 23
click at [691, 453] on input "Choose Files" at bounding box center [691, 459] width 1 height 13
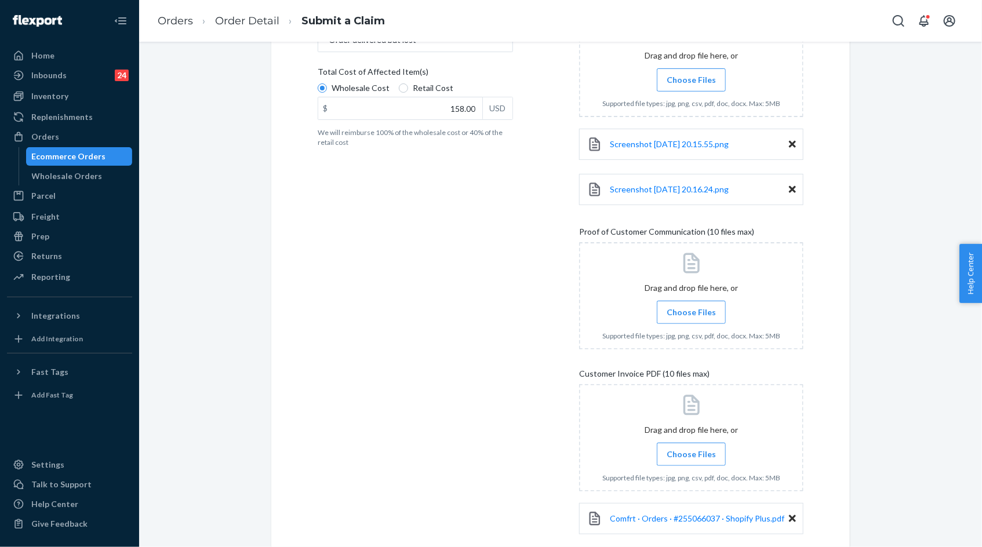
scroll to position [253, 0]
click at [707, 300] on label "Choose Files" at bounding box center [691, 311] width 69 height 23
click at [691, 305] on input "Choose Files" at bounding box center [691, 311] width 1 height 13
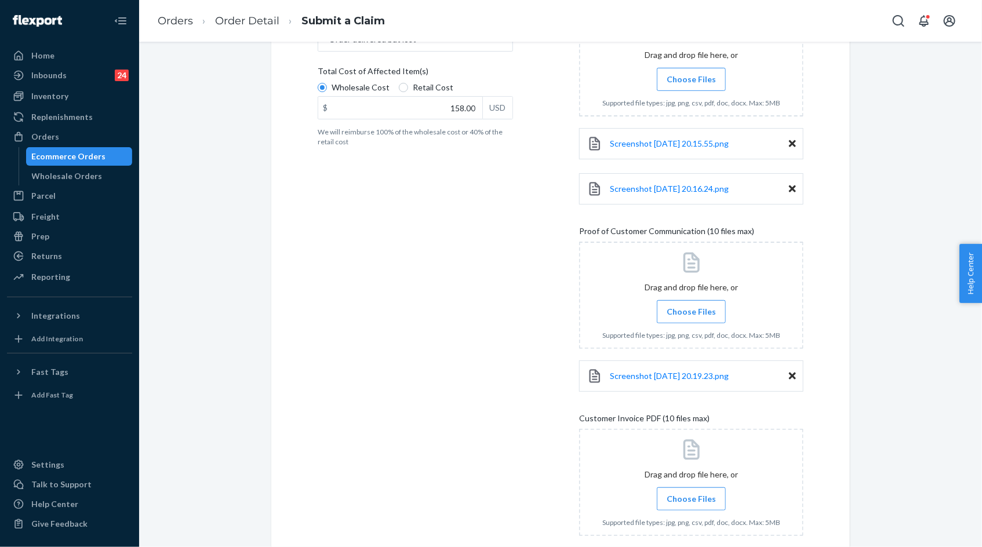
click at [679, 306] on span "Choose Files" at bounding box center [690, 312] width 49 height 12
click at [691, 306] on input "Choose Files" at bounding box center [691, 311] width 1 height 13
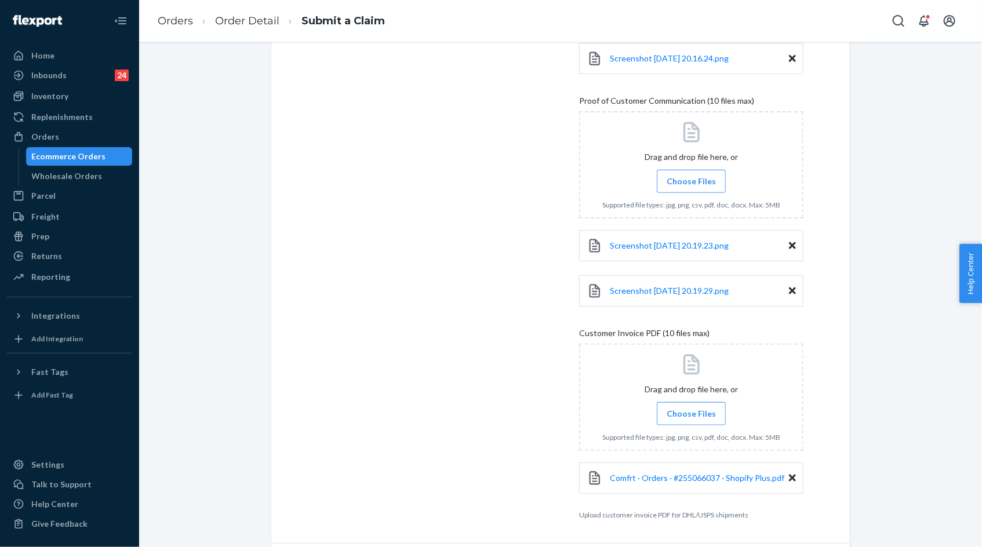
scroll to position [419, 0]
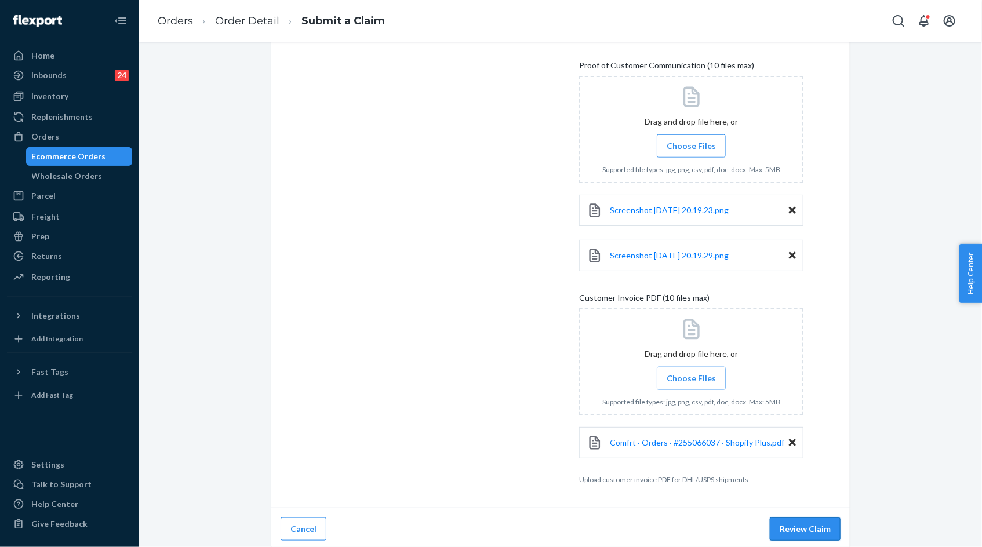
click at [797, 527] on button "Review Claim" at bounding box center [805, 528] width 71 height 23
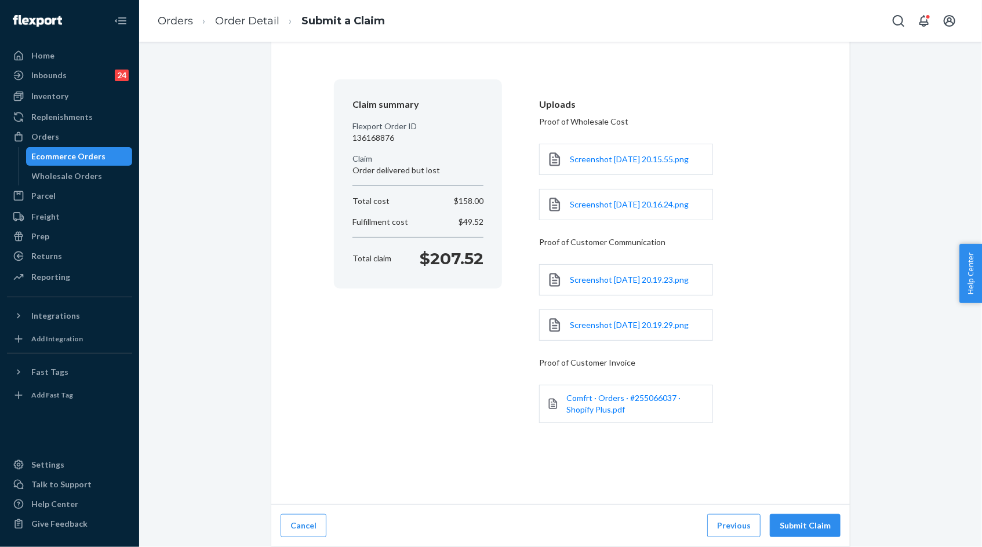
scroll to position [85, 0]
click at [798, 526] on button "Submit Claim" at bounding box center [805, 525] width 71 height 23
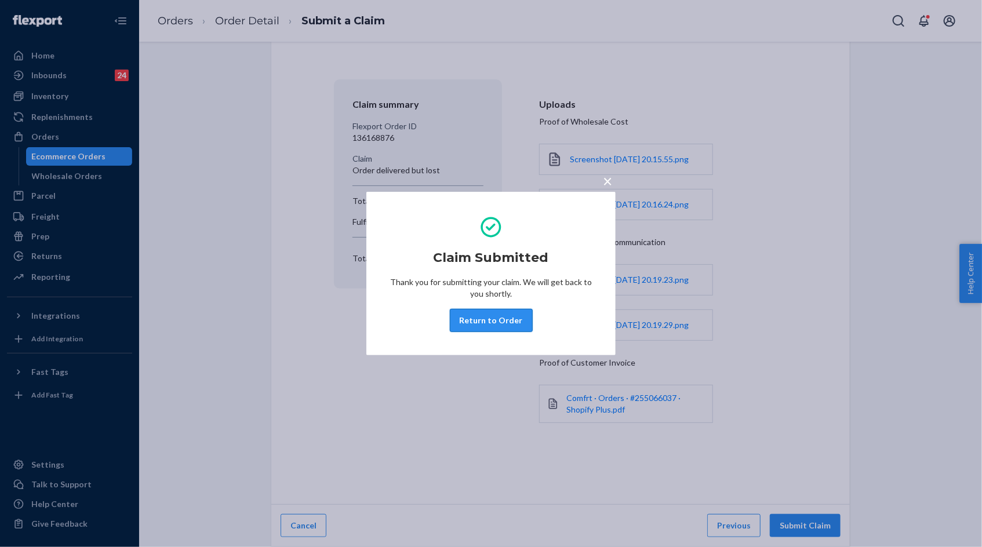
click at [498, 318] on button "Return to Order" at bounding box center [491, 320] width 83 height 23
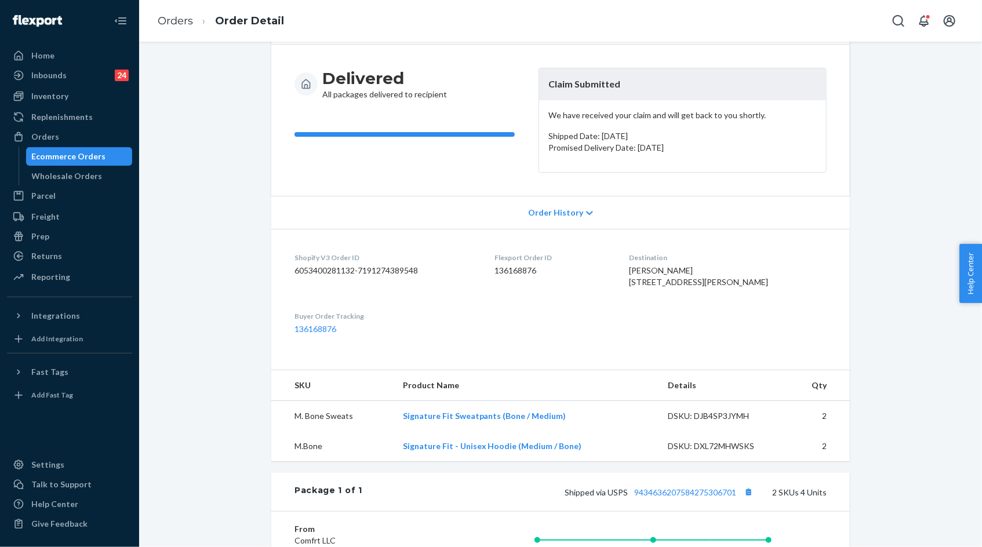
scroll to position [162, 0]
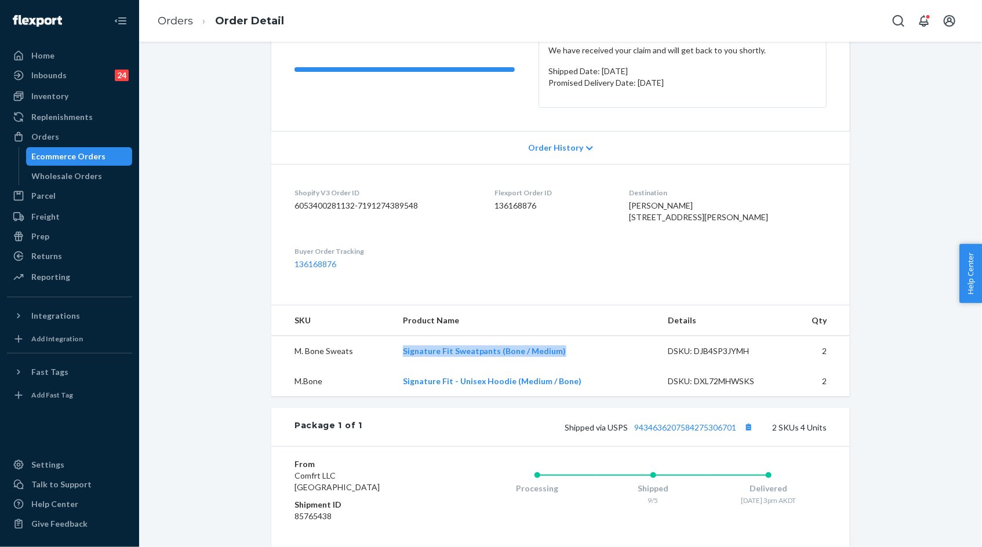
drag, startPoint x: 393, startPoint y: 372, endPoint x: 562, endPoint y: 378, distance: 168.1
click at [562, 367] on tr "M. Bone Sweats Signature Fit Sweatpants (Bone / Medium) DSKU: DJB4SP3JYMH 2" at bounding box center [560, 351] width 578 height 31
copy tr "Signature Fit Sweatpants (Bone / Medium)"
drag, startPoint x: 580, startPoint y: 404, endPoint x: 402, endPoint y: 404, distance: 177.9
click at [402, 396] on td "Signature Fit - Unisex Hoodie (Medium / Bone)" at bounding box center [525, 381] width 265 height 30
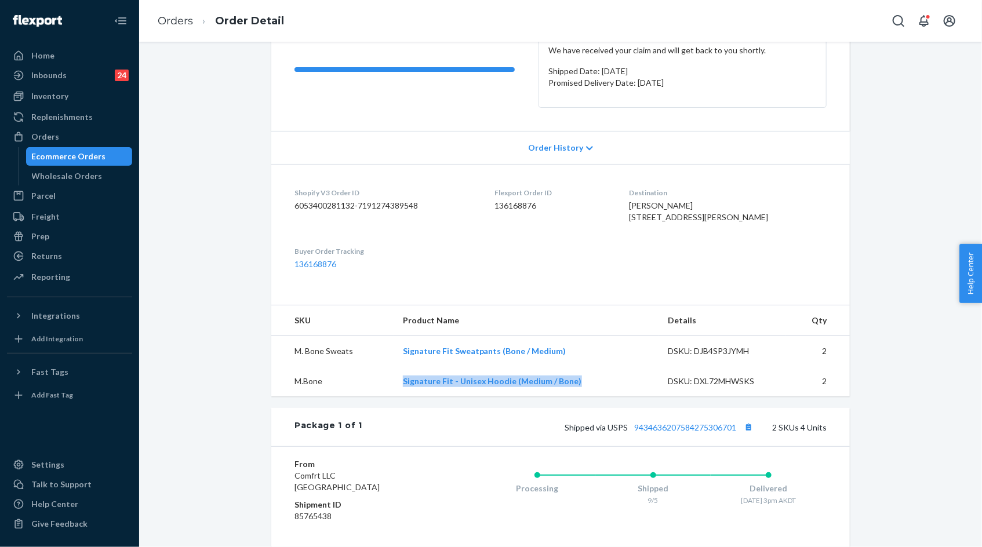
copy link "Signature Fit - Unisex Hoodie (Medium / Bone)"
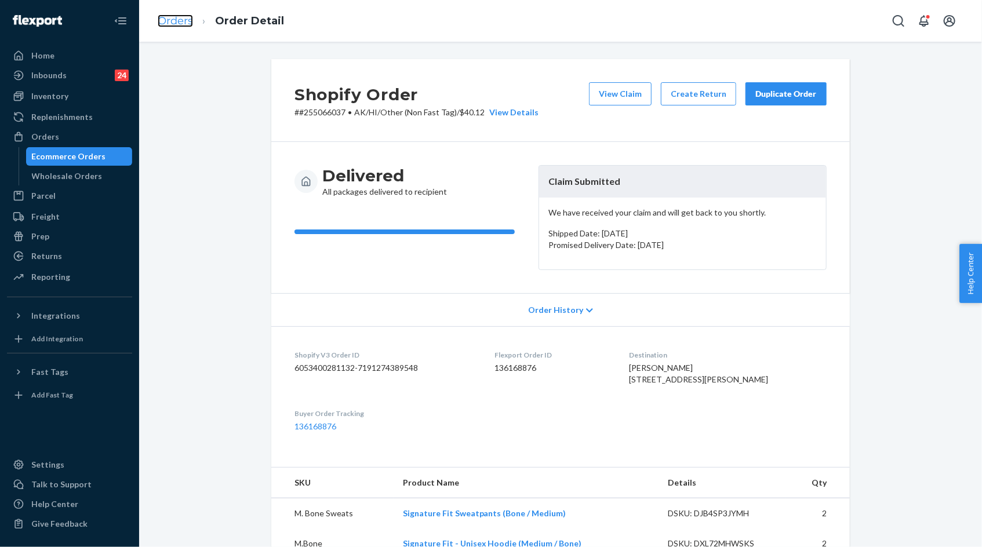
click at [176, 23] on link "Orders" at bounding box center [175, 20] width 35 height 13
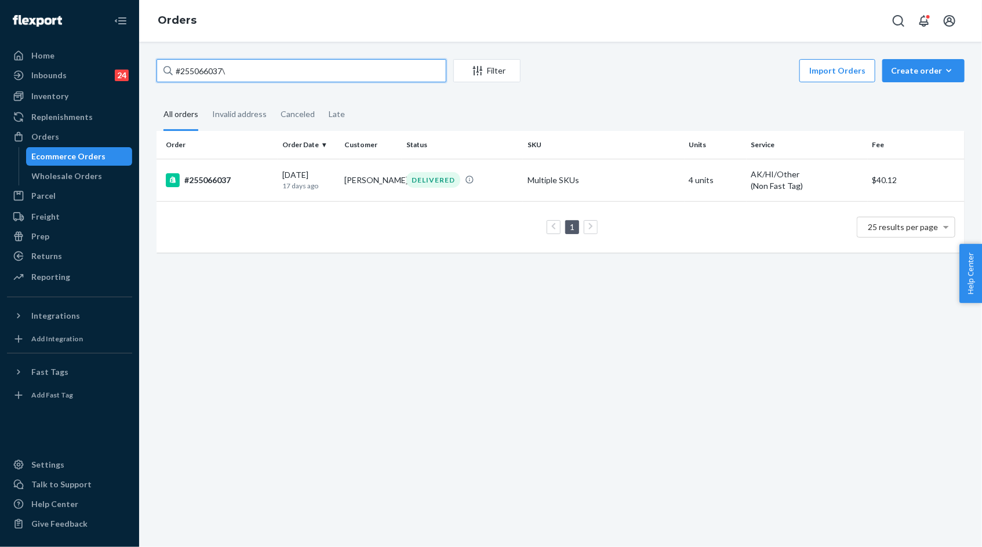
click at [207, 68] on input "#255066037\" at bounding box center [301, 70] width 290 height 23
paste input "255229384"
type input "255229384"
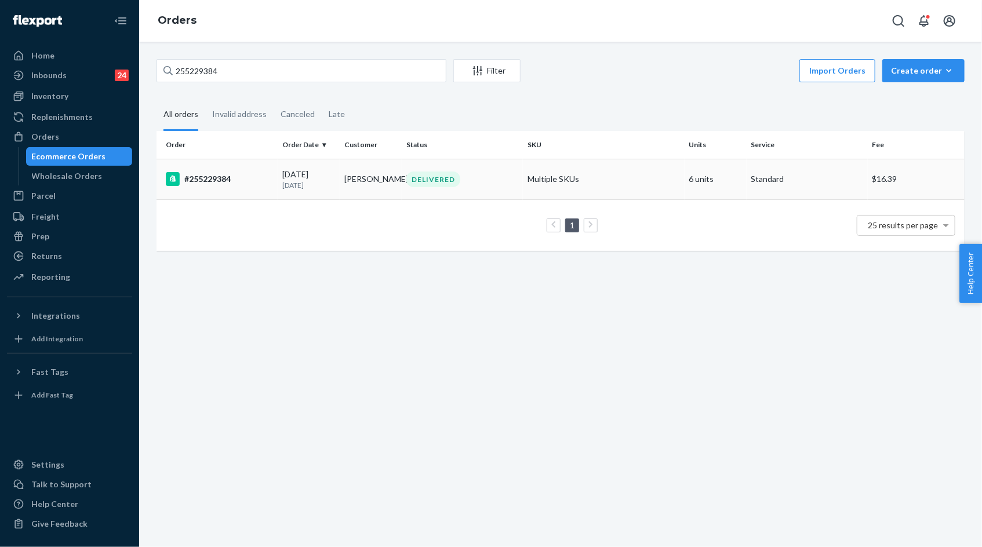
click at [330, 186] on p "[DATE]" at bounding box center [308, 185] width 53 height 10
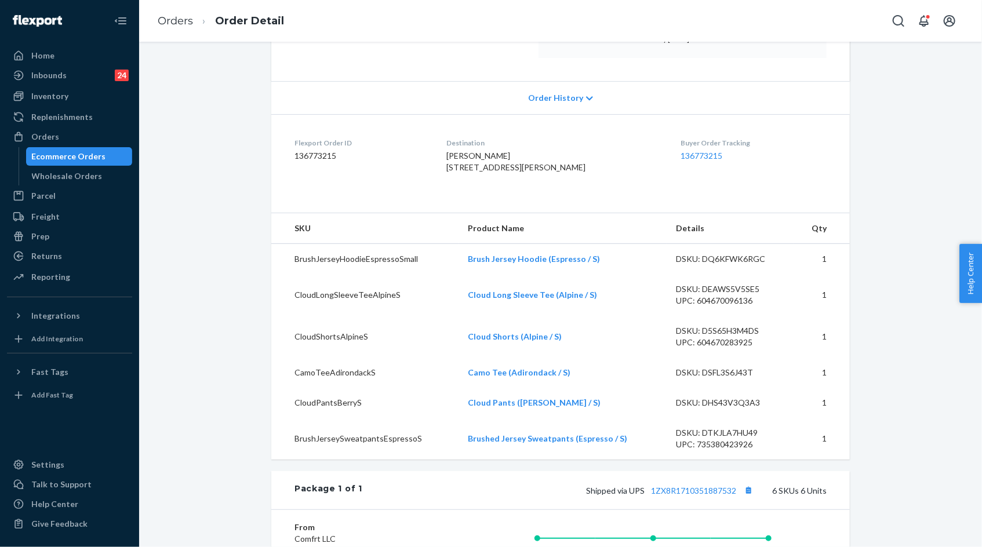
scroll to position [219, 0]
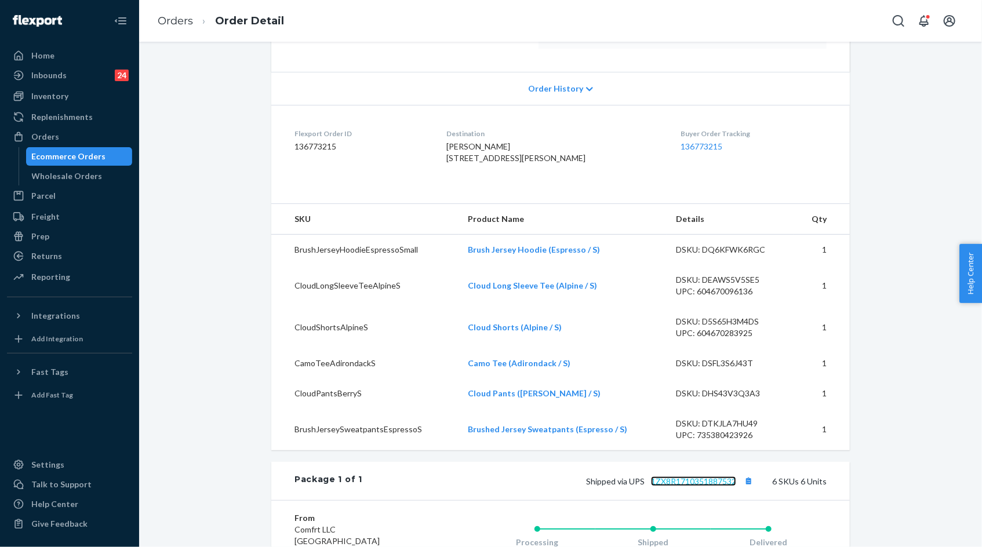
click at [715, 486] on link "1ZX8R1710351887532" at bounding box center [693, 481] width 85 height 10
click at [183, 22] on link "Orders" at bounding box center [175, 20] width 35 height 13
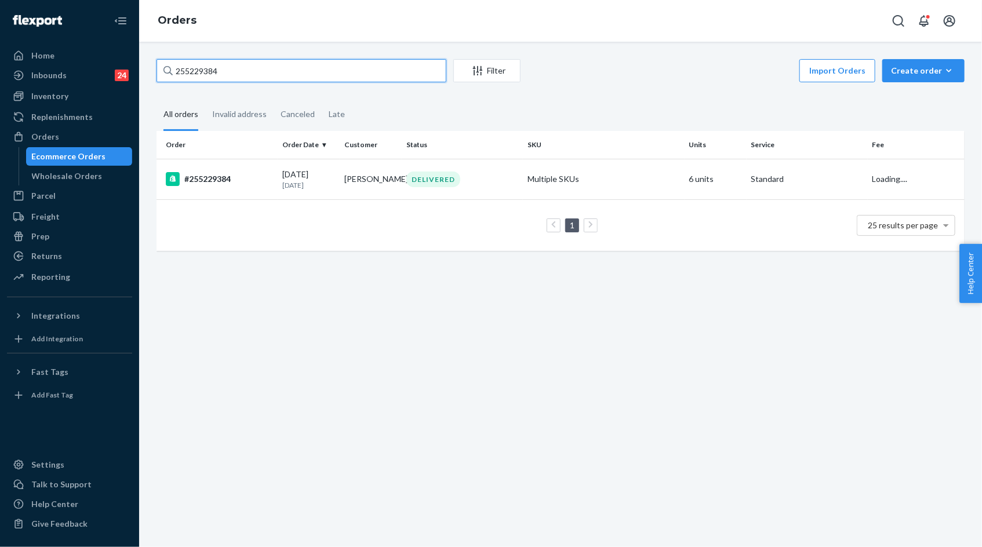
click at [191, 76] on input "255229384" at bounding box center [301, 70] width 290 height 23
paste input "165060"
type input "255165060"
click at [318, 180] on p "11 days ago" at bounding box center [308, 185] width 53 height 10
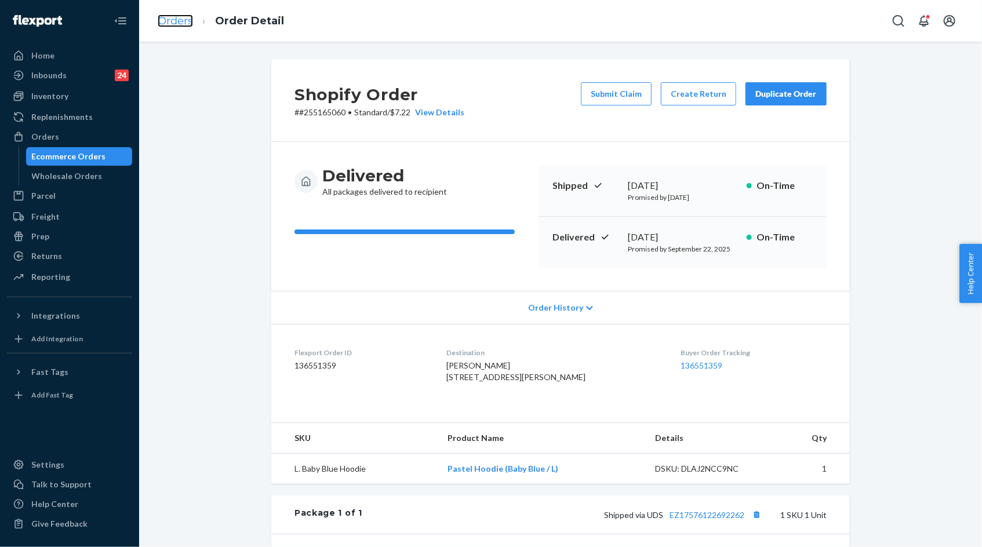
click at [180, 19] on link "Orders" at bounding box center [175, 20] width 35 height 13
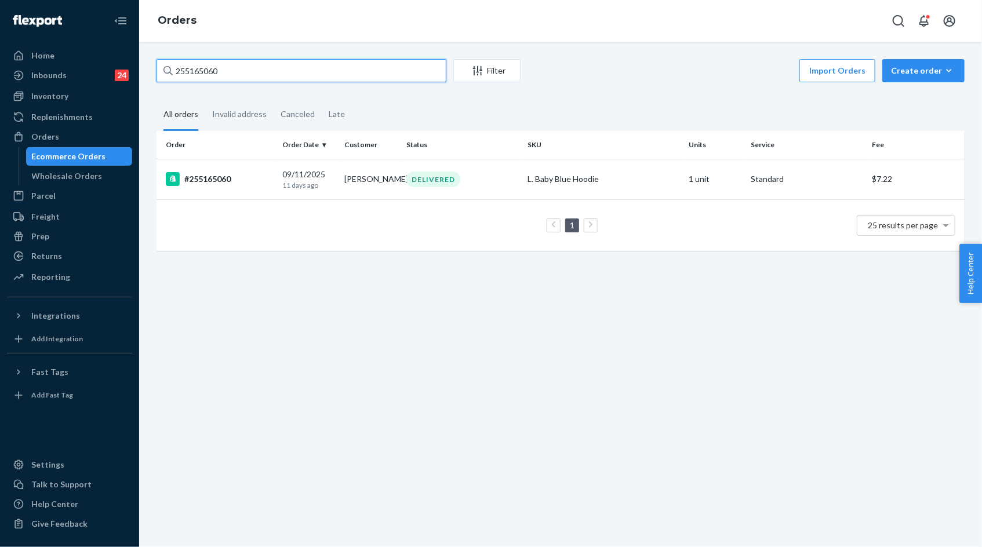
click at [243, 75] on input "255165060" at bounding box center [301, 70] width 290 height 23
paste input "TikTok Shop order number 577107043488469385"
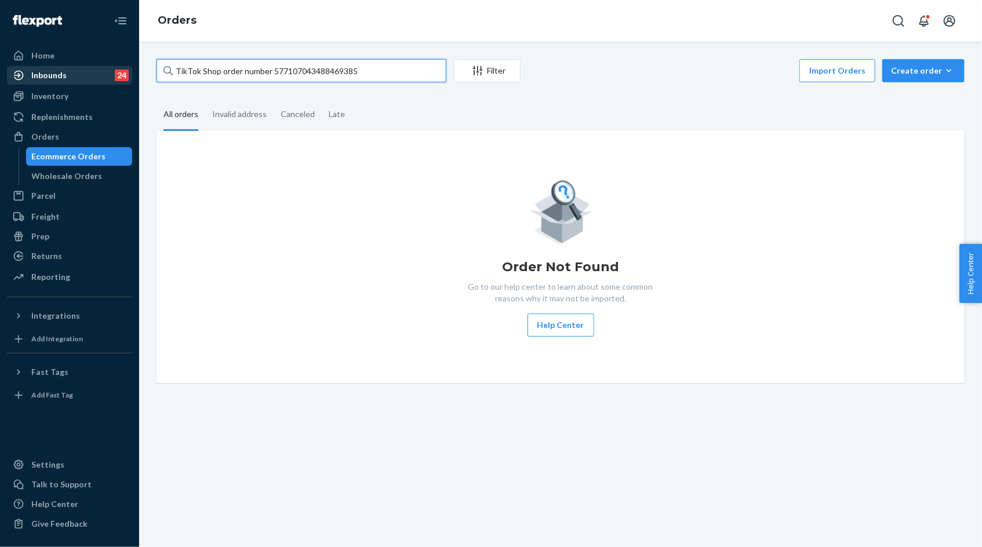
drag, startPoint x: 272, startPoint y: 75, endPoint x: 127, endPoint y: 74, distance: 144.9
click at [127, 74] on div "Home Inbounds 24 Shipping Plans Problems 24 Inventory Products Replenishments O…" at bounding box center [491, 273] width 982 height 547
click at [264, 76] on input "577107043488469385" at bounding box center [301, 70] width 290 height 23
paste input "255229384"
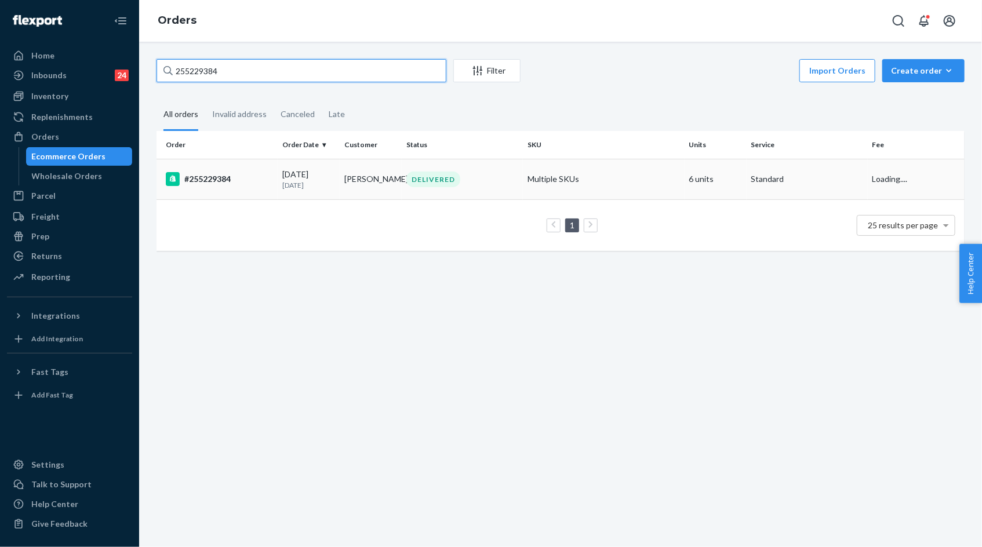
type input "255229384"
click at [279, 178] on td "[DATE] [DATE]" at bounding box center [309, 179] width 62 height 41
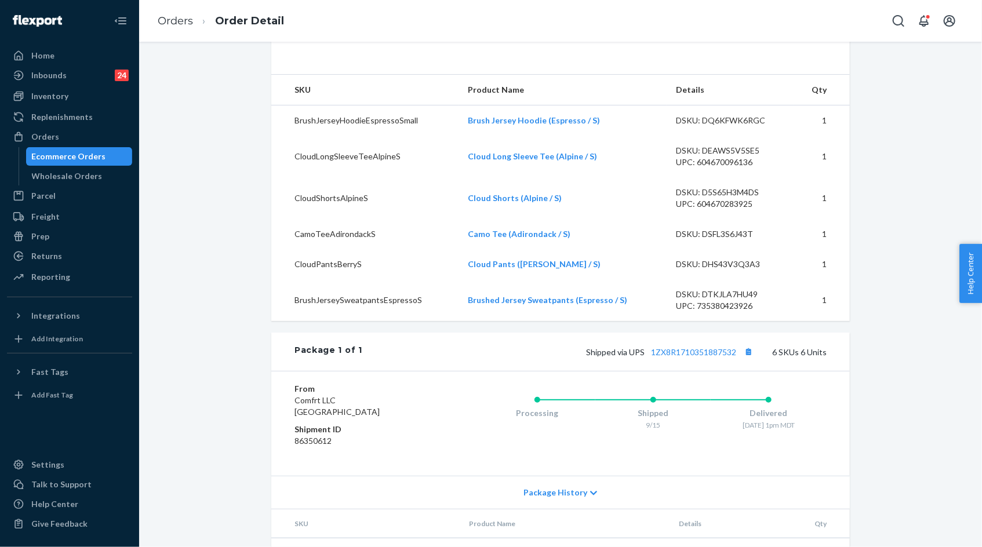
scroll to position [412, 0]
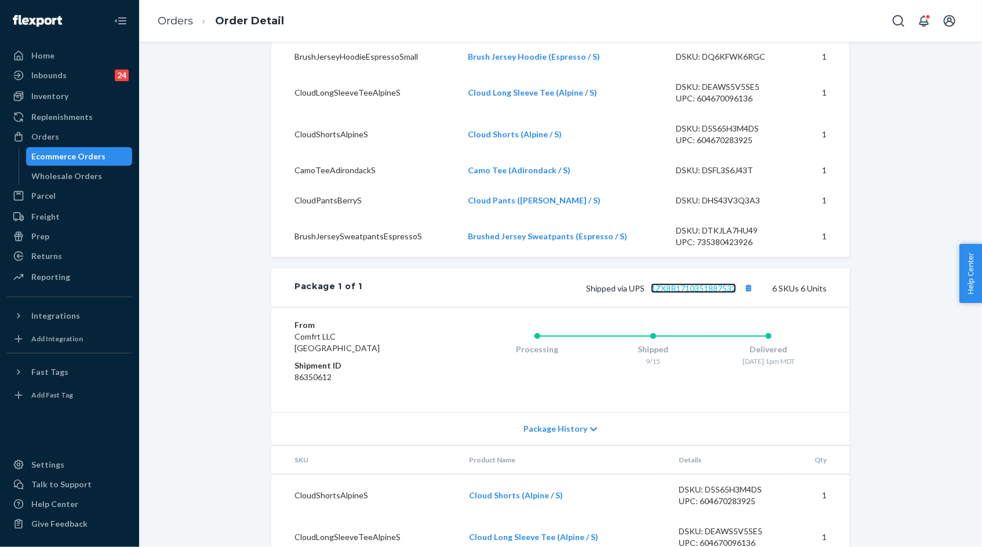
click at [664, 293] on link "1ZX8R1710351887532" at bounding box center [693, 288] width 85 height 10
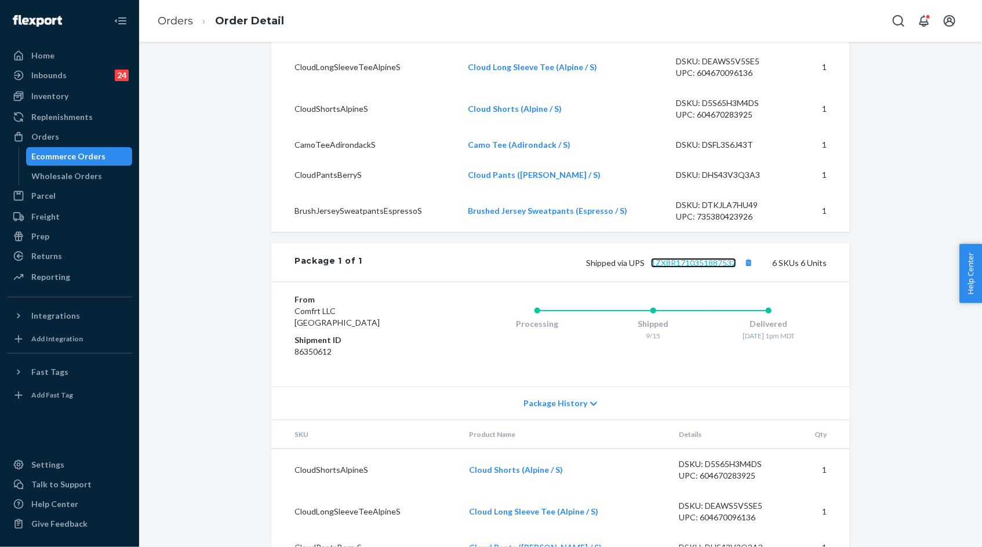
click at [698, 268] on link "1ZX8R1710351887532" at bounding box center [693, 263] width 85 height 10
